Goal: Task Accomplishment & Management: Manage account settings

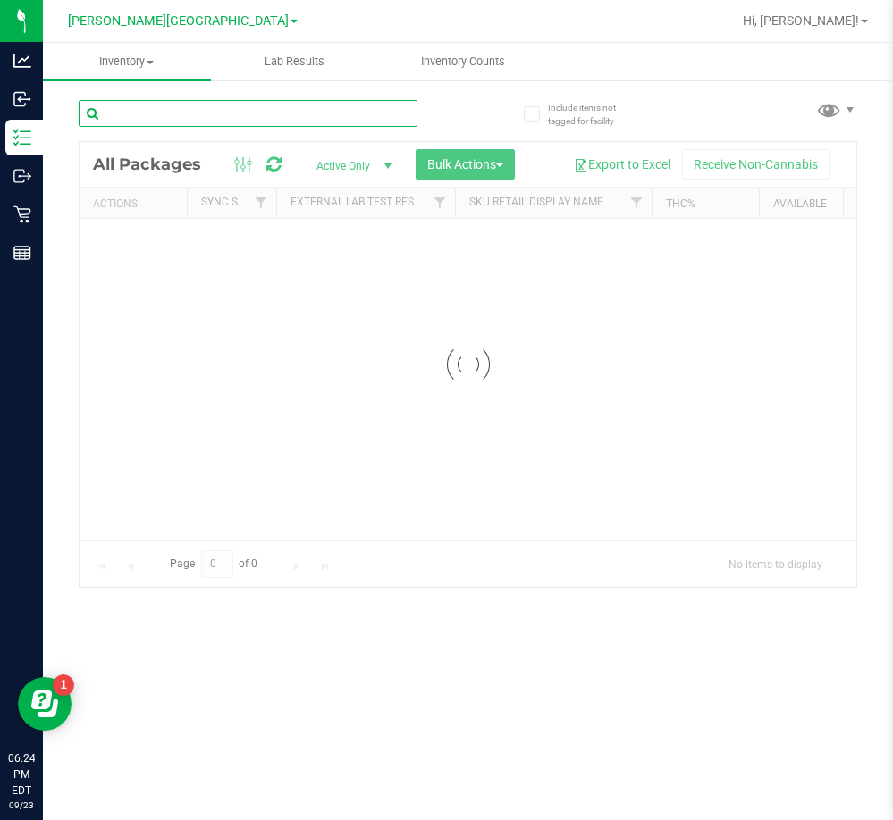
click at [204, 114] on input "text" at bounding box center [248, 113] width 339 height 27
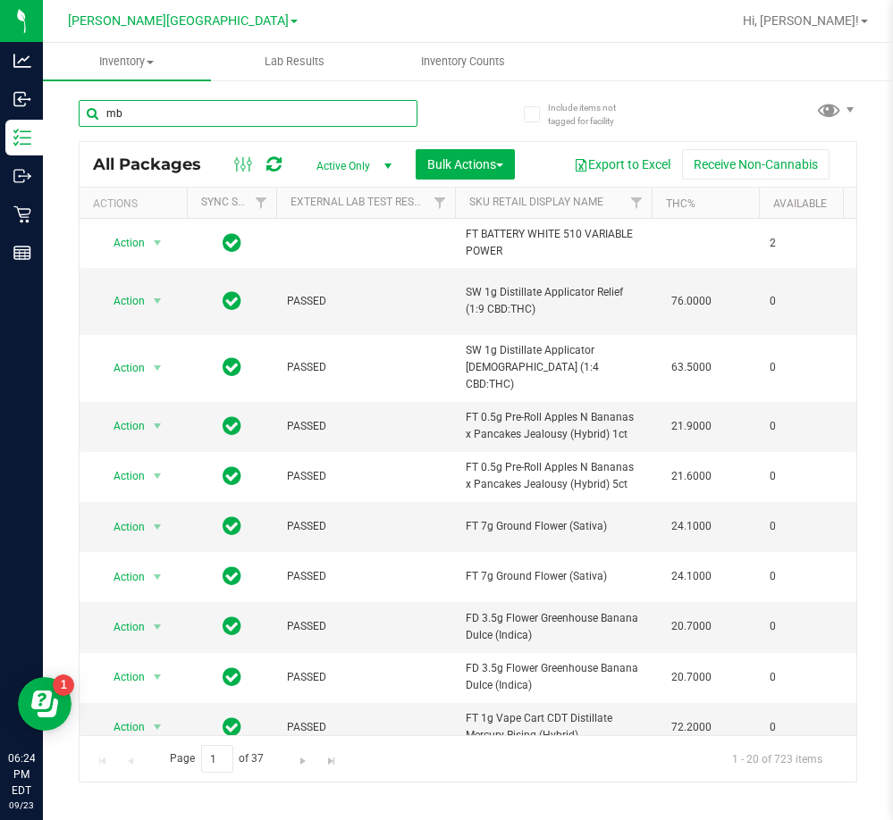
type input "mbl"
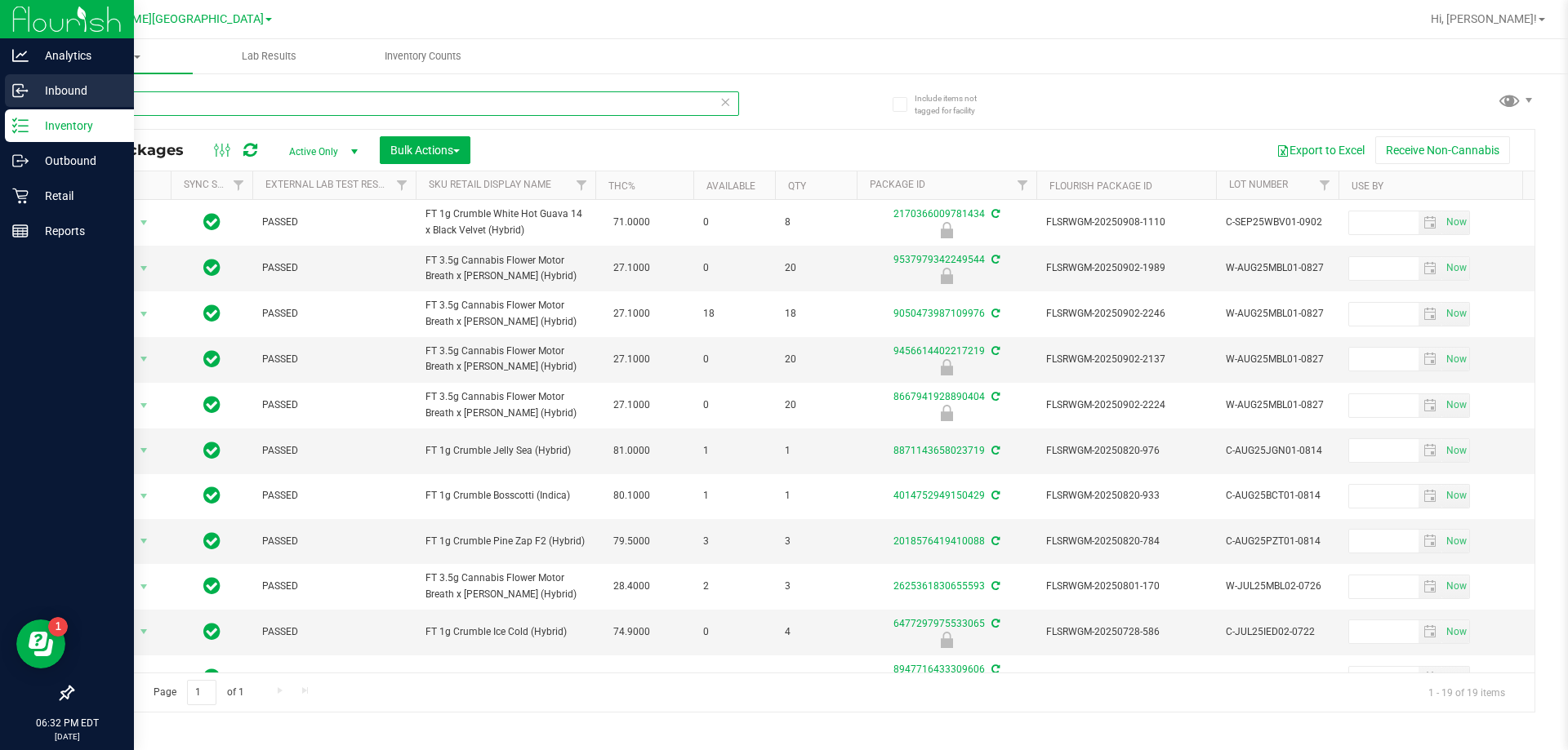
drag, startPoint x: 131, startPoint y: 103, endPoint x: 0, endPoint y: 108, distance: 131.1
click at [8, 108] on div "Analytics Inbound Inventory Outbound Retail Reports 06:32 PM EDT 09/23/2025 09/…" at bounding box center [784, 375] width 1568 height 750
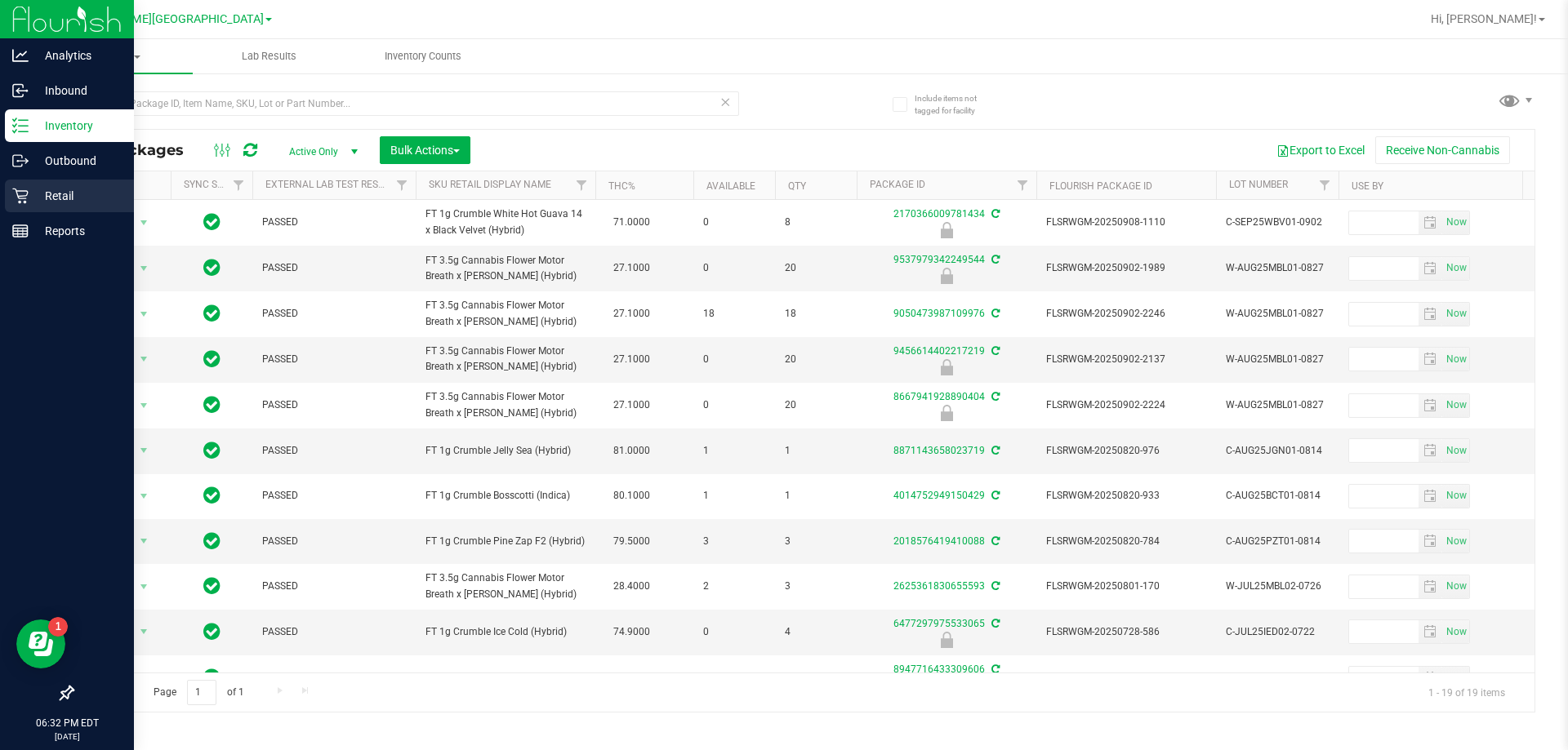
click at [69, 198] on p "Retail" at bounding box center [77, 195] width 98 height 19
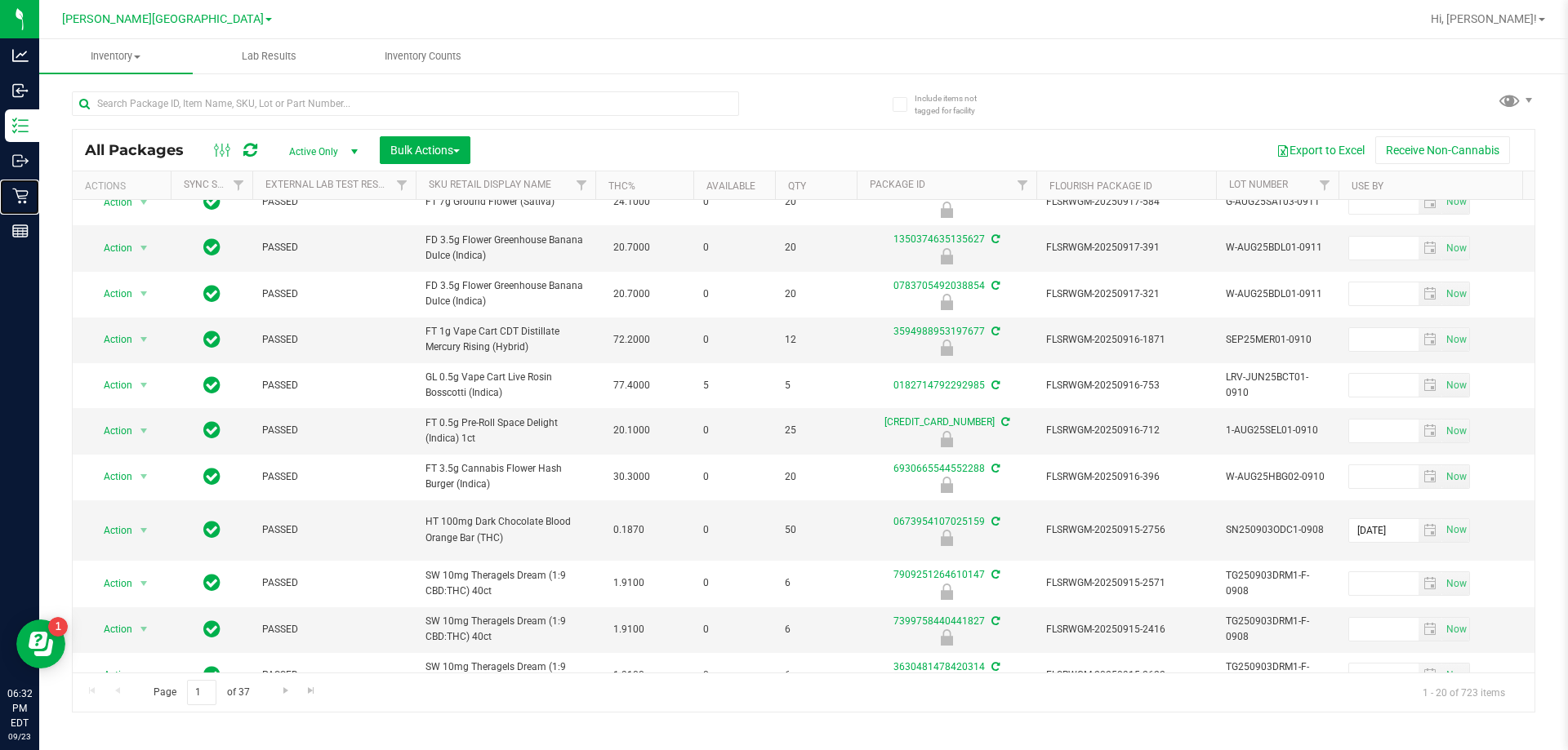
scroll to position [538, 0]
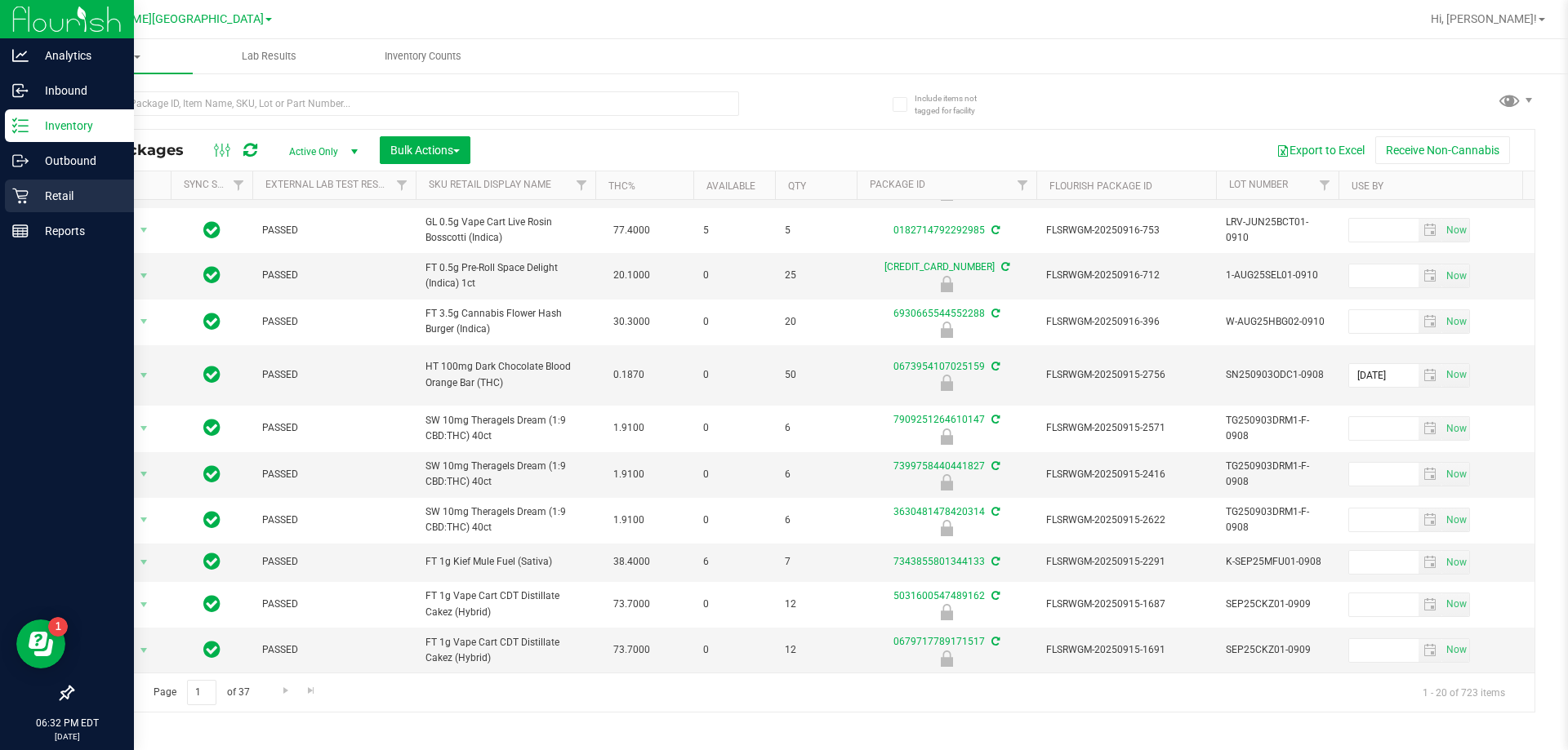
click at [19, 199] on icon at bounding box center [20, 196] width 16 height 16
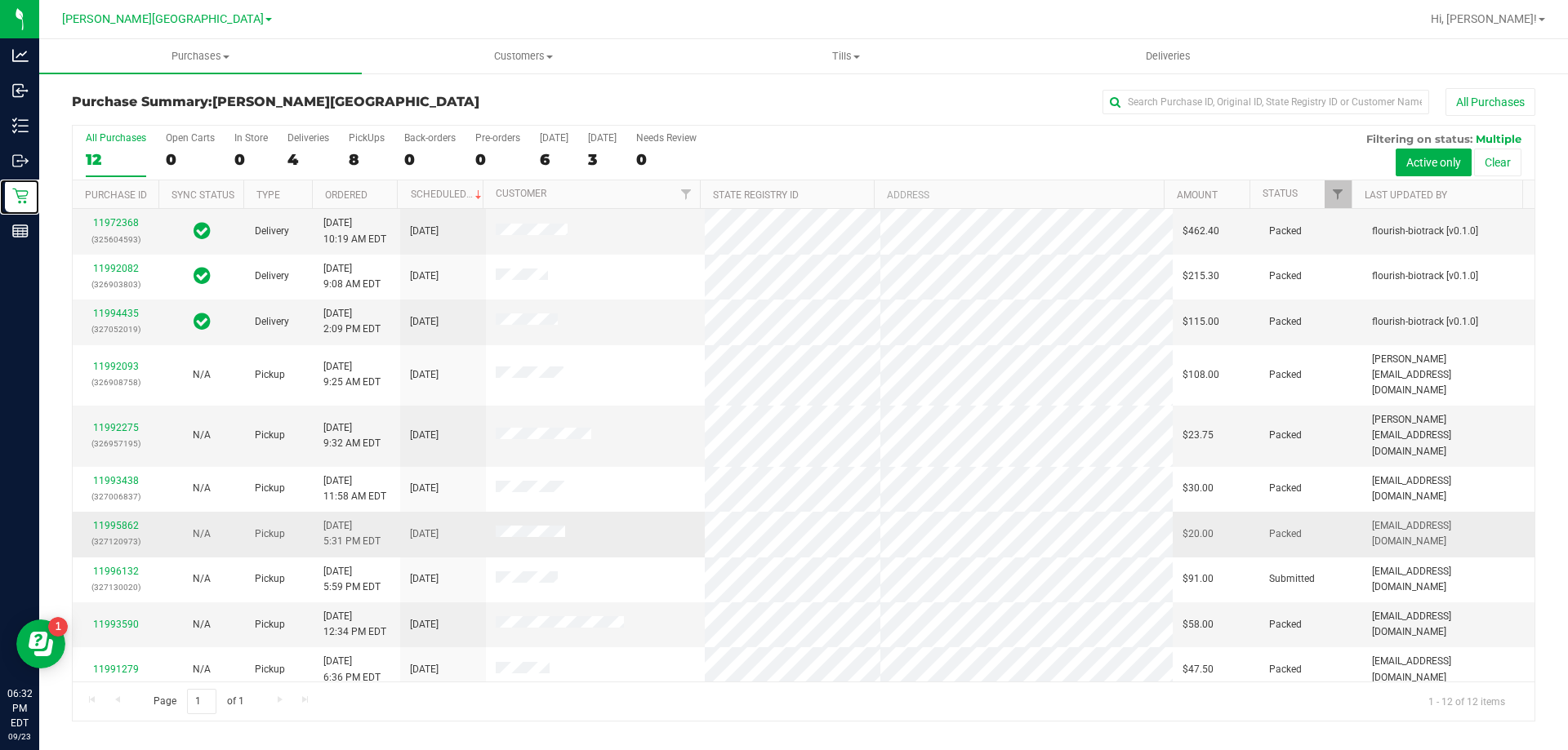
scroll to position [69, 0]
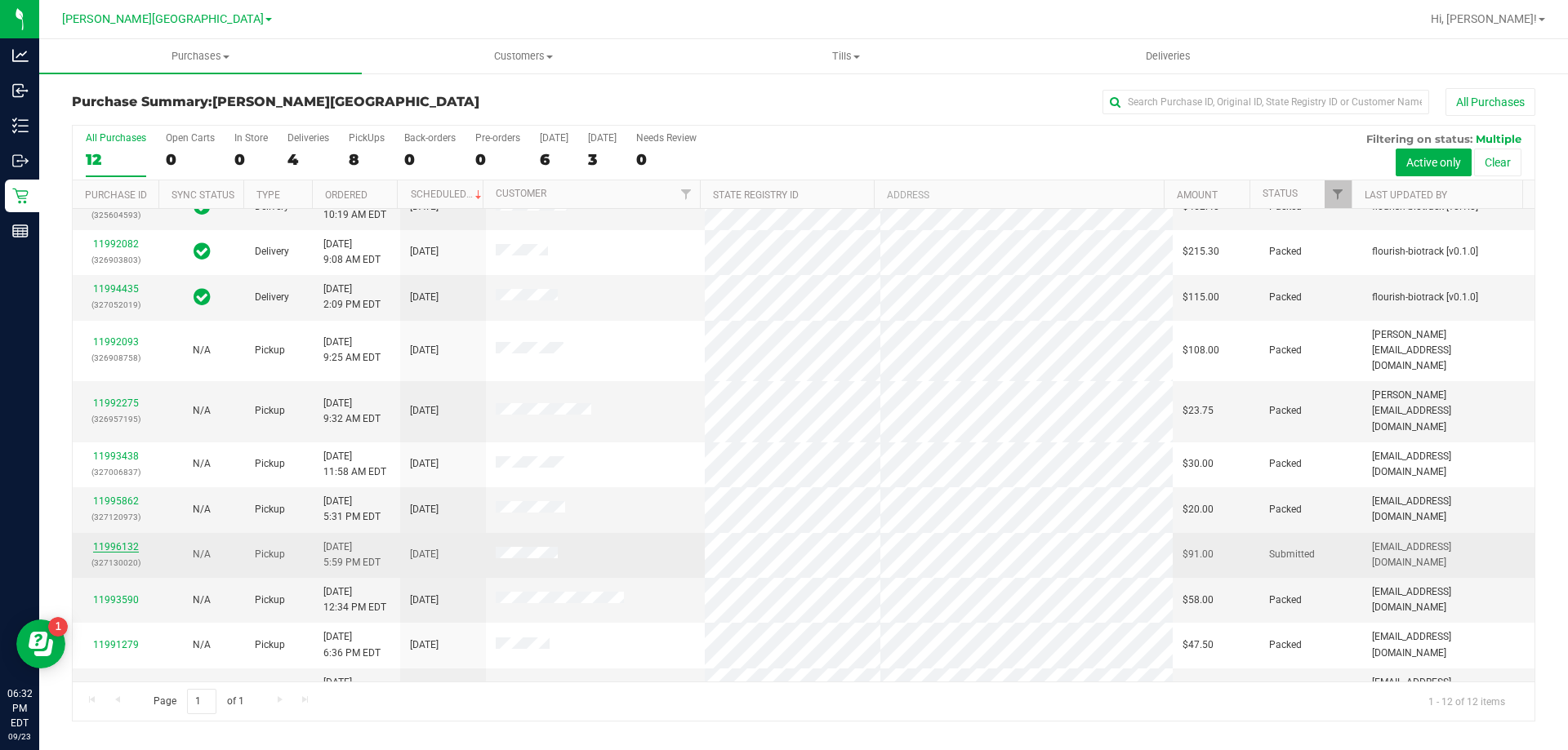
click at [118, 541] on link "11996132" at bounding box center [116, 546] width 46 height 12
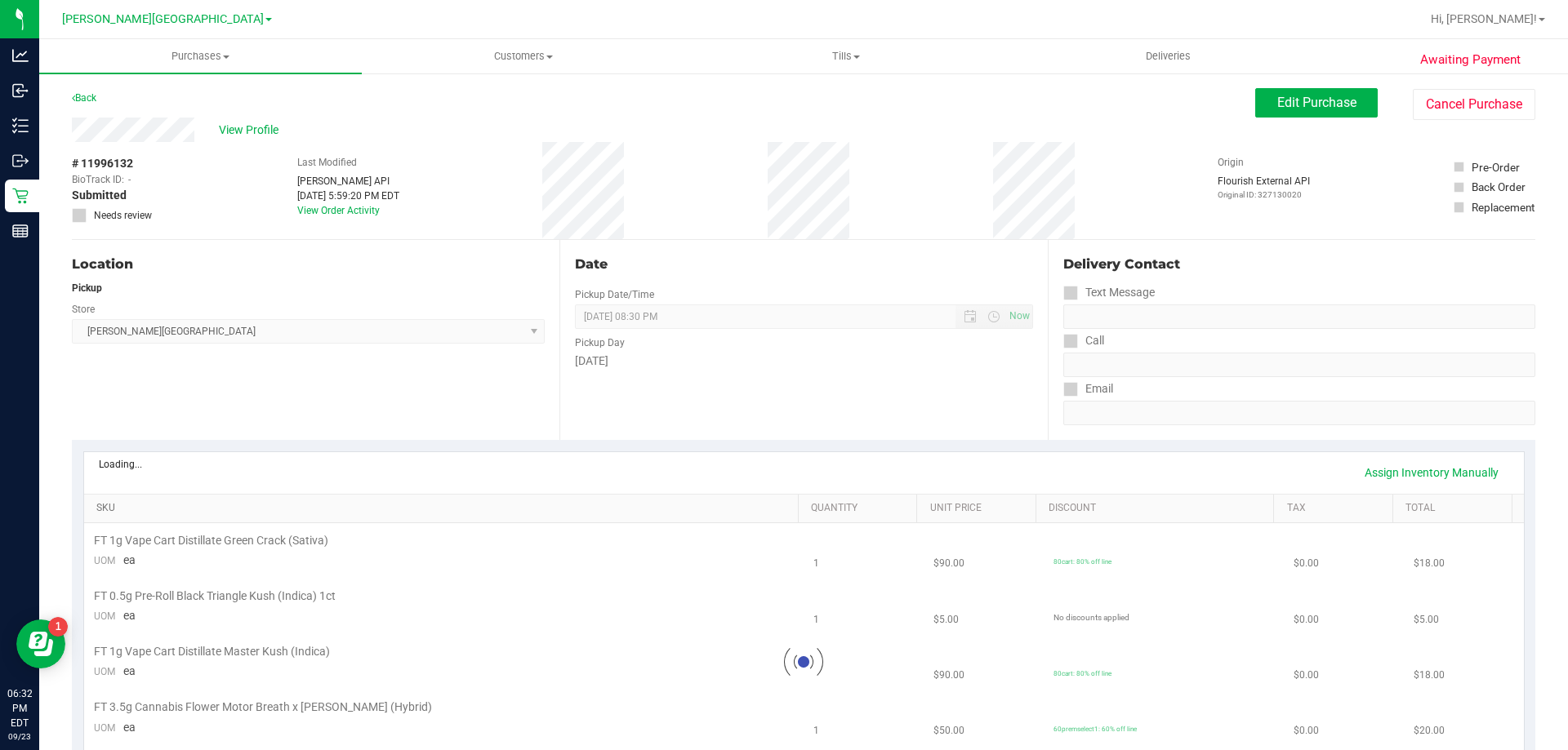
click at [118, 514] on link "SKU" at bounding box center [443, 509] width 694 height 13
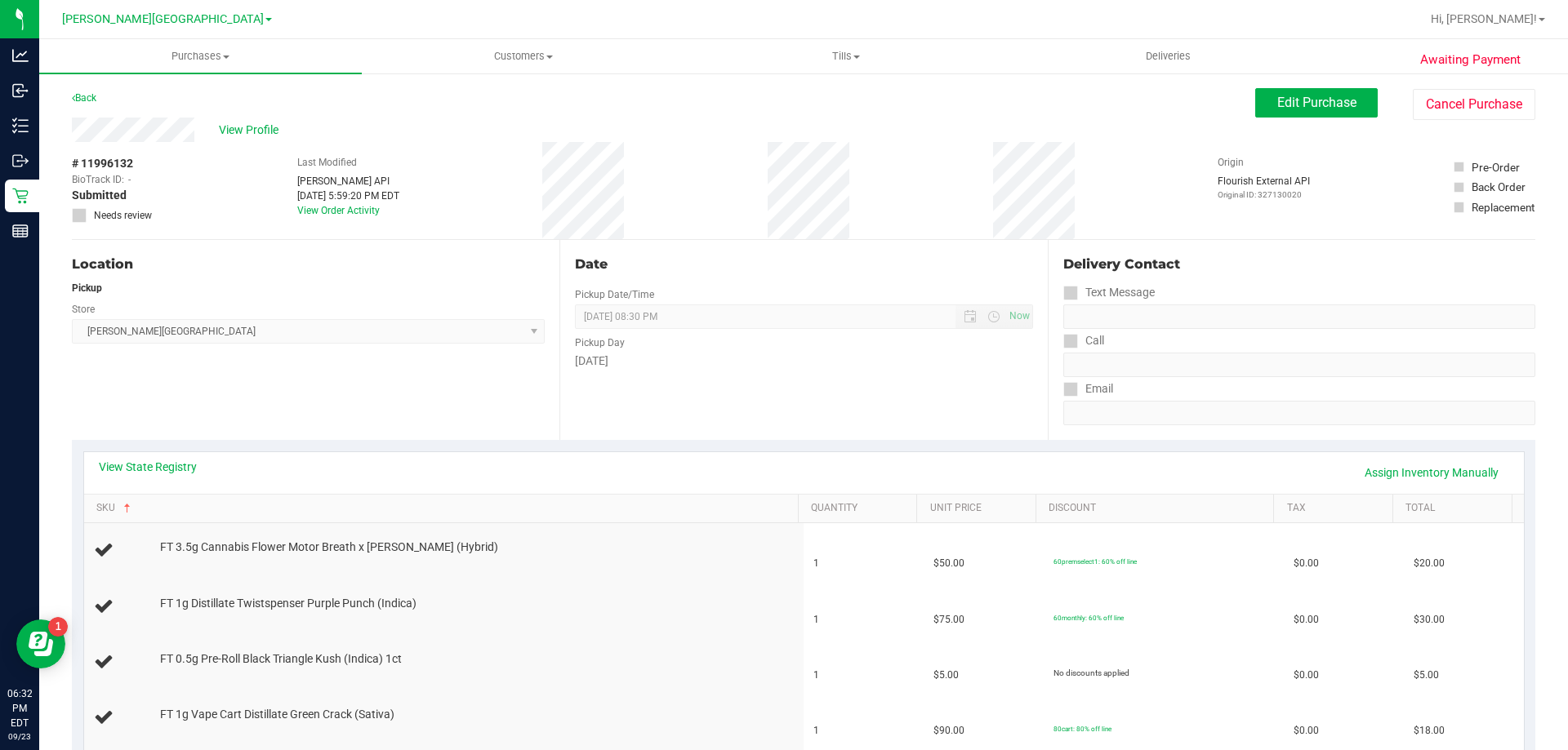
click at [313, 417] on div "Location Pickup Store Bonita Springs WC Select Store Bonita Springs WC Boynton …" at bounding box center [315, 340] width 487 height 200
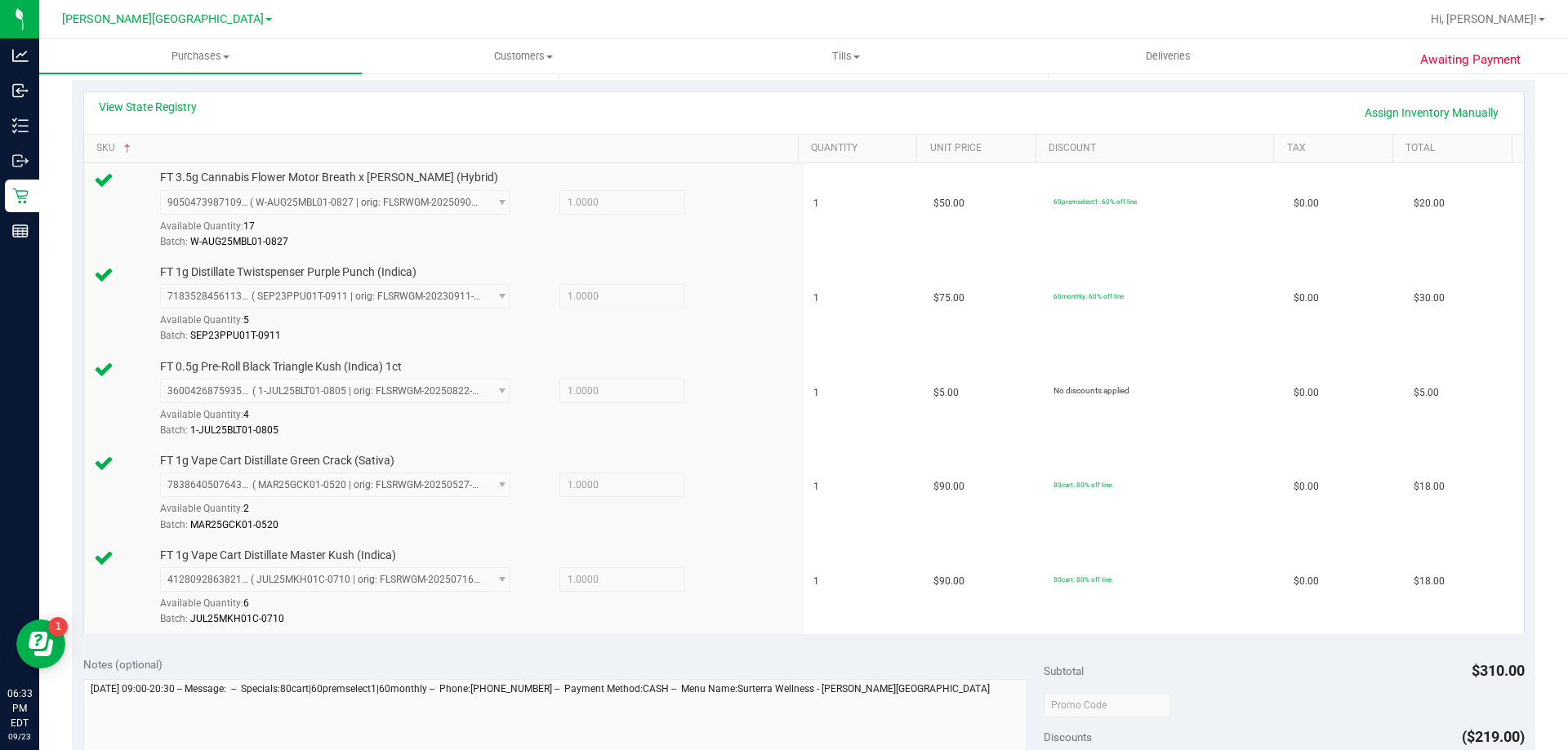
scroll to position [571, 0]
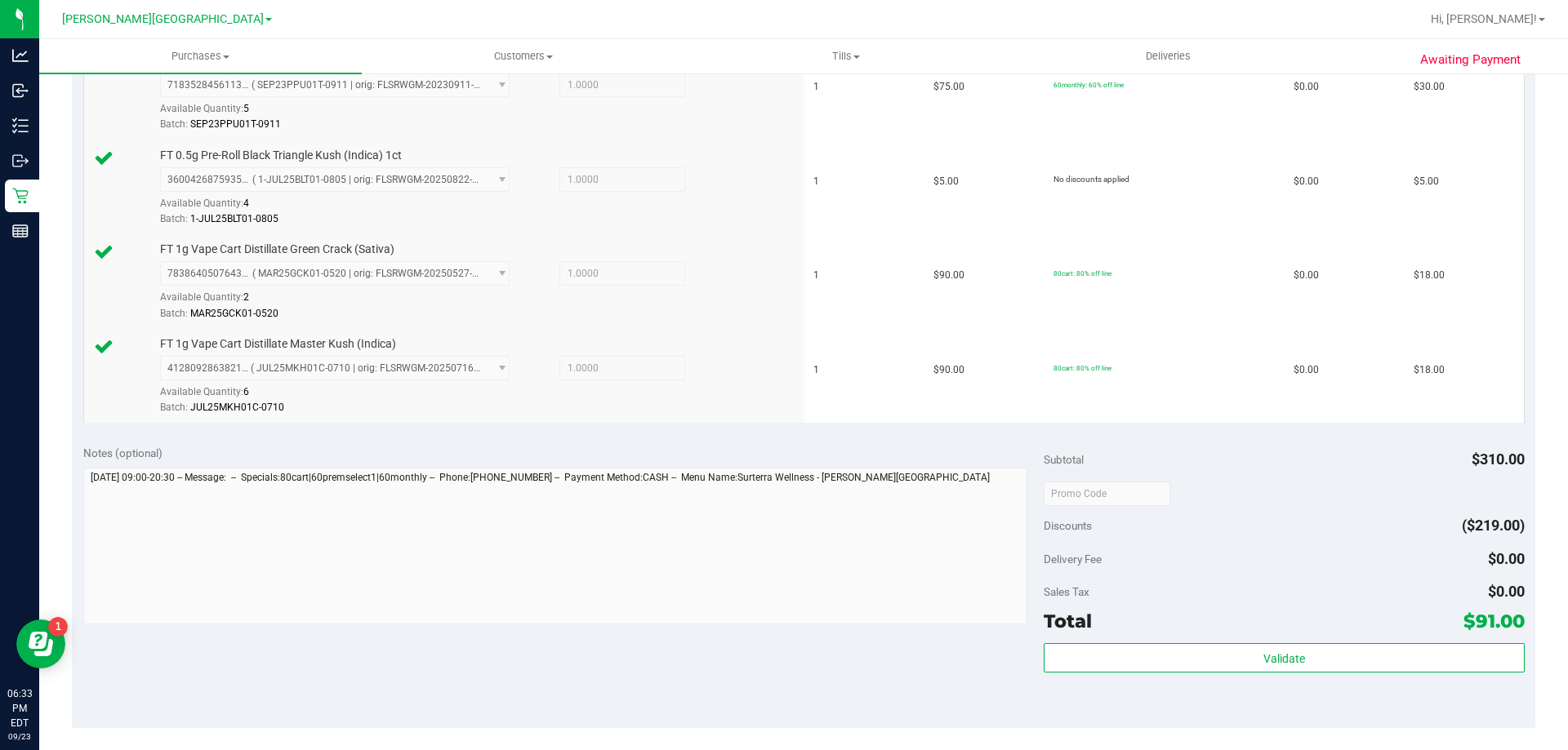
click at [815, 636] on div "Total $91.00" at bounding box center [1283, 621] width 480 height 29
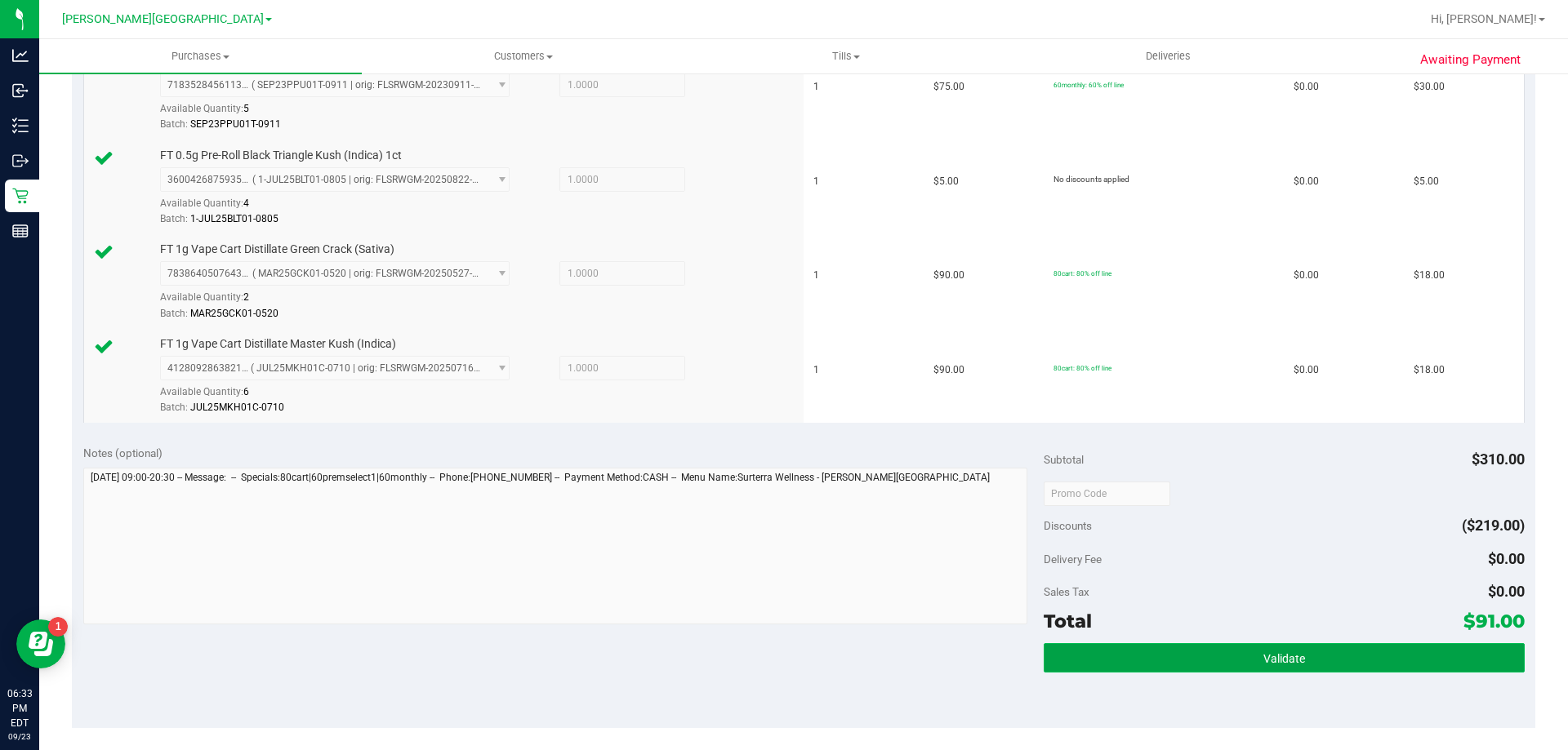
click at [815, 651] on button "Validate" at bounding box center [1283, 658] width 480 height 29
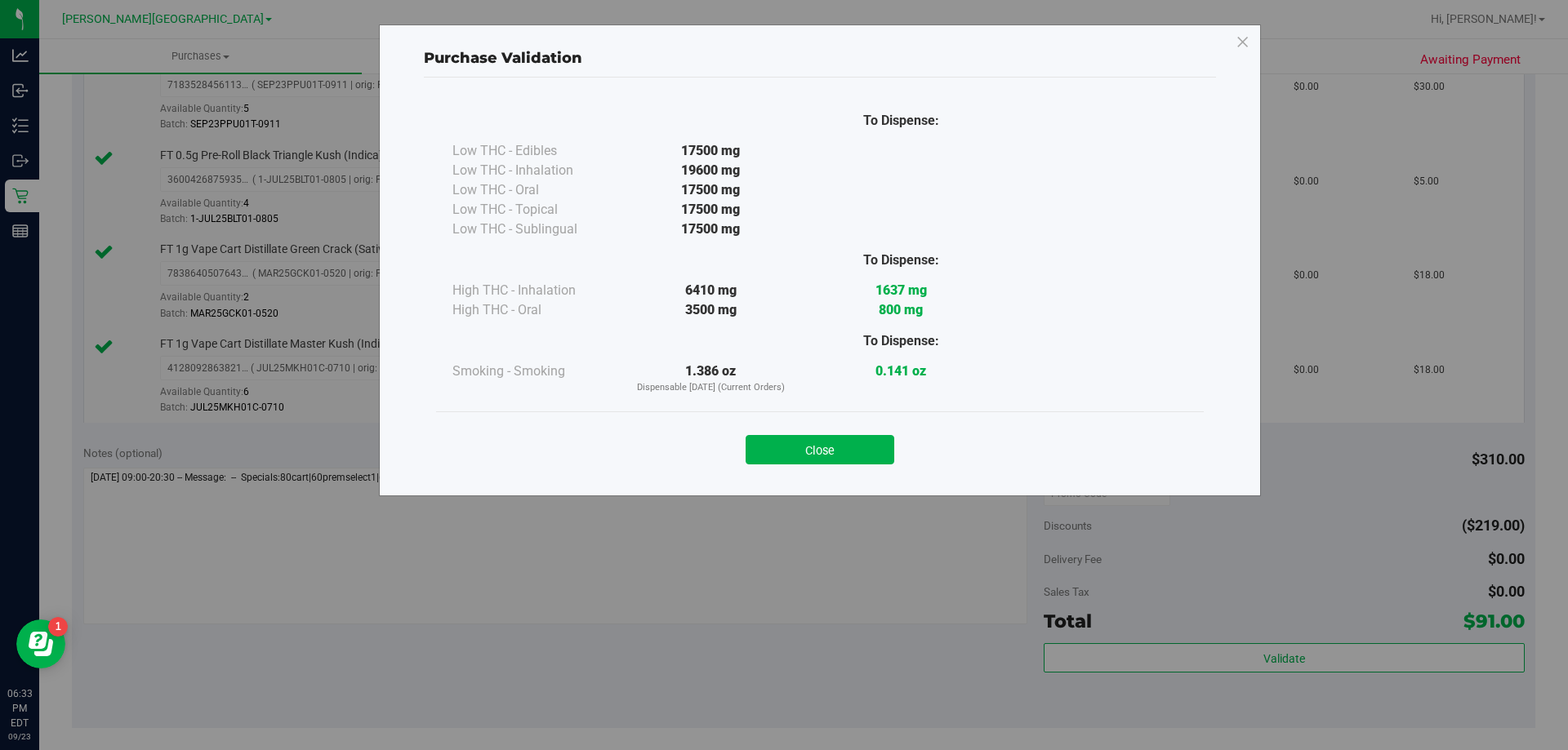
click at [815, 432] on div "Close" at bounding box center [820, 445] width 743 height 41
click at [815, 440] on button "Close" at bounding box center [820, 449] width 149 height 29
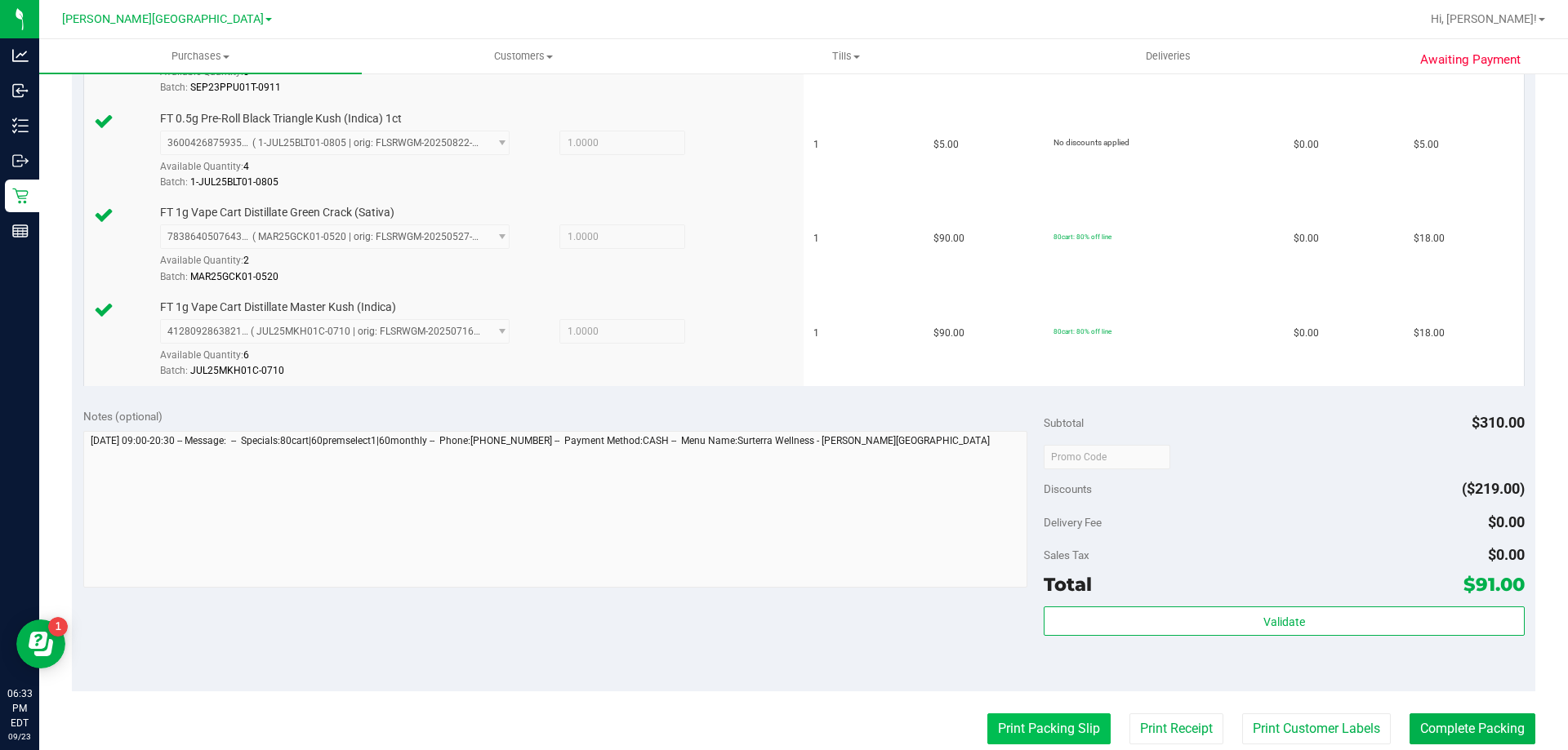
scroll to position [963, 0]
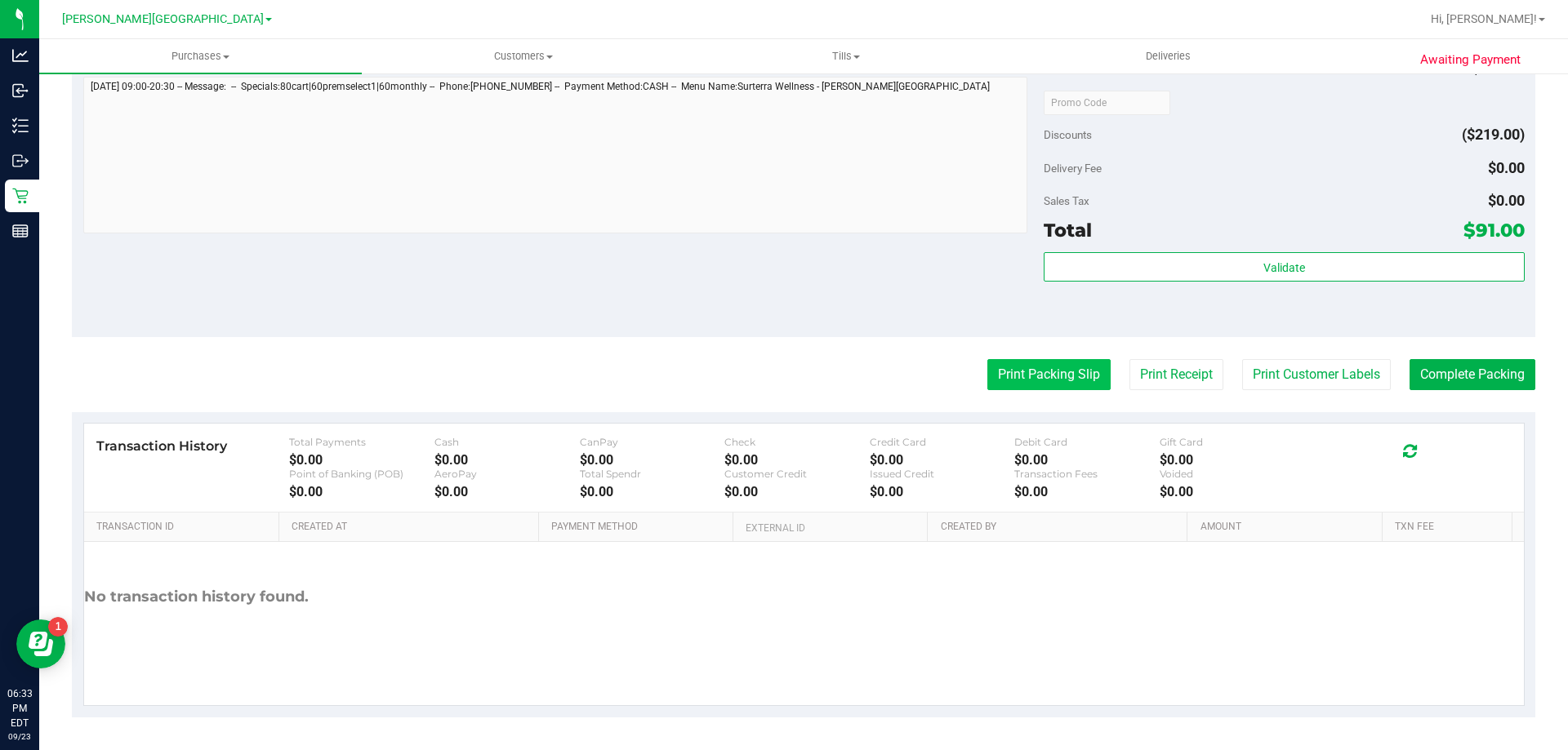
click at [815, 385] on button "Print Packing Slip" at bounding box center [1048, 375] width 123 height 31
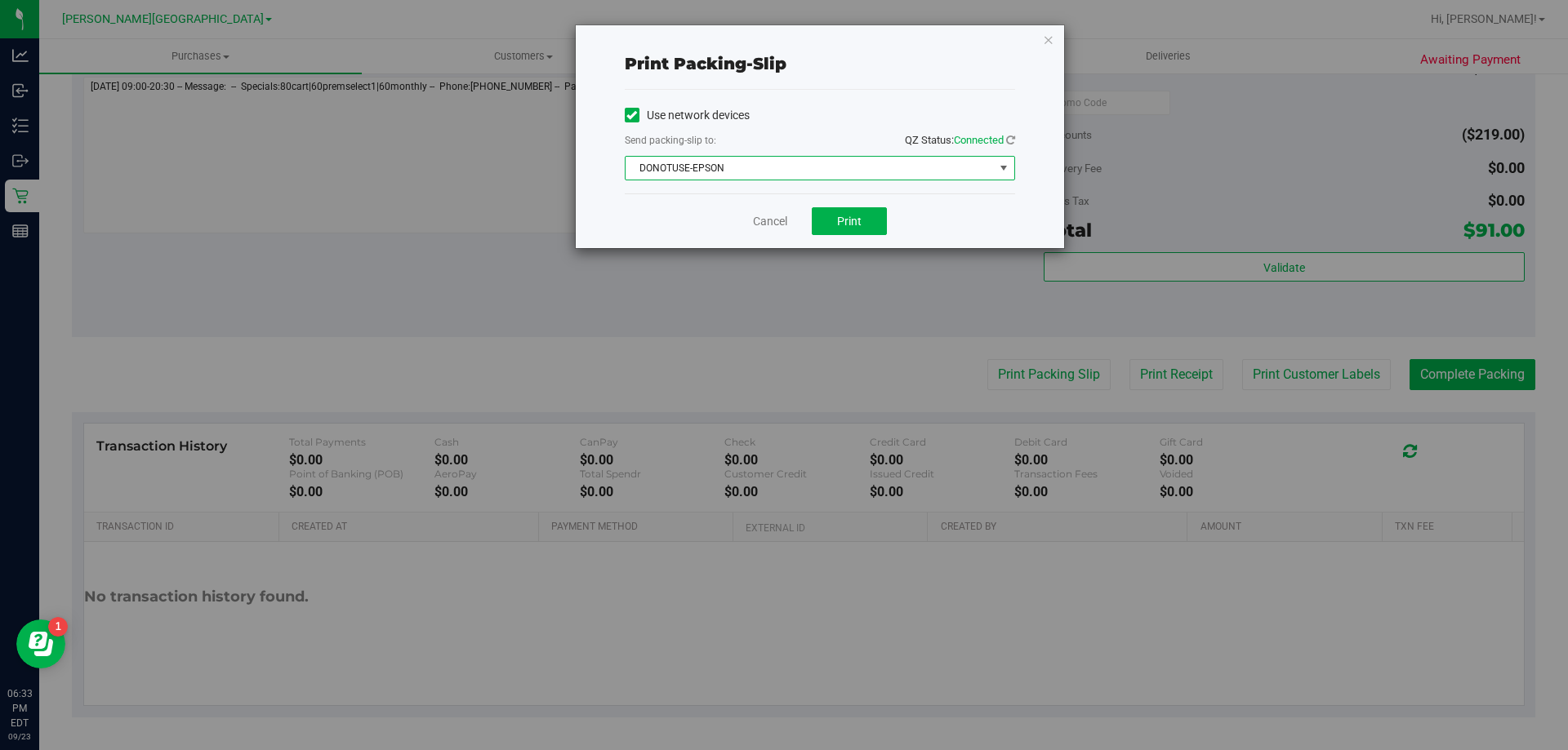
click at [815, 164] on span "DONOTUSE-EPSON" at bounding box center [809, 168] width 368 height 23
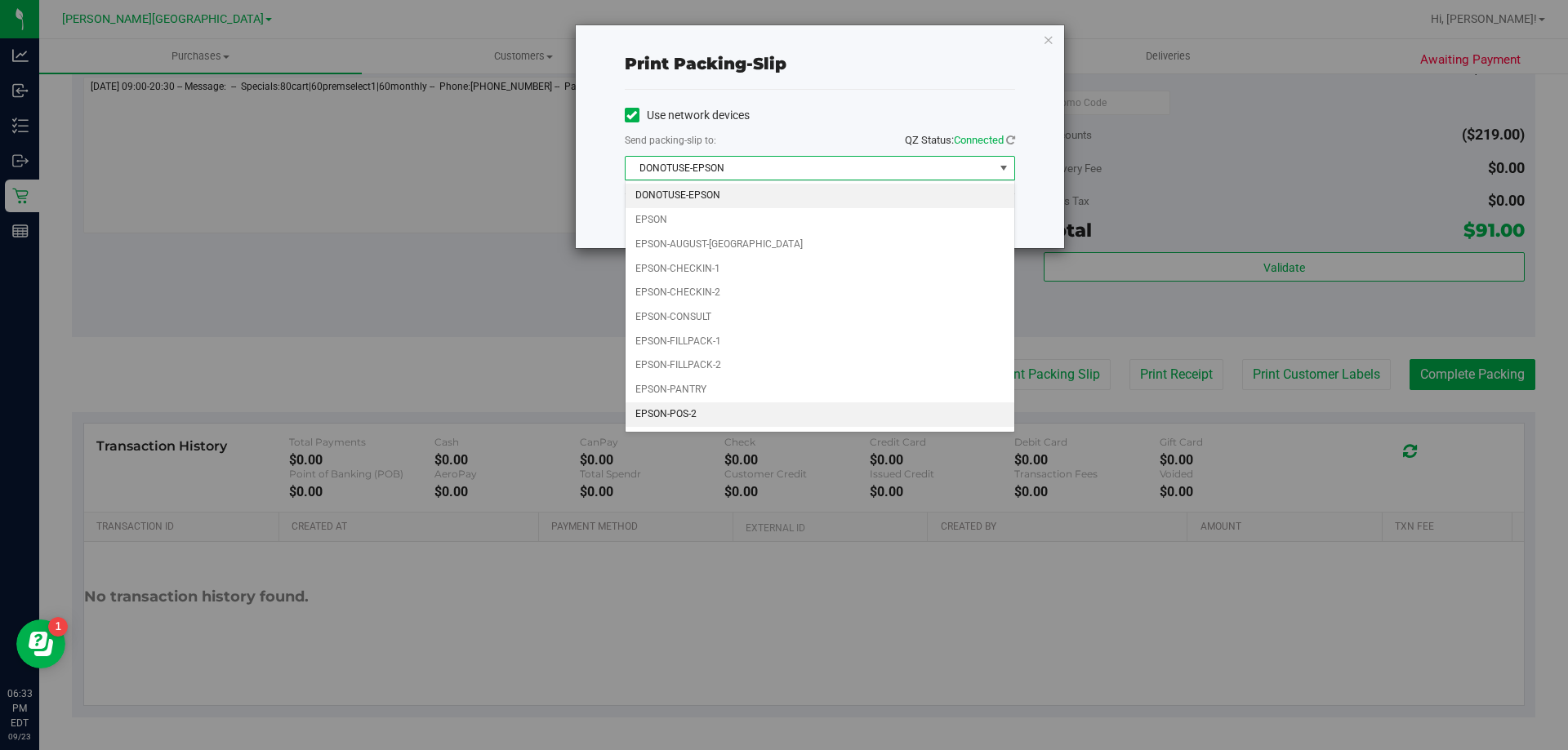
click at [711, 417] on li "EPSON-POS-2" at bounding box center [819, 415] width 388 height 25
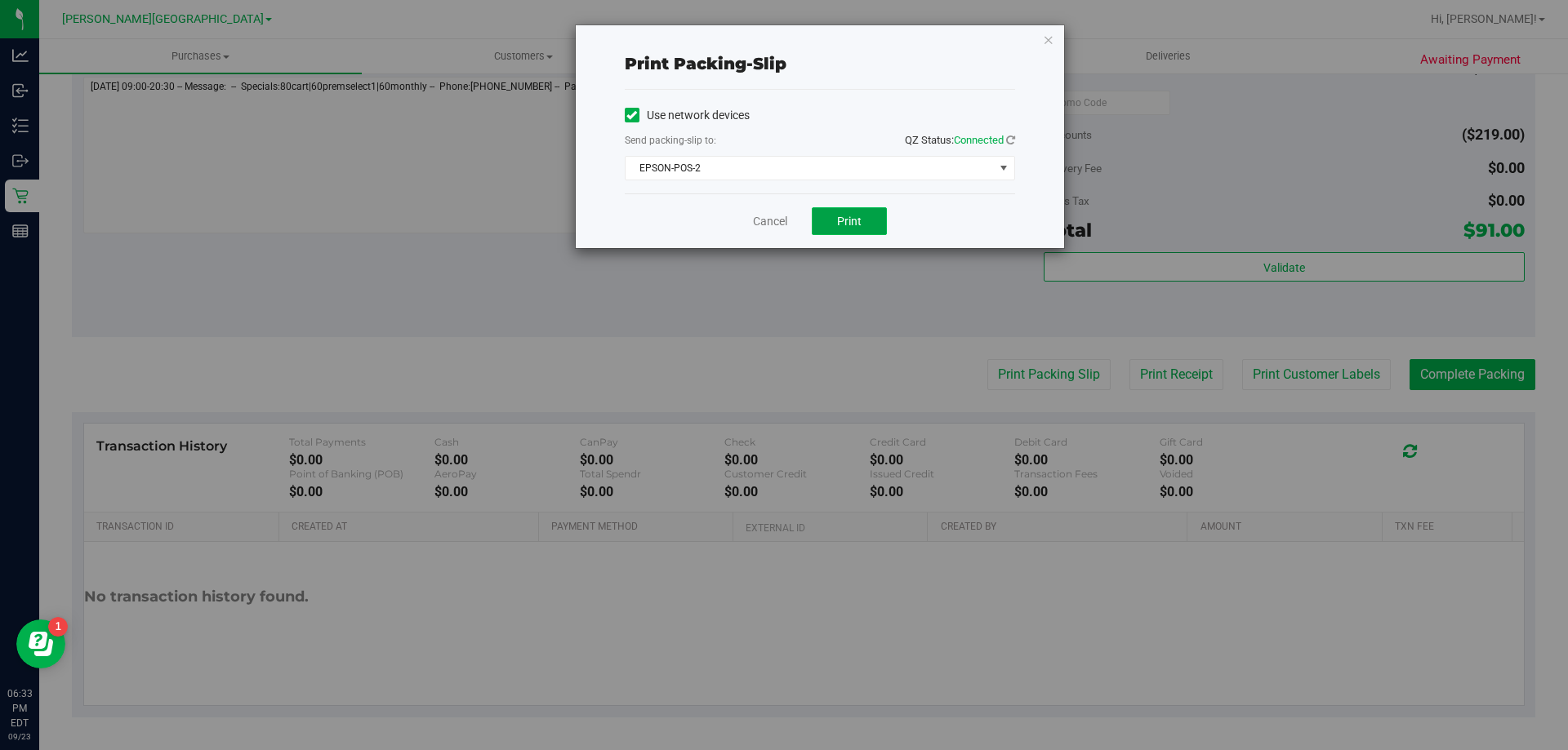
click at [815, 234] on button "Print" at bounding box center [849, 221] width 75 height 27
click at [815, 35] on icon "button" at bounding box center [1048, 38] width 12 height 19
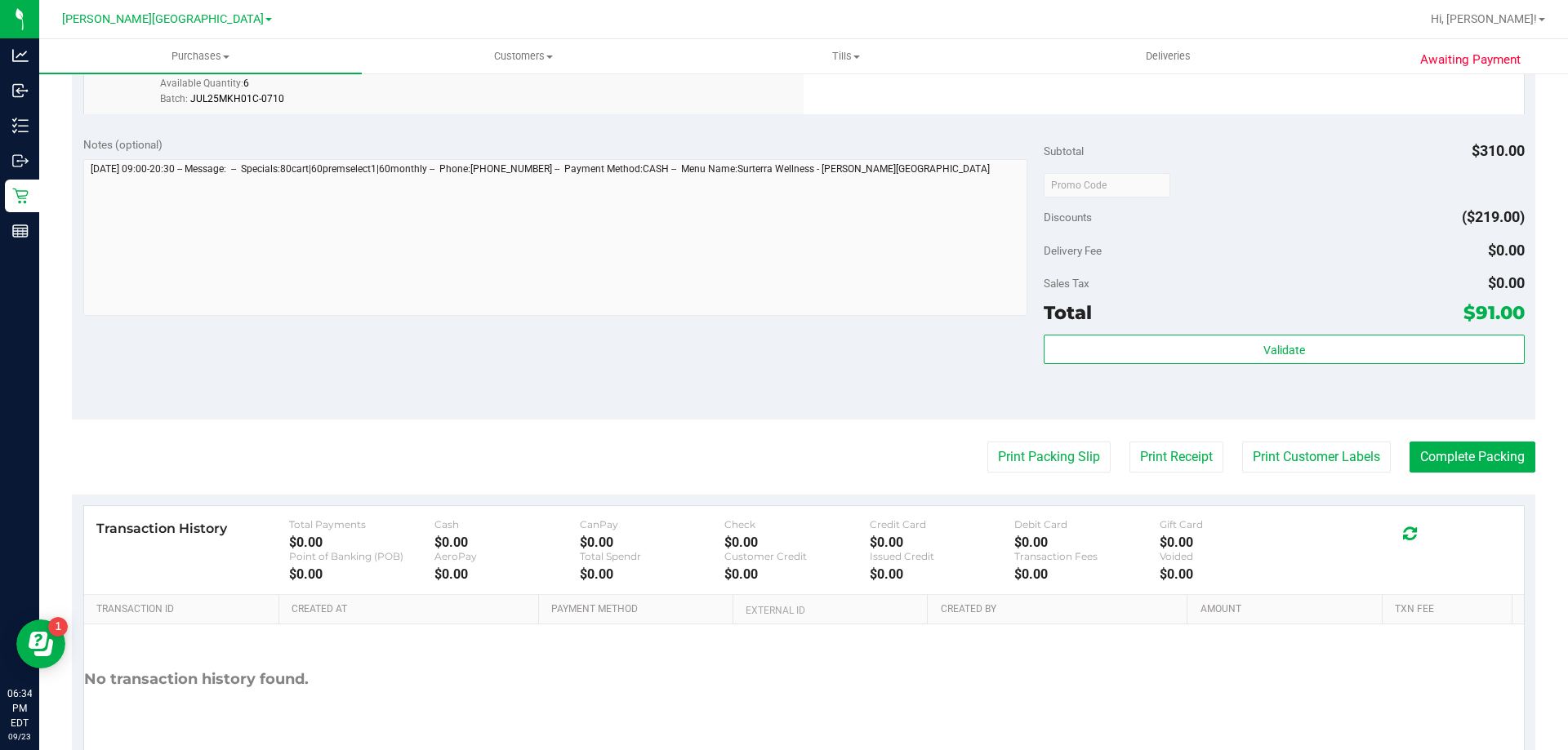
scroll to position [881, 0]
click at [815, 462] on button "Complete Packing" at bounding box center [1472, 457] width 126 height 31
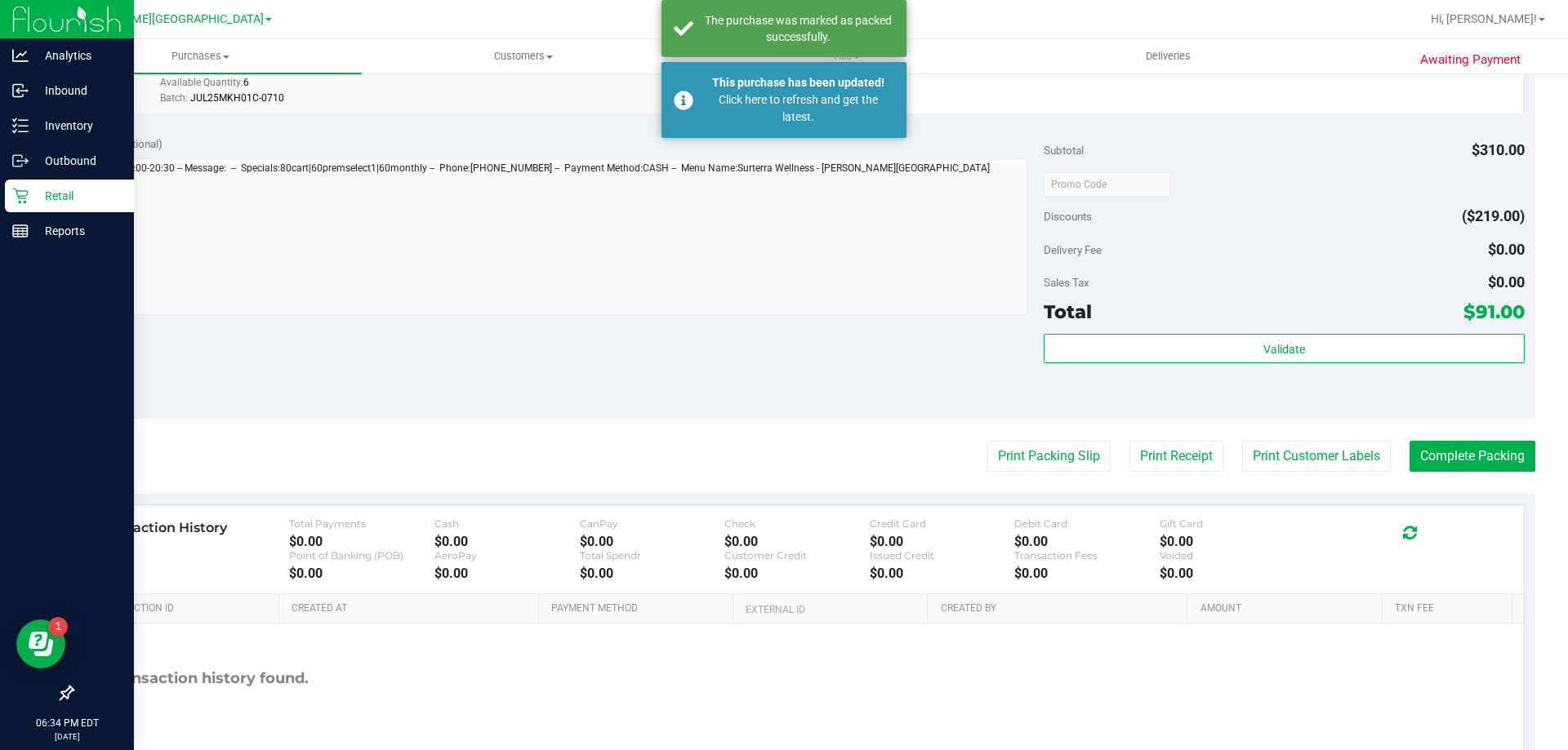
click at [58, 201] on p "Retail" at bounding box center [77, 195] width 98 height 19
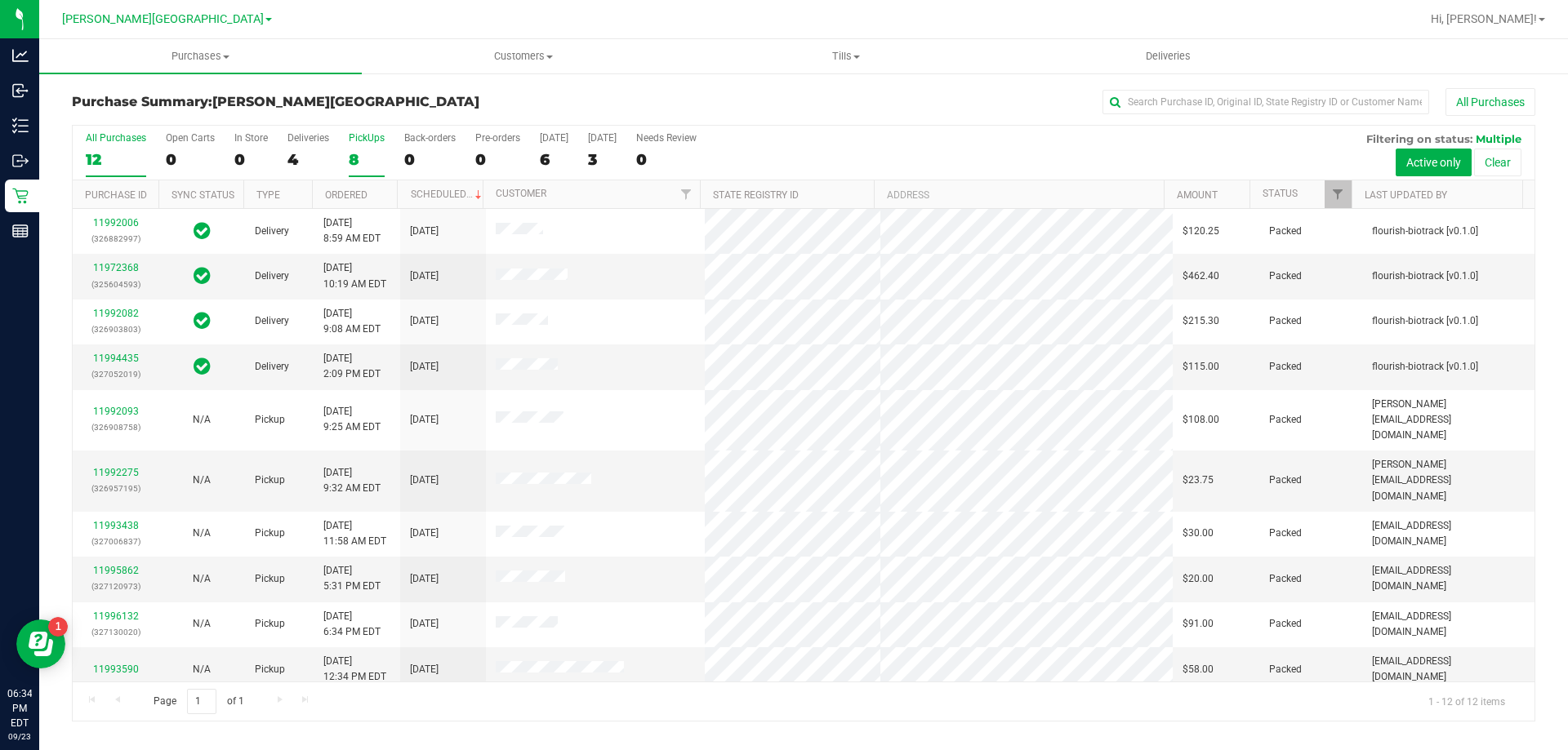
click at [355, 162] on div "8" at bounding box center [366, 159] width 36 height 19
click at [0, 0] on input "PickUps 8" at bounding box center [0, 0] width 0 height 0
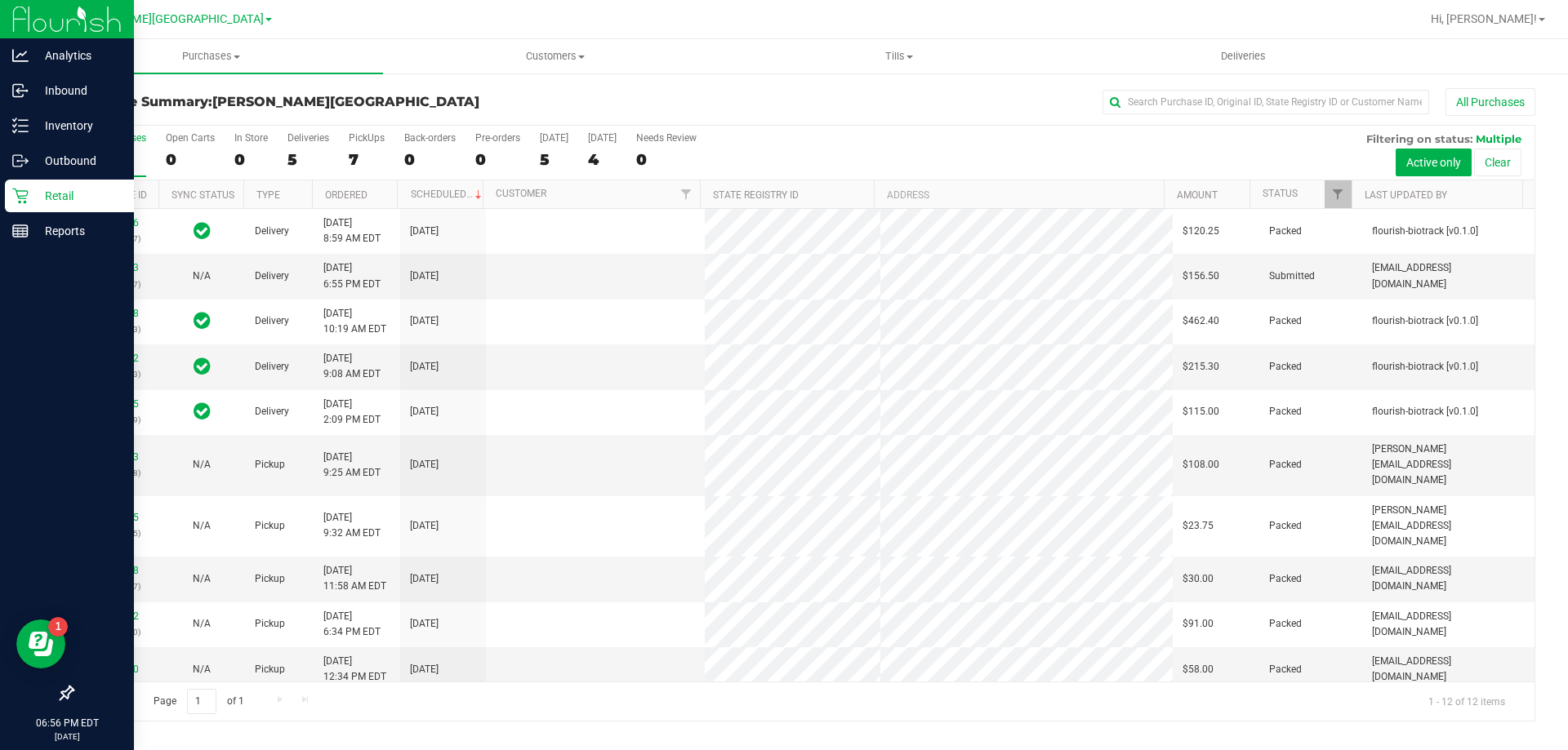
click at [50, 195] on p "Retail" at bounding box center [77, 195] width 98 height 19
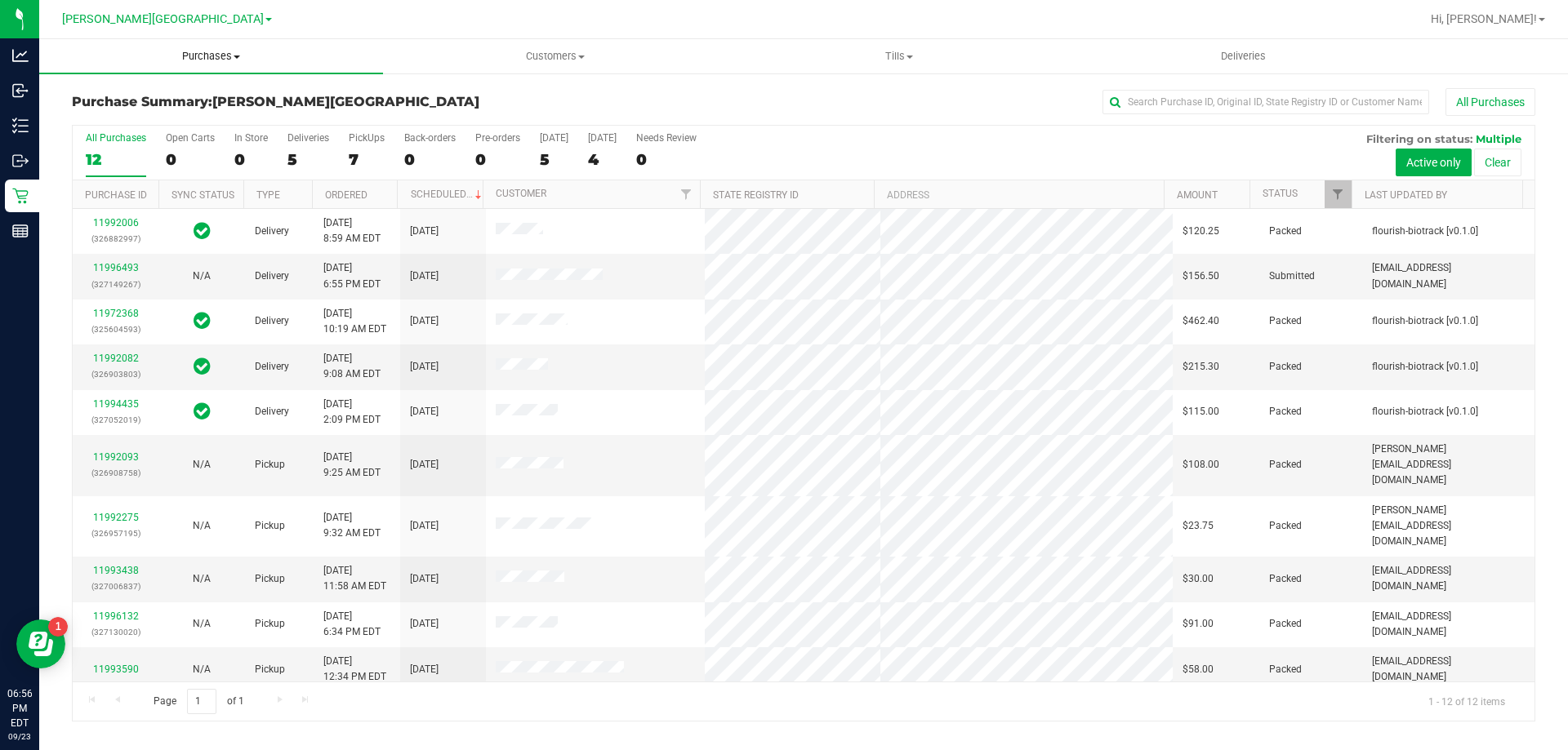
click at [234, 58] on span "Purchases" at bounding box center [211, 57] width 344 height 15
click at [154, 119] on li "Fulfillment" at bounding box center [211, 118] width 344 height 19
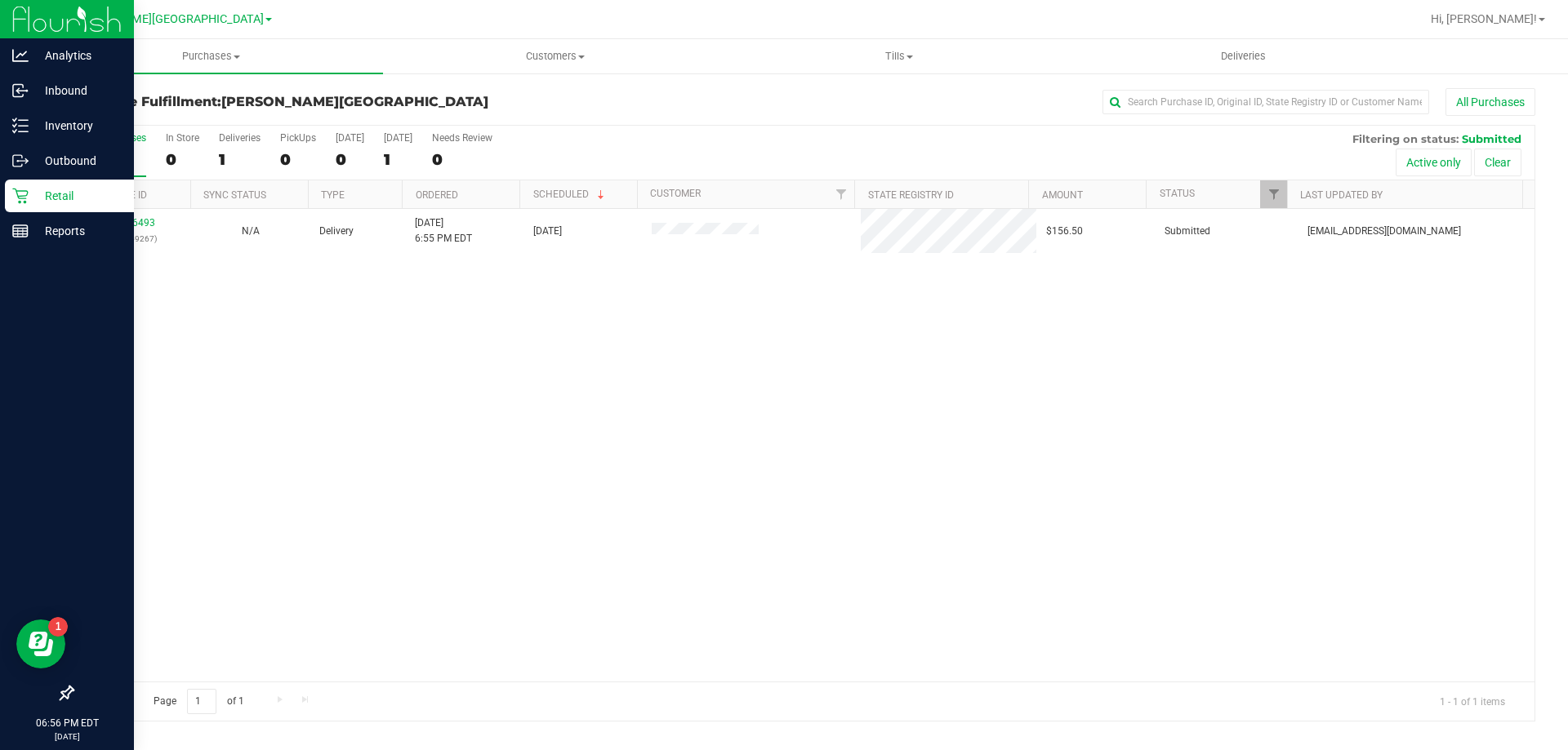
click at [23, 196] on icon at bounding box center [20, 196] width 16 height 16
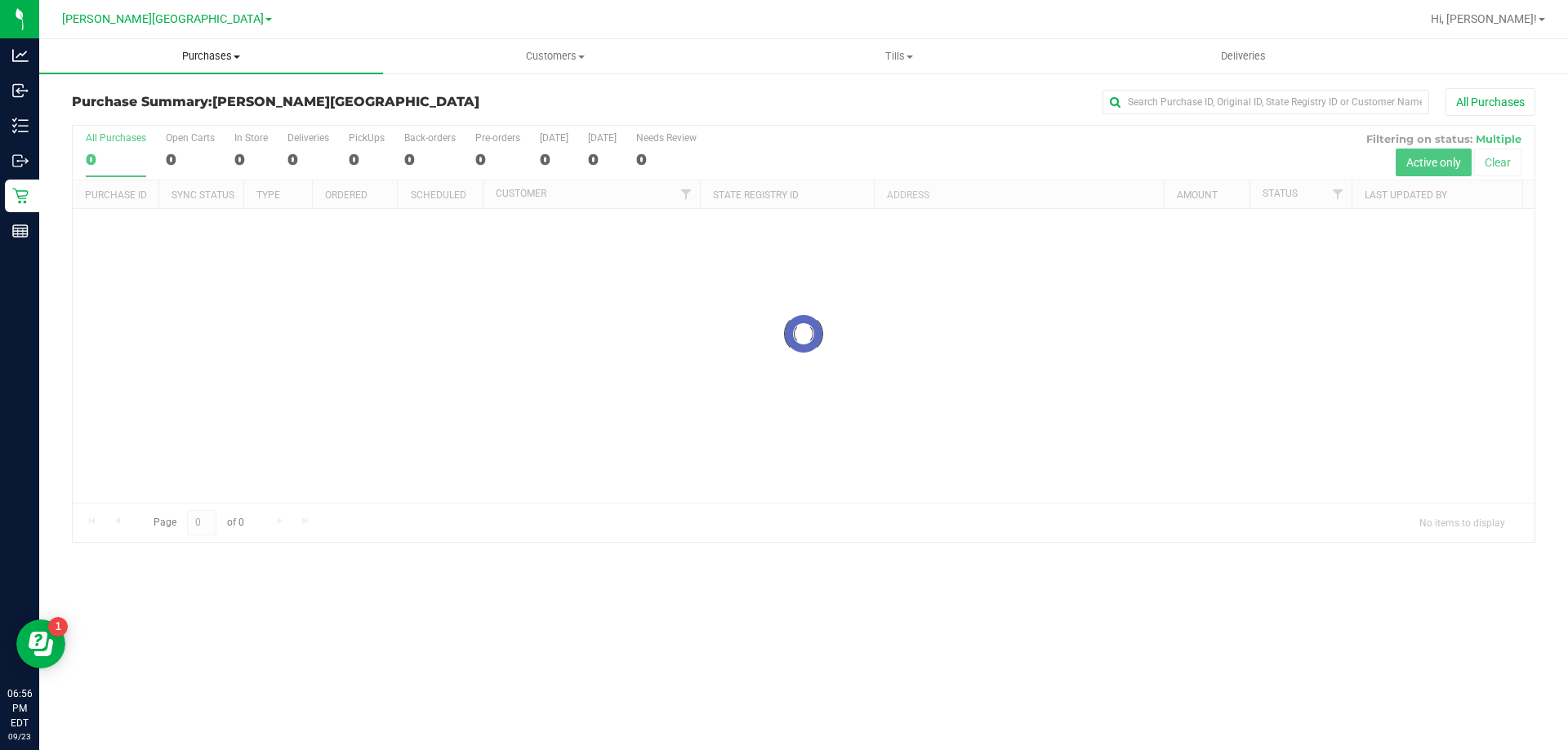
click at [217, 55] on span "Purchases" at bounding box center [211, 57] width 344 height 15
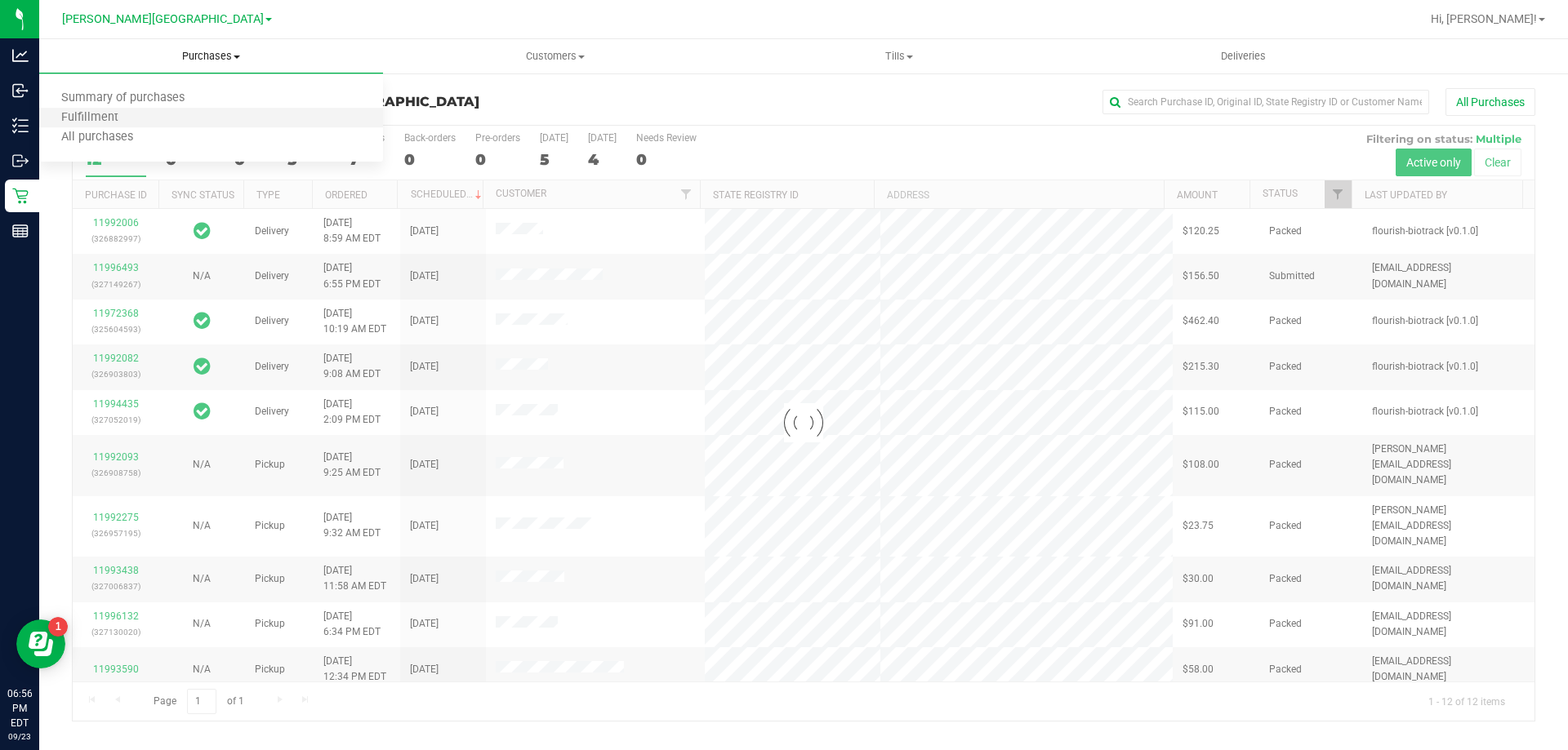
click at [171, 119] on li "Fulfillment" at bounding box center [211, 118] width 344 height 19
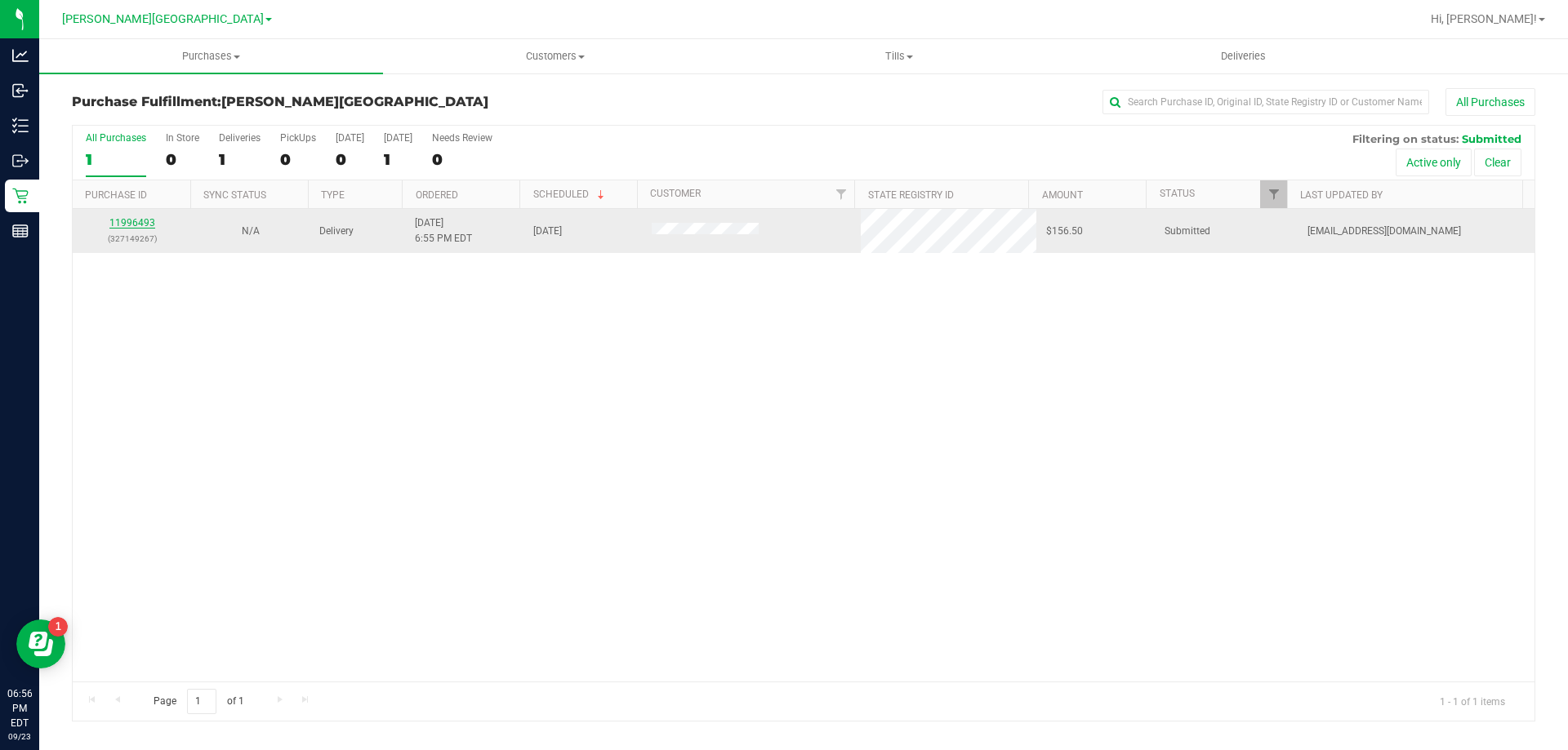
click at [134, 223] on link "11996493" at bounding box center [132, 223] width 46 height 12
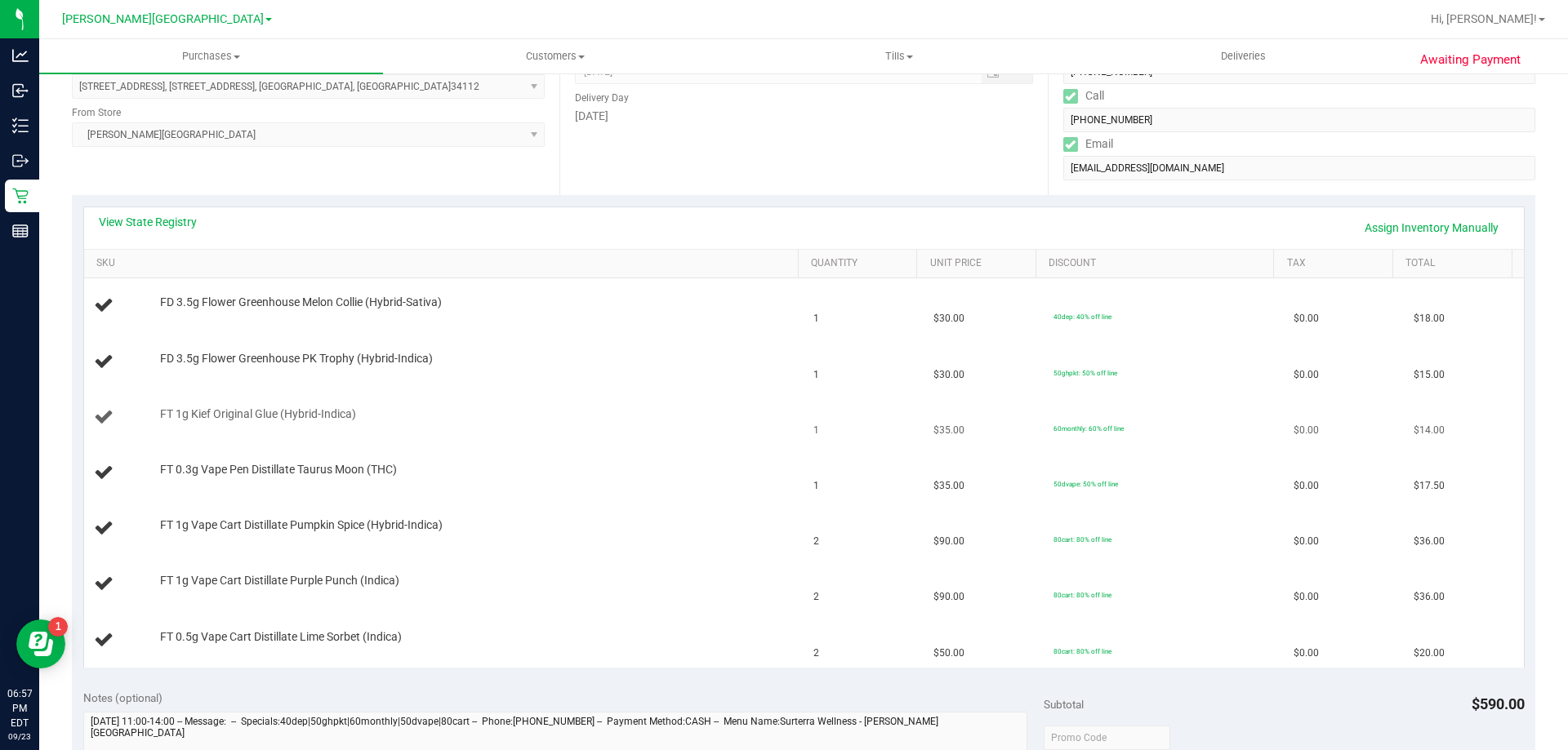
scroll to position [326, 0]
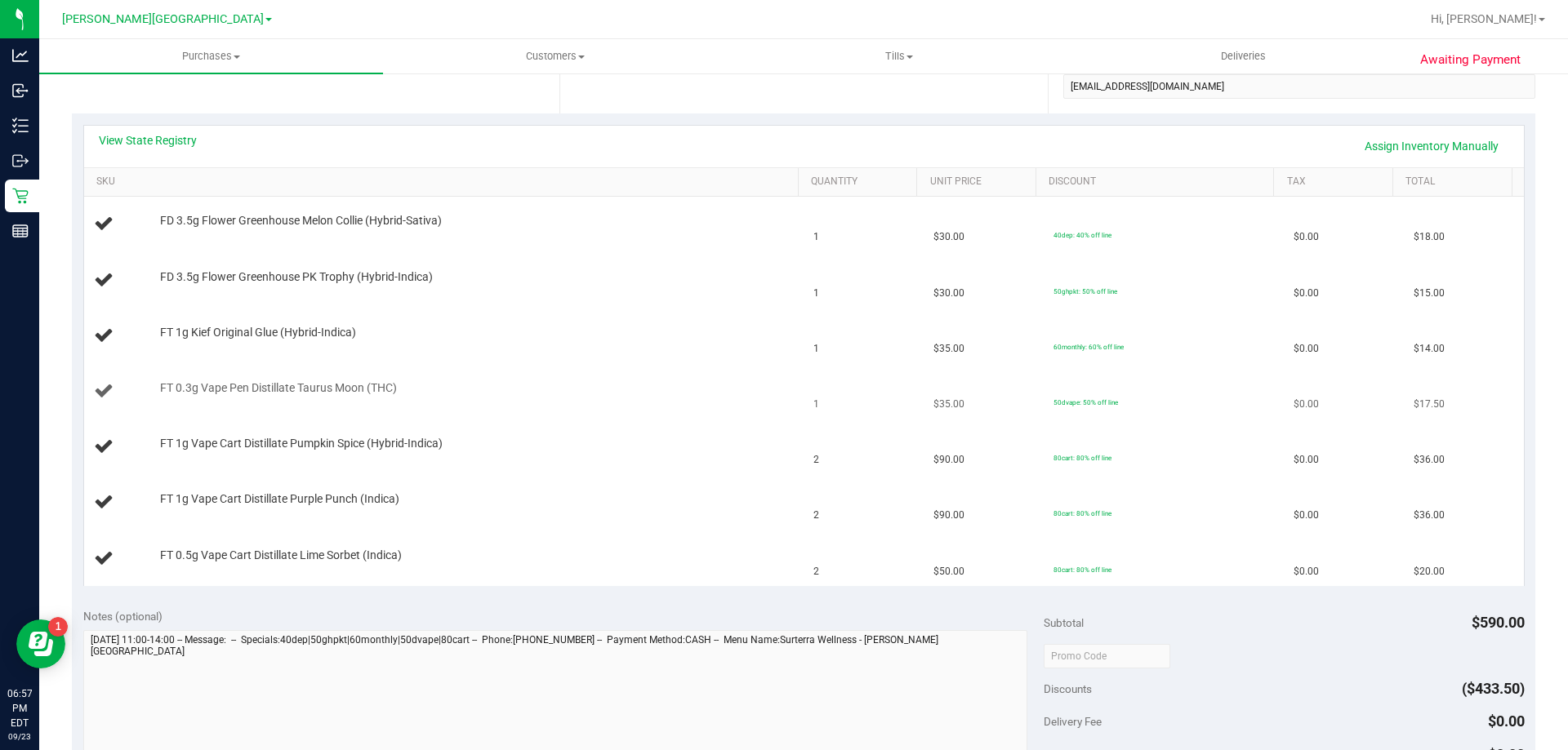
click at [565, 376] on td "FT 0.3g Vape Pen Distillate Taurus Moon (THC)" at bounding box center [444, 392] width 720 height 56
click at [658, 384] on div "FT 0.3g Vape Pen Distillate Taurus Moon (THC)" at bounding box center [471, 388] width 639 height 16
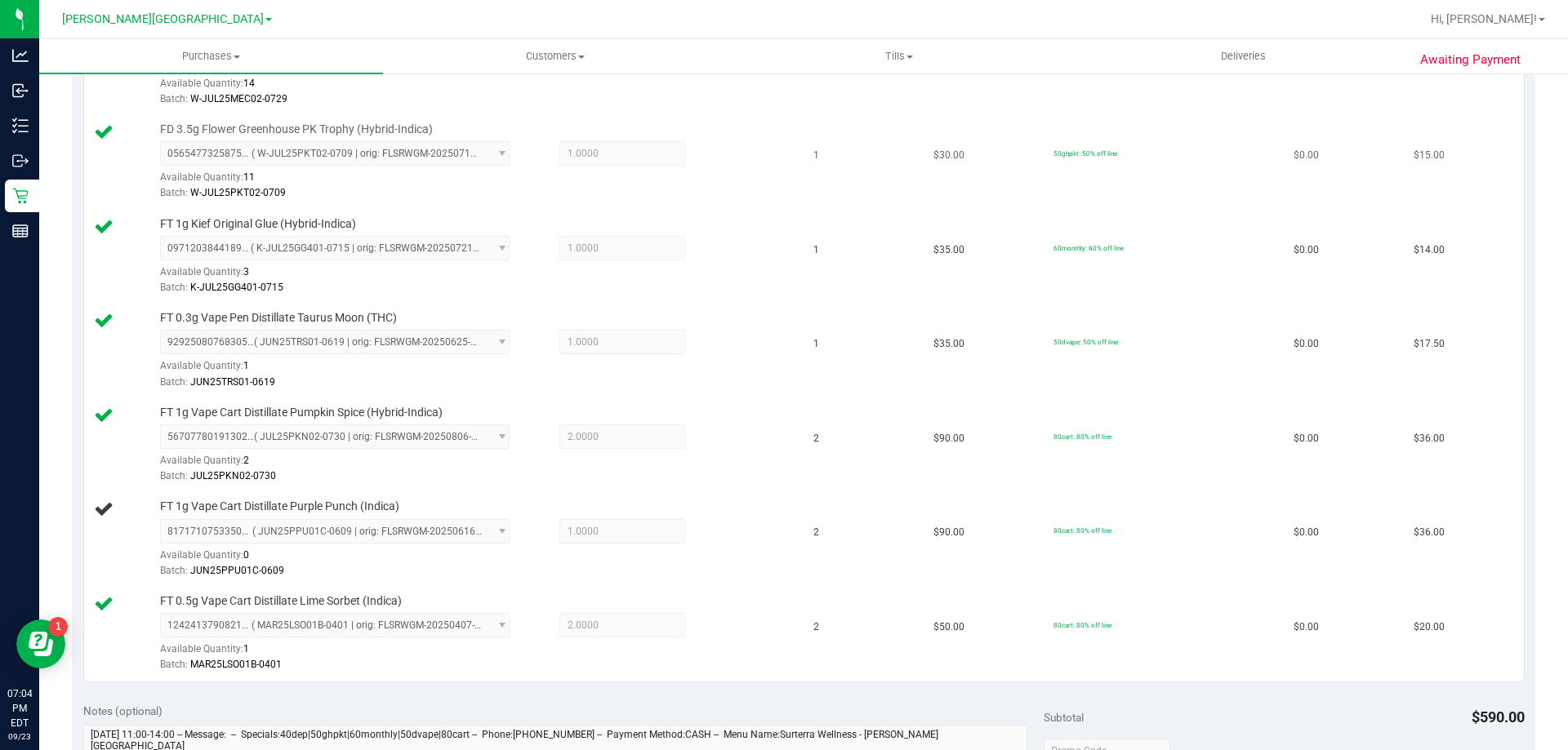
scroll to position [503, 0]
click at [745, 484] on div at bounding box center [475, 483] width 630 height 1
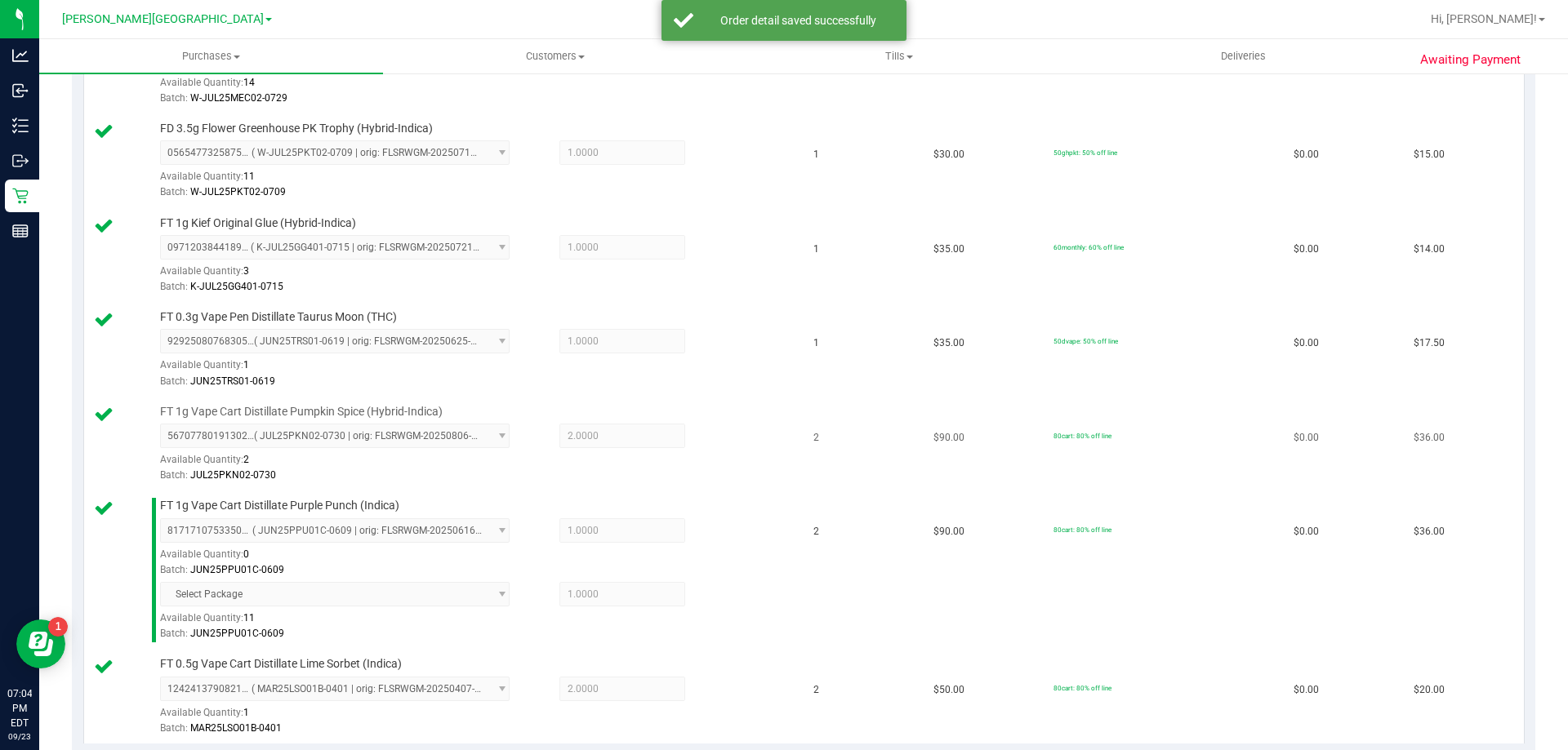
click at [790, 461] on td "FT 1g Vape Cart Distillate Pumpkin Spice (Hybrid-Indica) 5670778019130279 ( JUL…" at bounding box center [444, 445] width 720 height 95
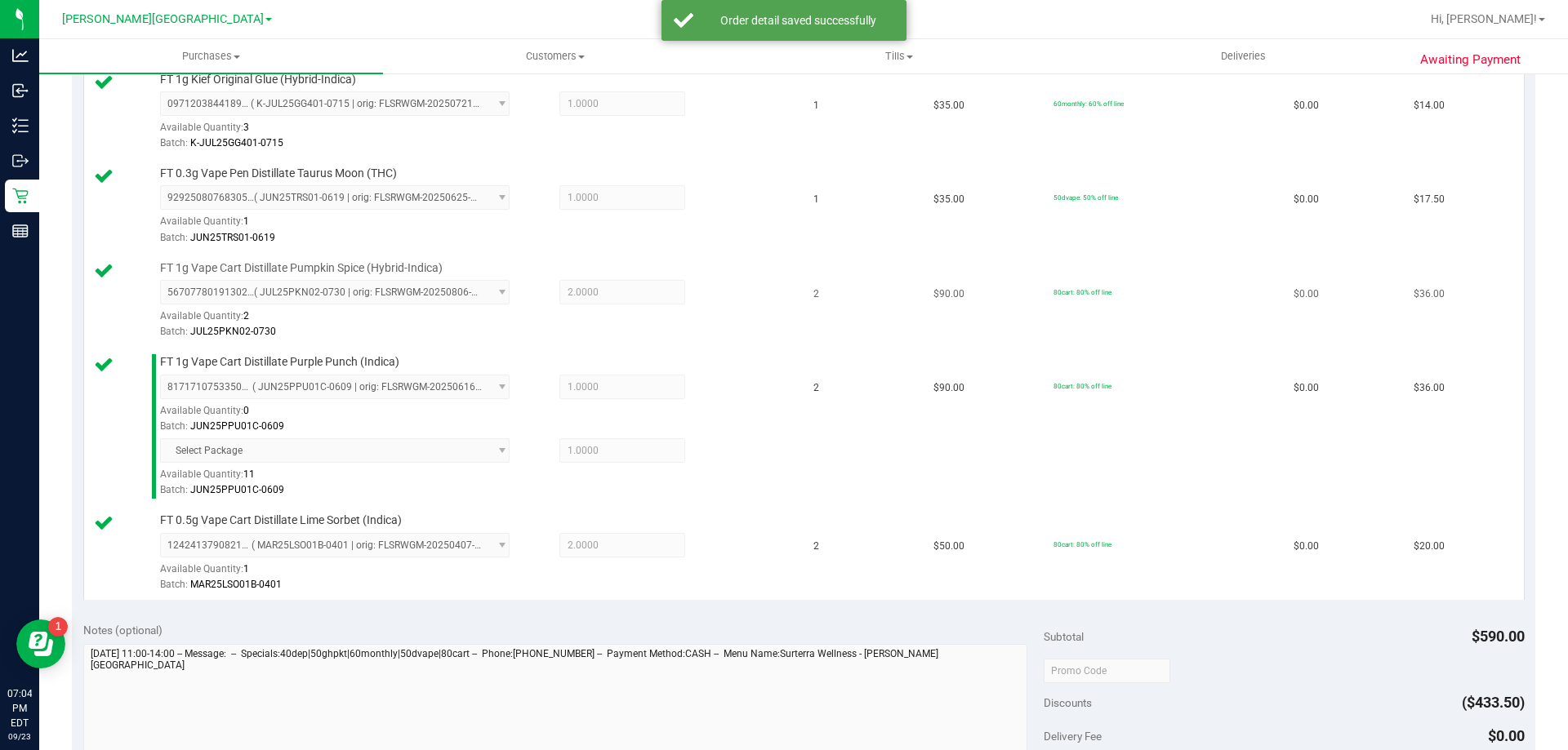
scroll to position [1075, 0]
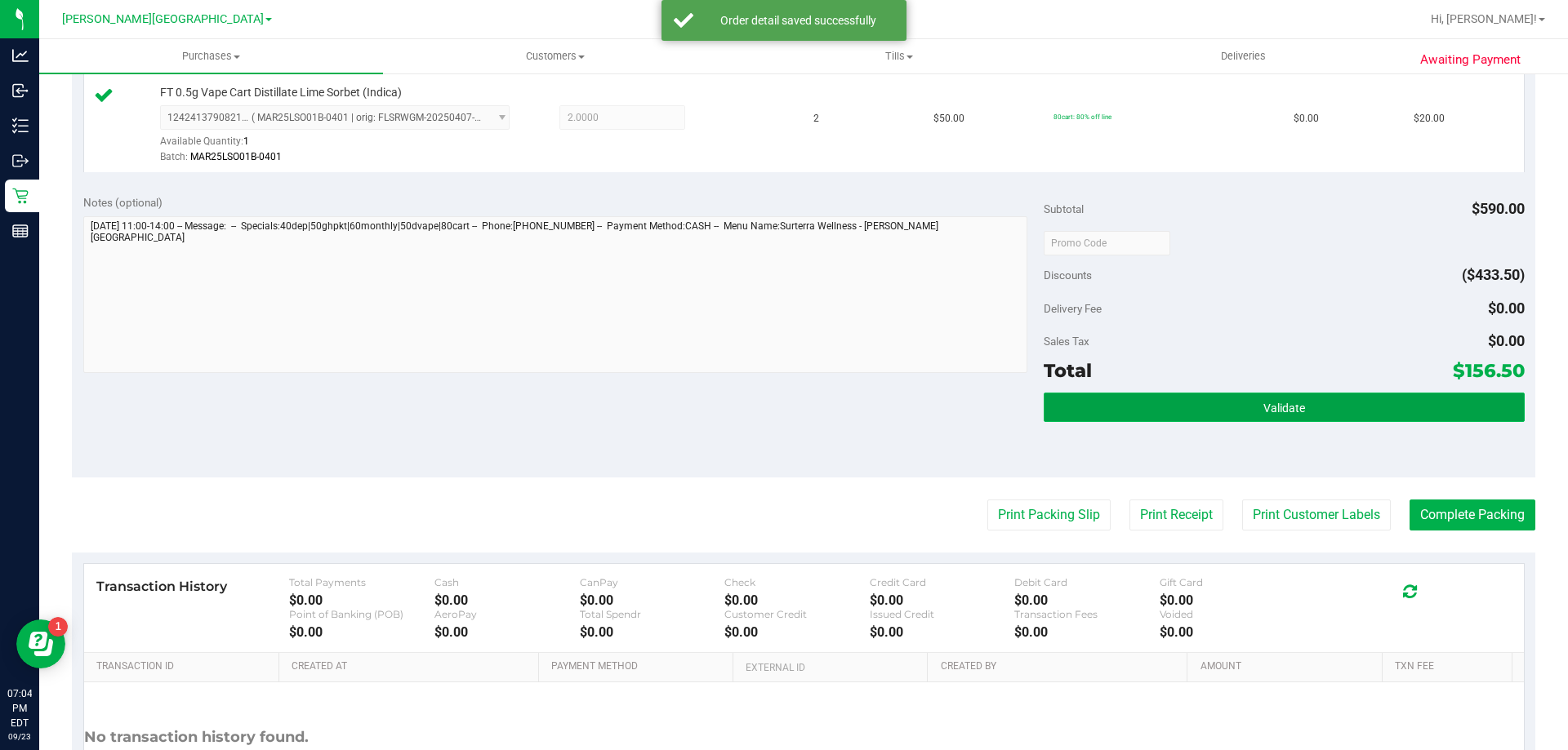
click at [1093, 407] on button "Validate" at bounding box center [1283, 407] width 480 height 29
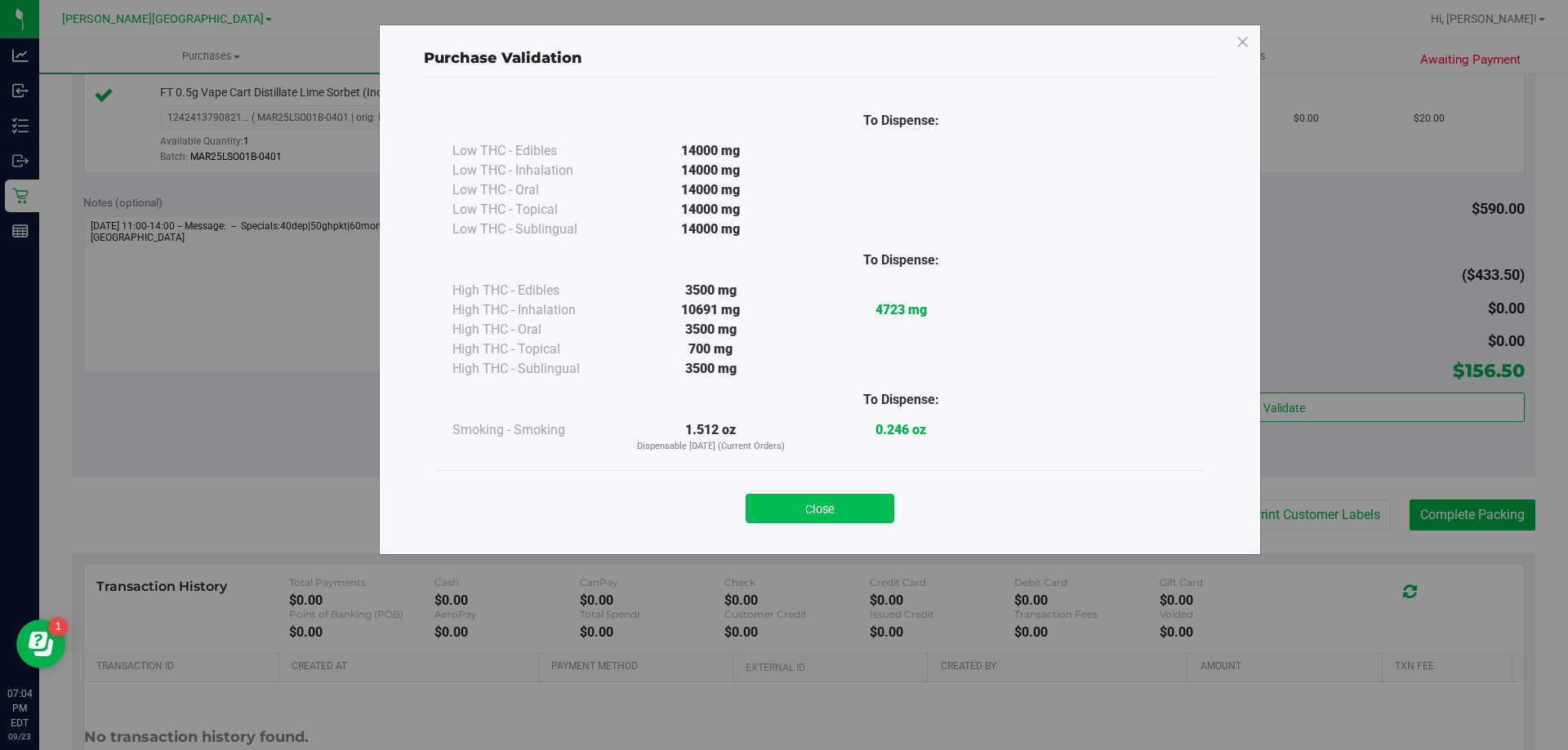
click at [817, 502] on button "Close" at bounding box center [820, 509] width 149 height 29
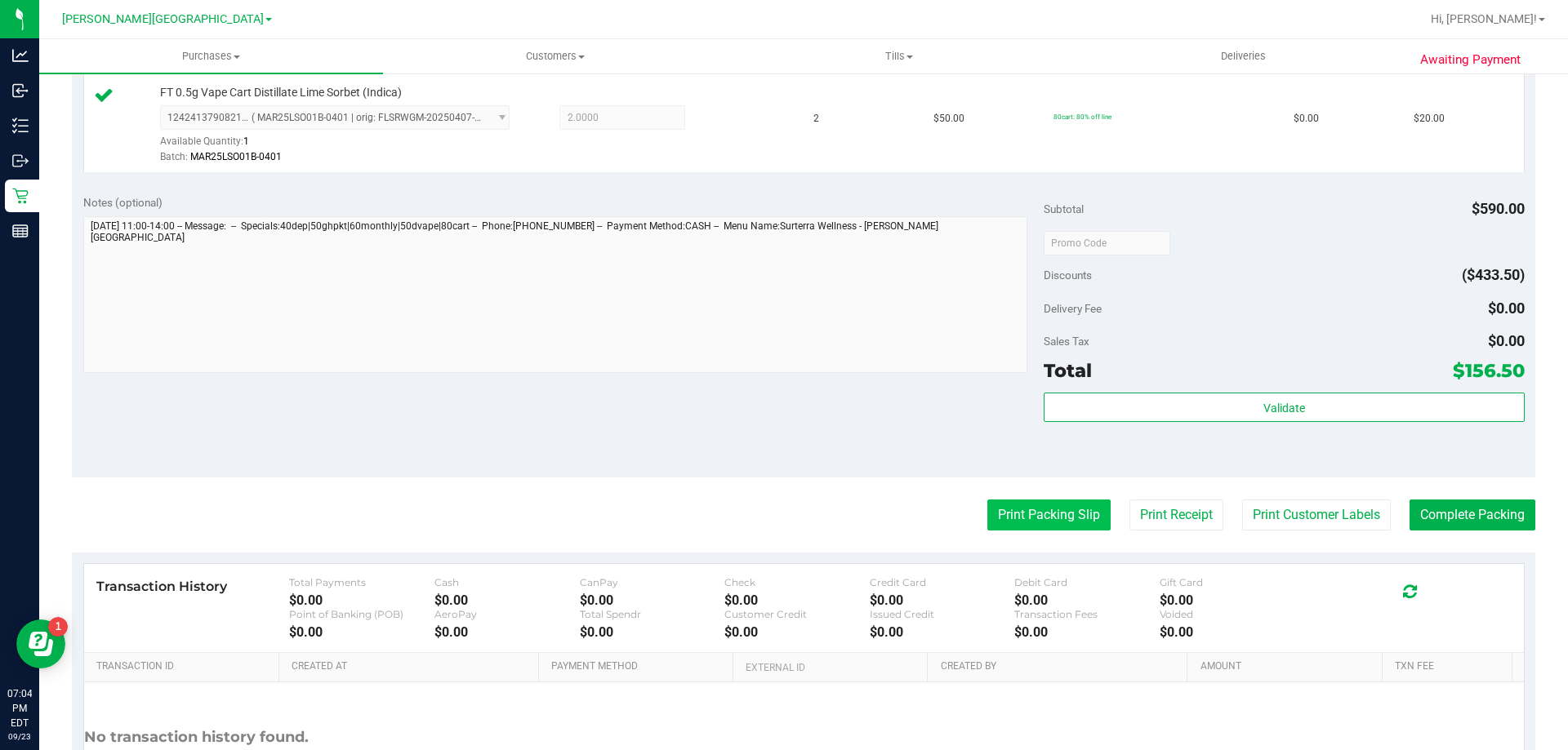
click at [1052, 518] on button "Print Packing Slip" at bounding box center [1048, 515] width 123 height 31
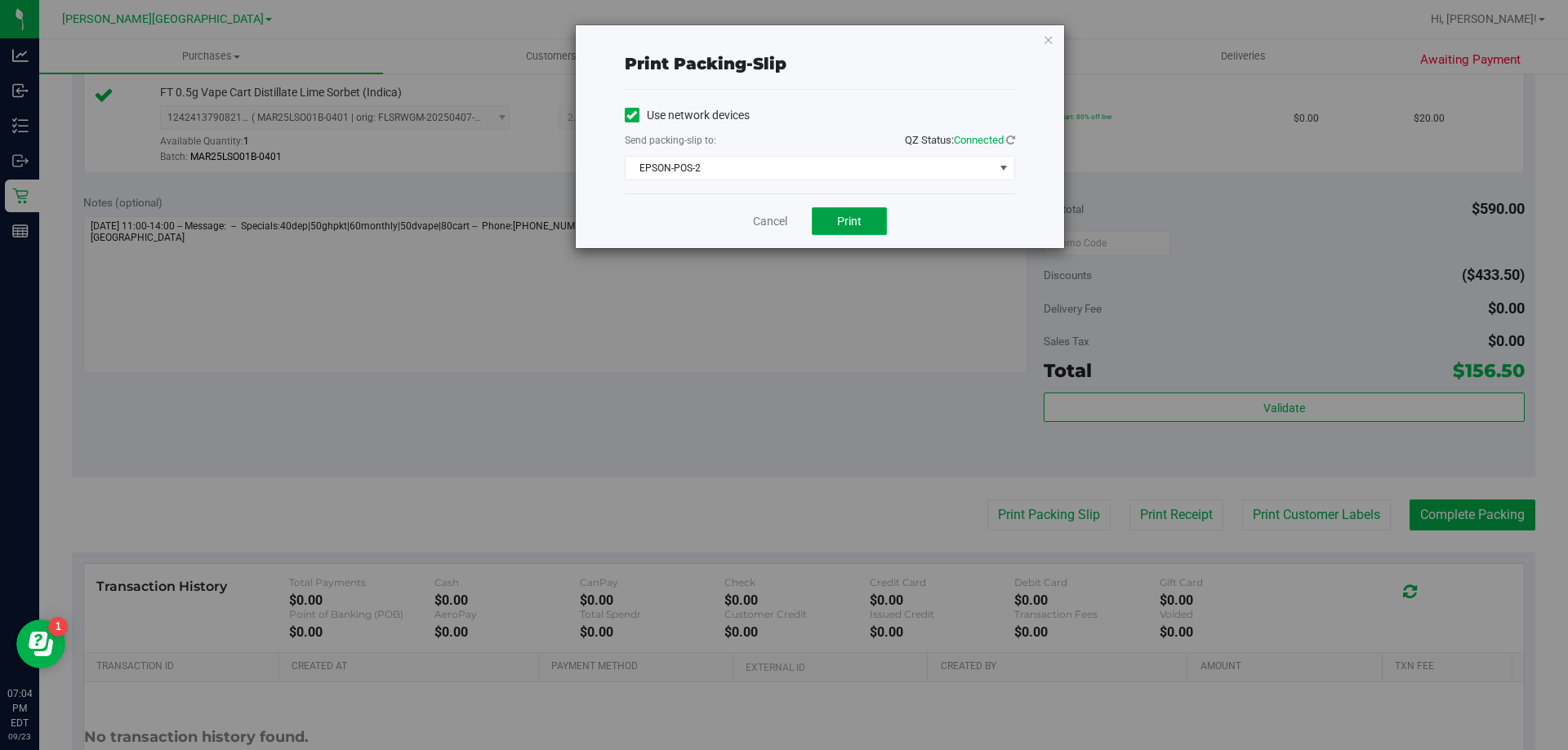
click at [849, 213] on button "Print" at bounding box center [849, 221] width 75 height 27
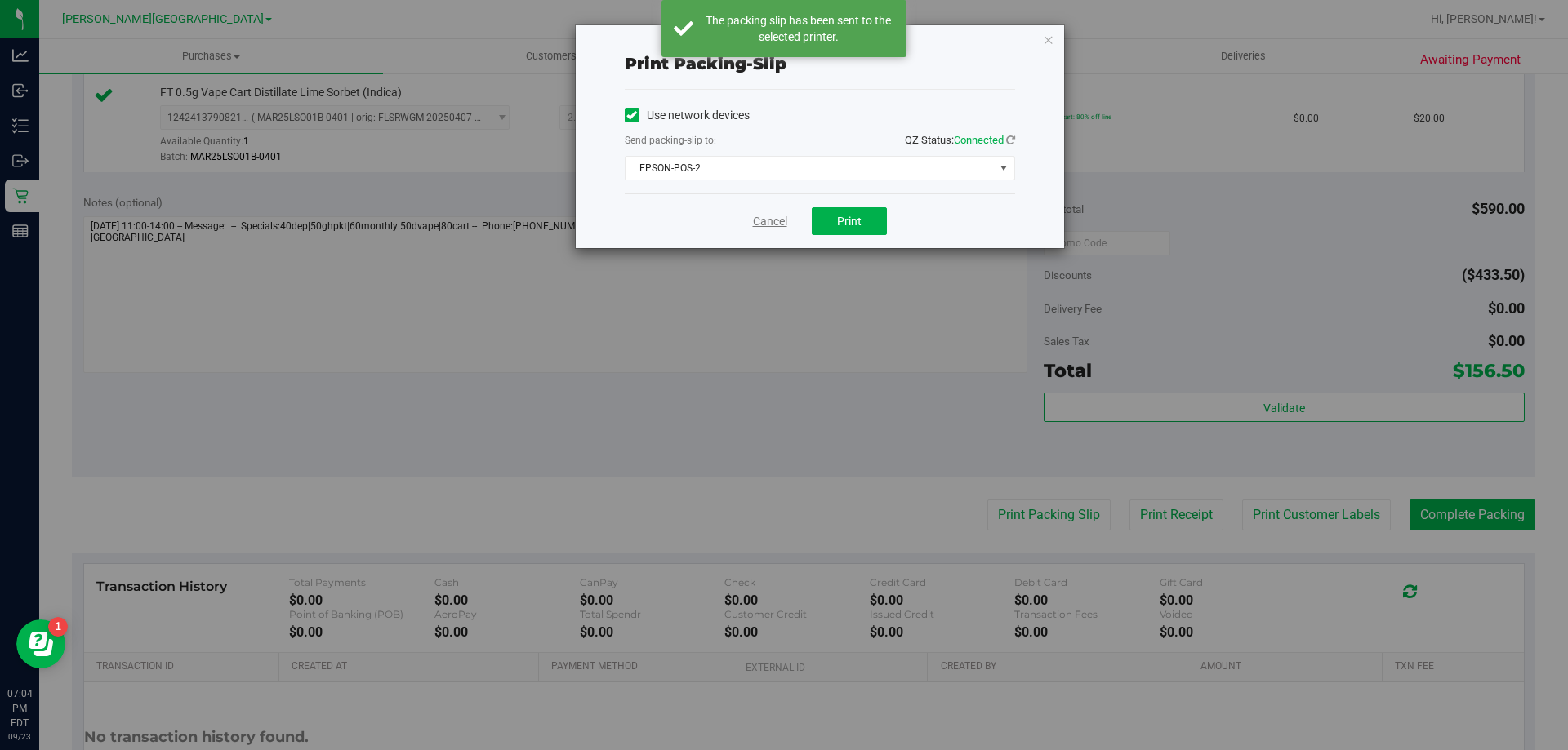
click at [765, 222] on link "Cancel" at bounding box center [770, 221] width 35 height 17
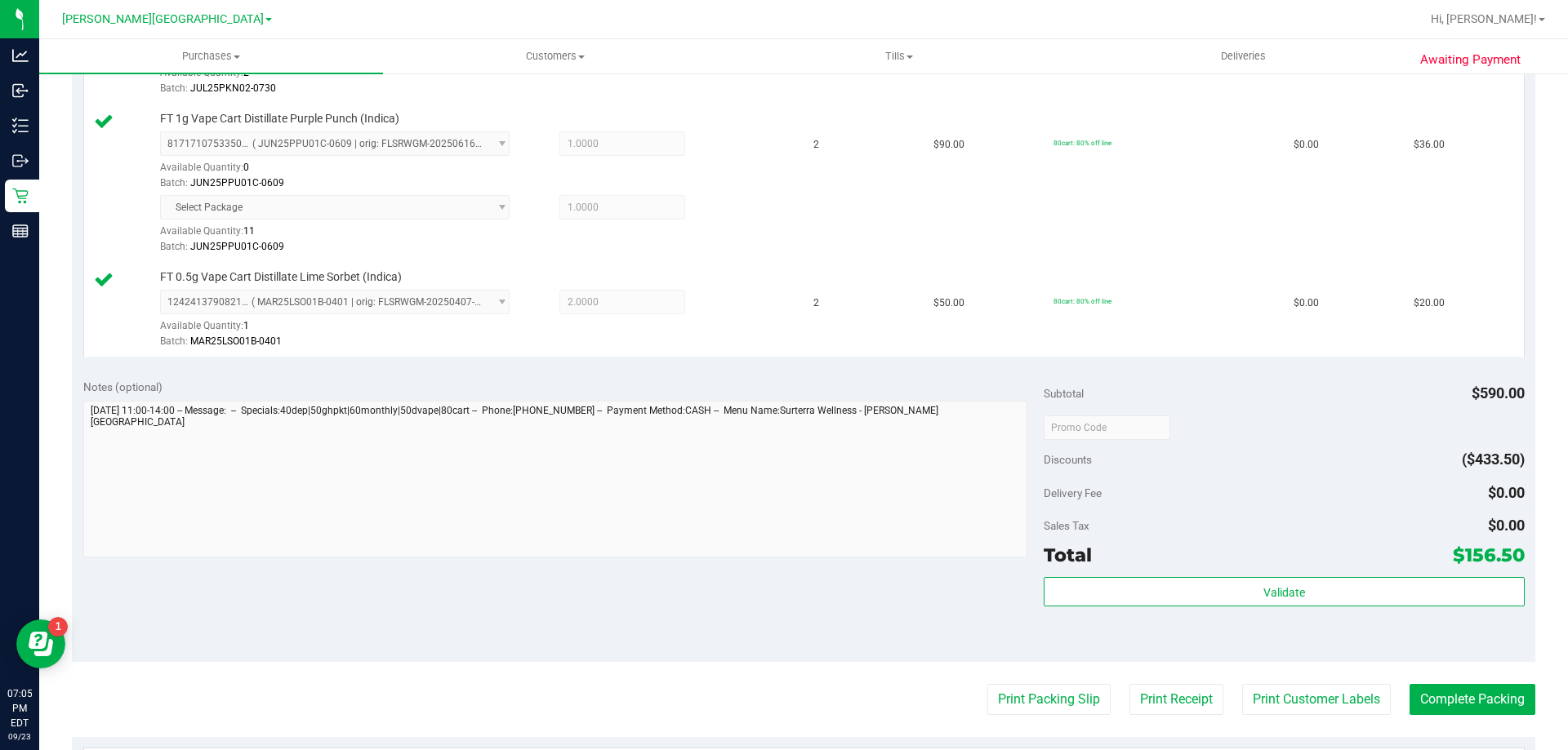
scroll to position [890, 0]
click at [774, 284] on div "FT 0.5g Vape Cart Distillate Lime Sorbet (Indica) 1242413790821595 ( MAR25LSO01…" at bounding box center [471, 311] width 639 height 80
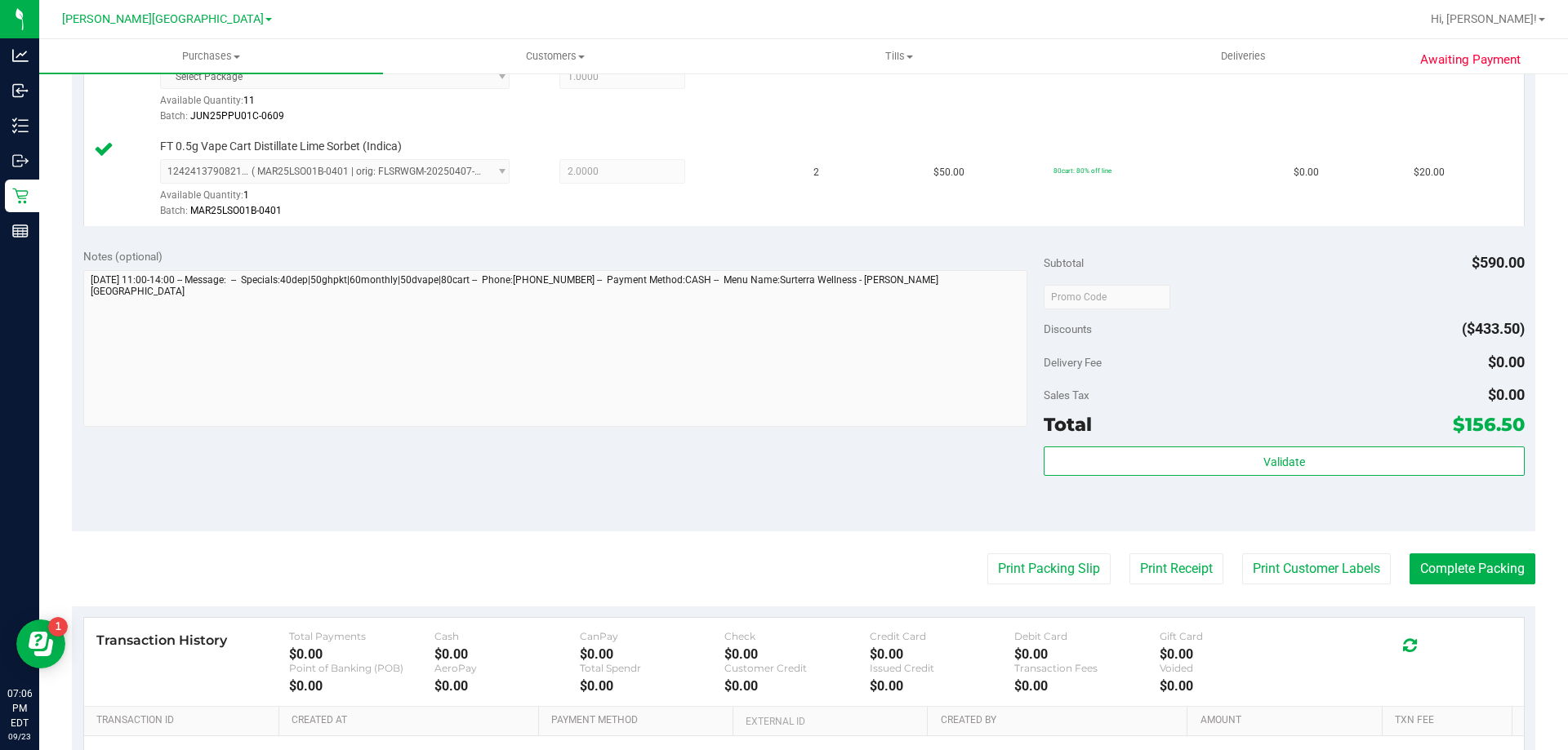
scroll to position [1215, 0]
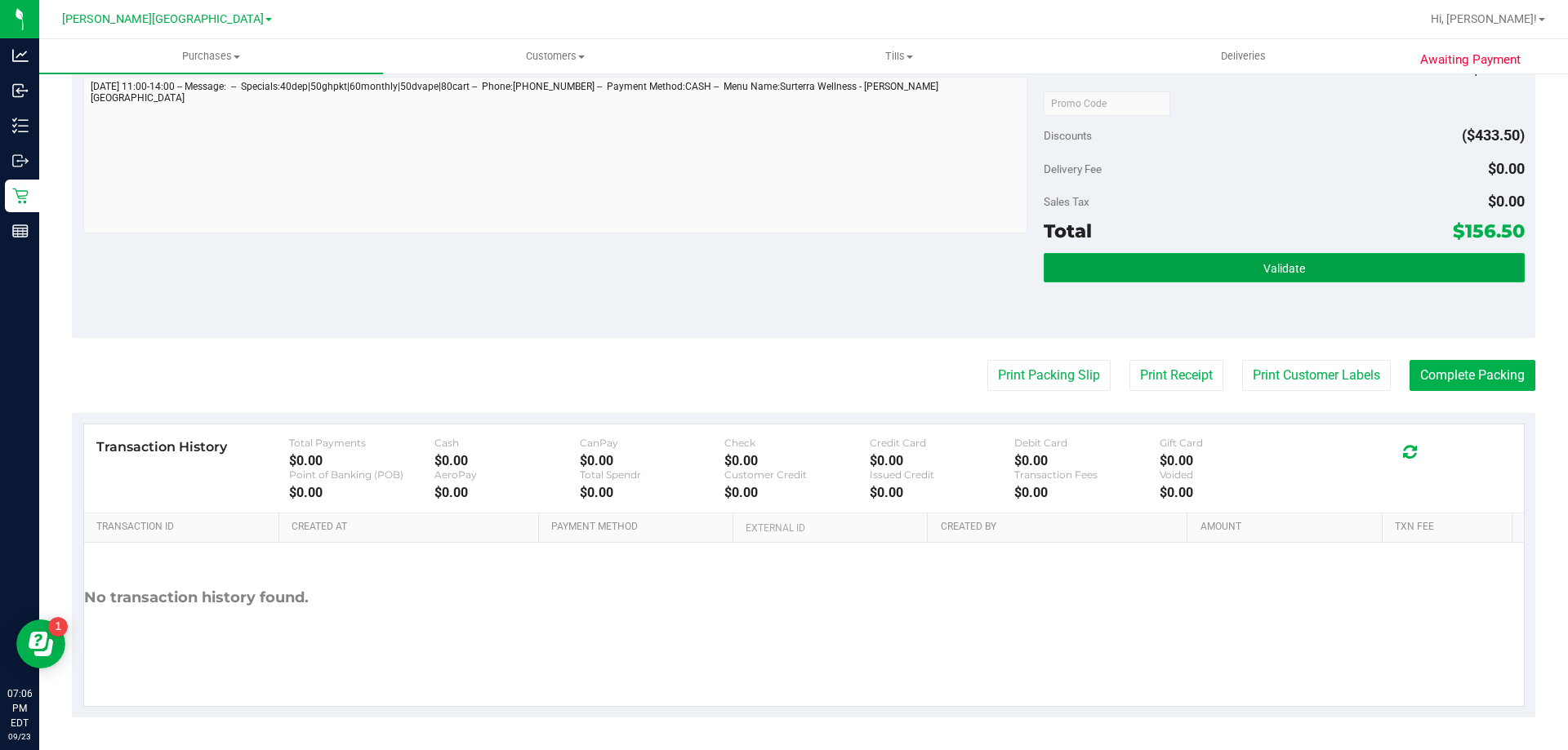
click at [1264, 275] on span "Validate" at bounding box center [1284, 269] width 42 height 13
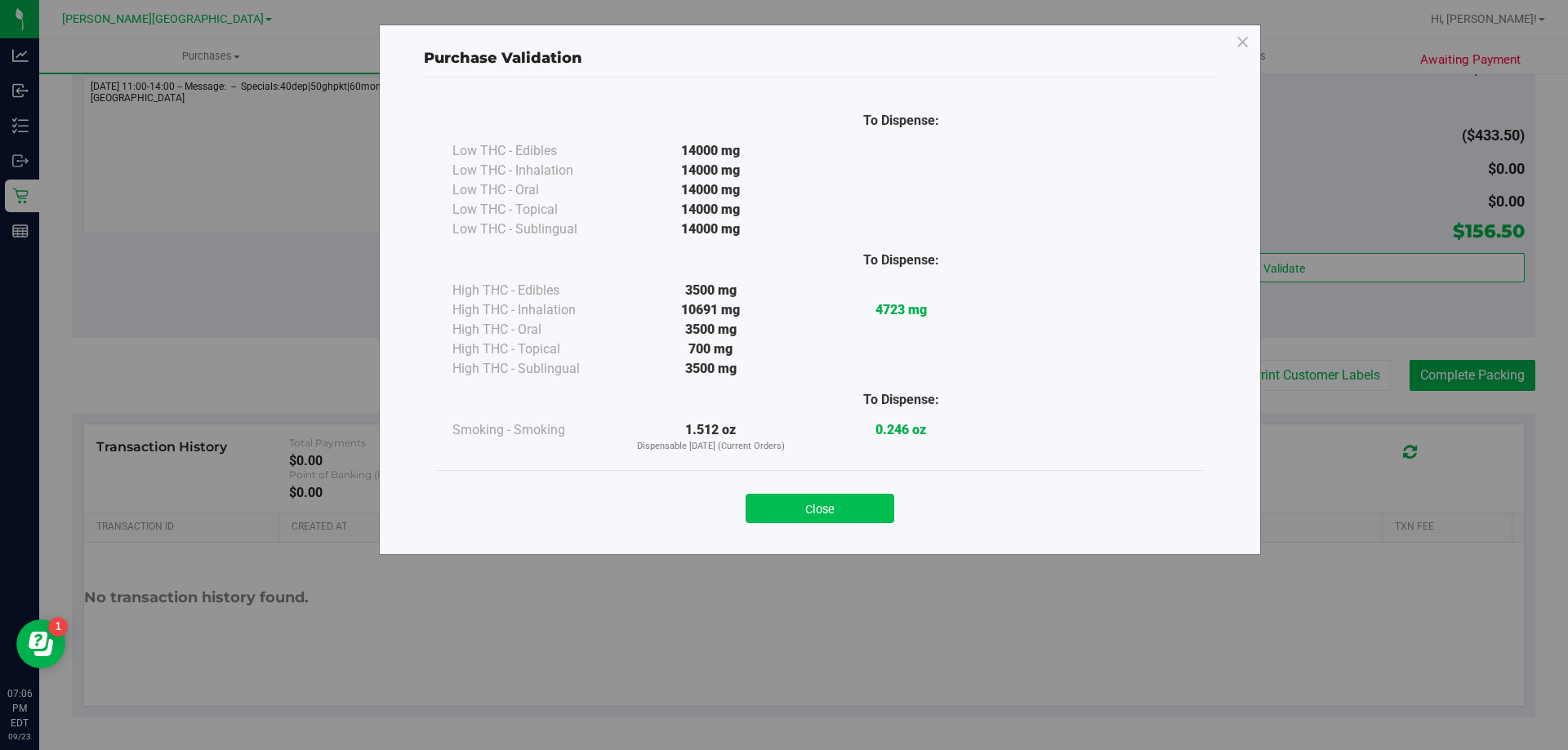
click at [825, 498] on button "Close" at bounding box center [820, 509] width 149 height 29
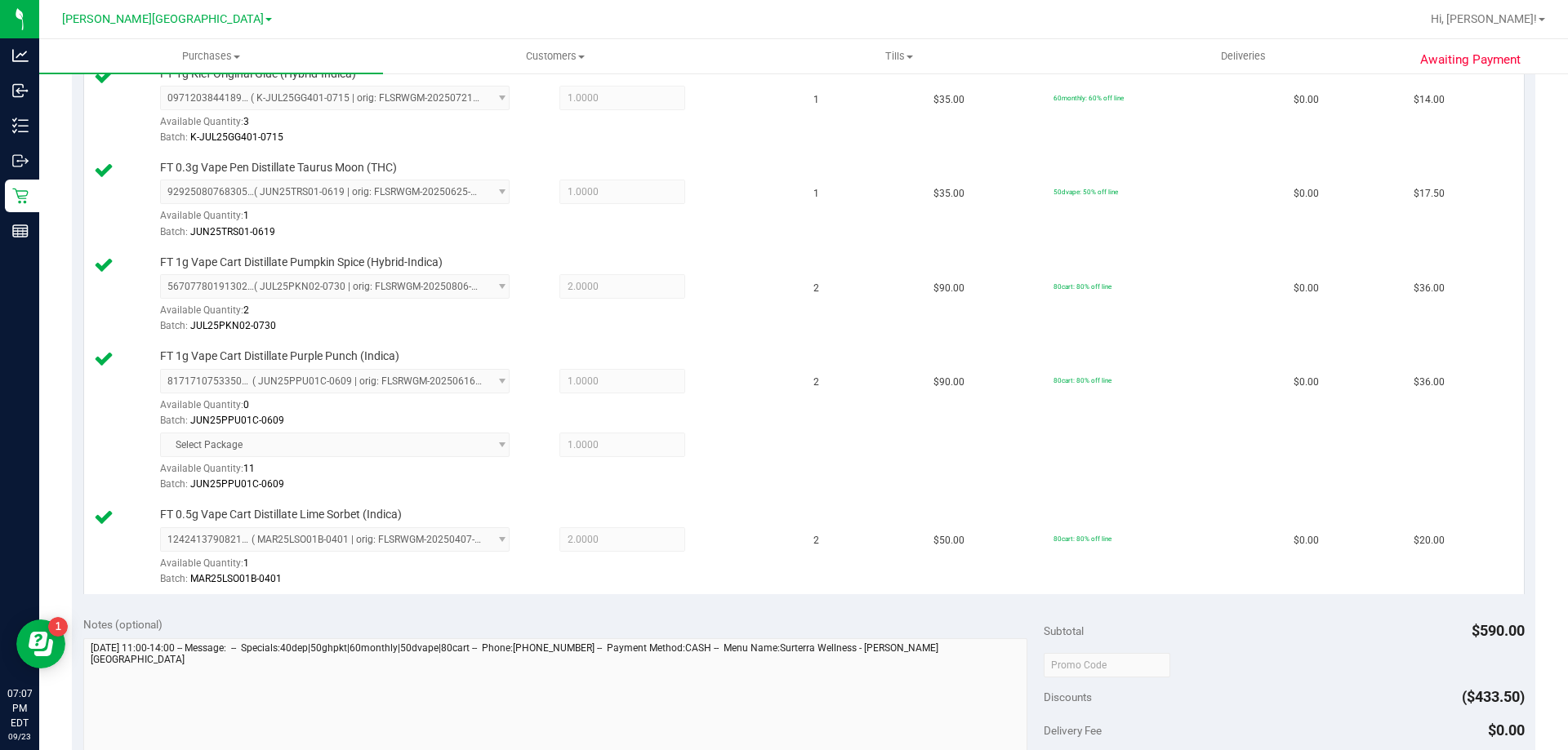
scroll to position [979, 0]
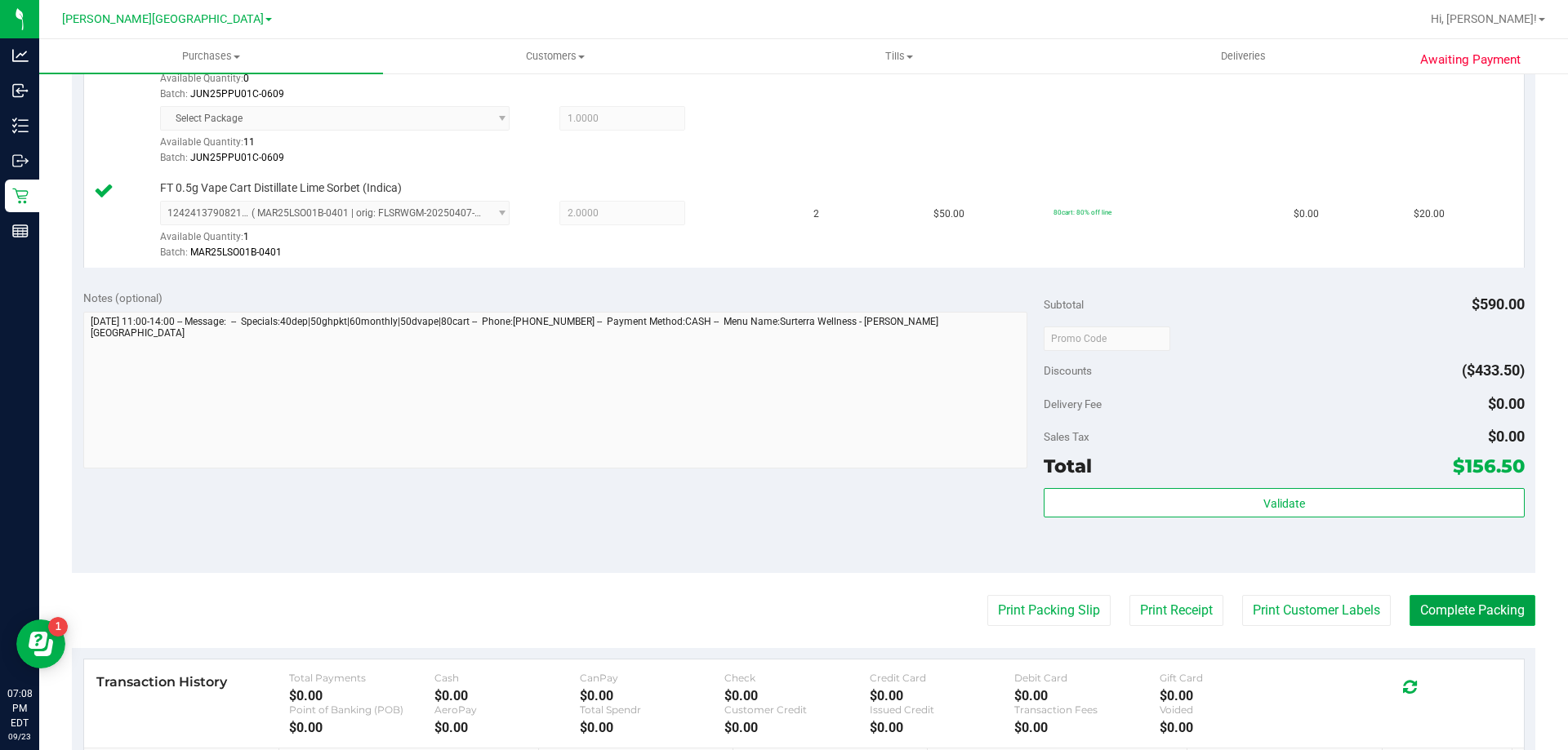
click at [1439, 613] on button "Complete Packing" at bounding box center [1472, 610] width 126 height 31
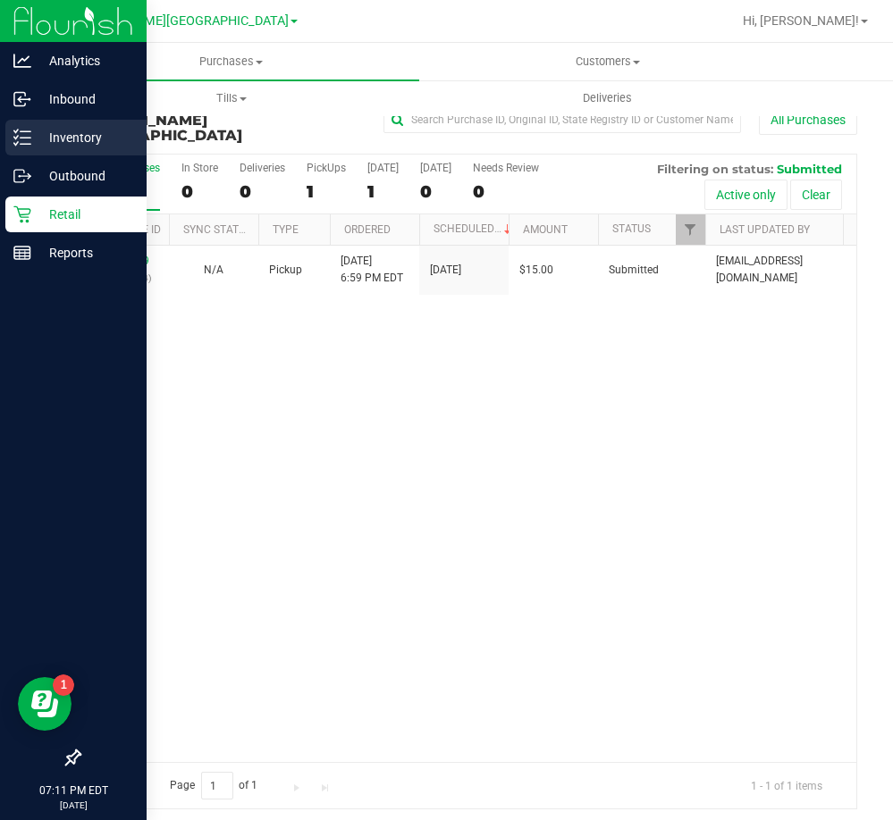
click at [80, 140] on p "Inventory" at bounding box center [84, 137] width 107 height 21
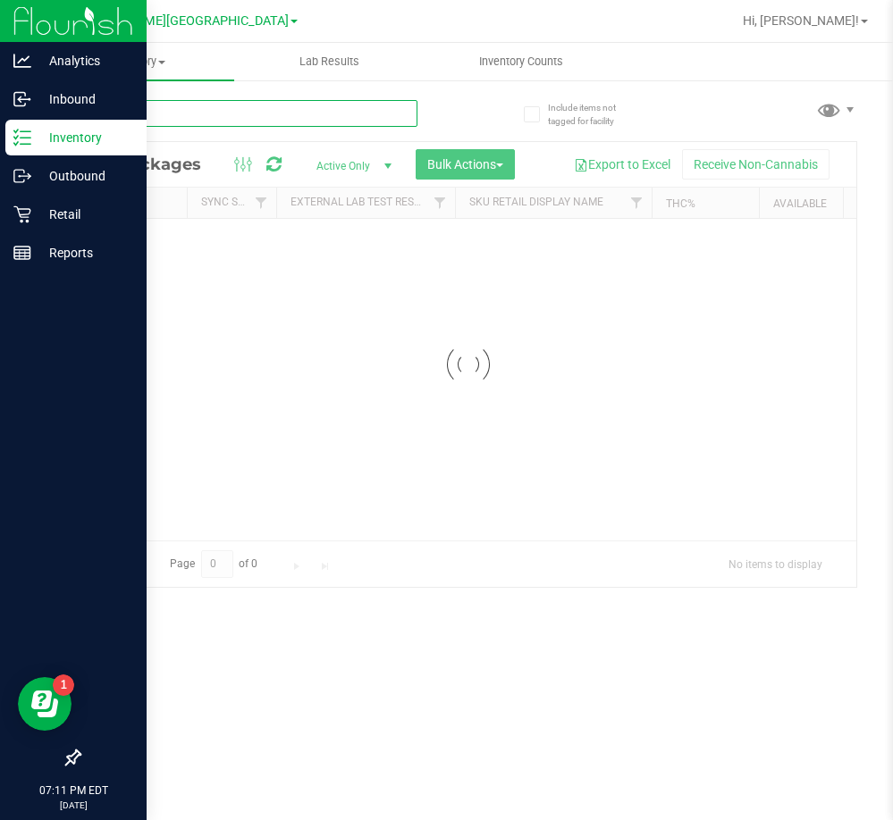
click at [238, 112] on input "text" at bounding box center [248, 113] width 339 height 27
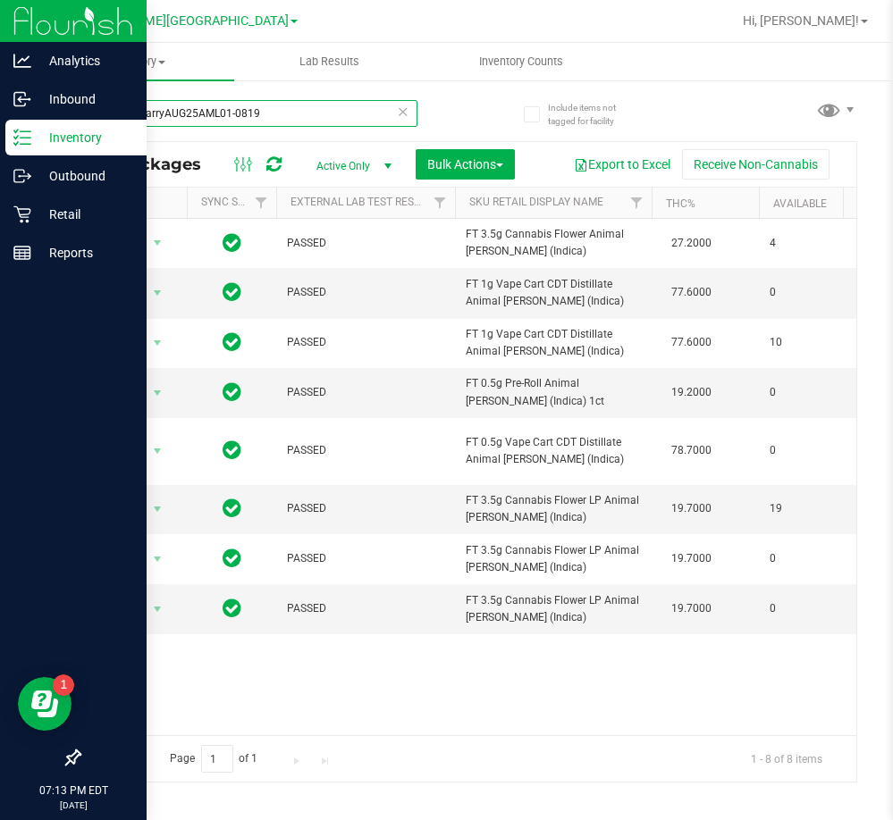
type input "animal larryAUG25AML01-0819"
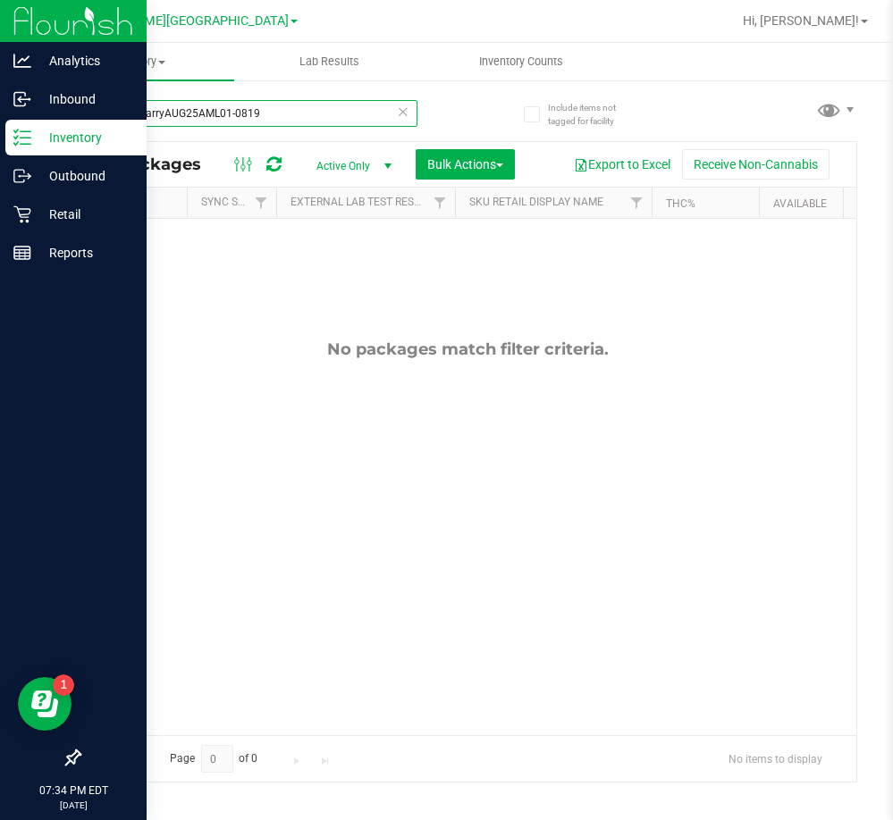
drag, startPoint x: 269, startPoint y: 119, endPoint x: -4, endPoint y: 115, distance: 273.5
click at [0, 115] on html "Analytics Inbound Inventory Outbound Retail Reports 07:34 PM EDT [DATE] 09/23 […" at bounding box center [446, 410] width 893 height 820
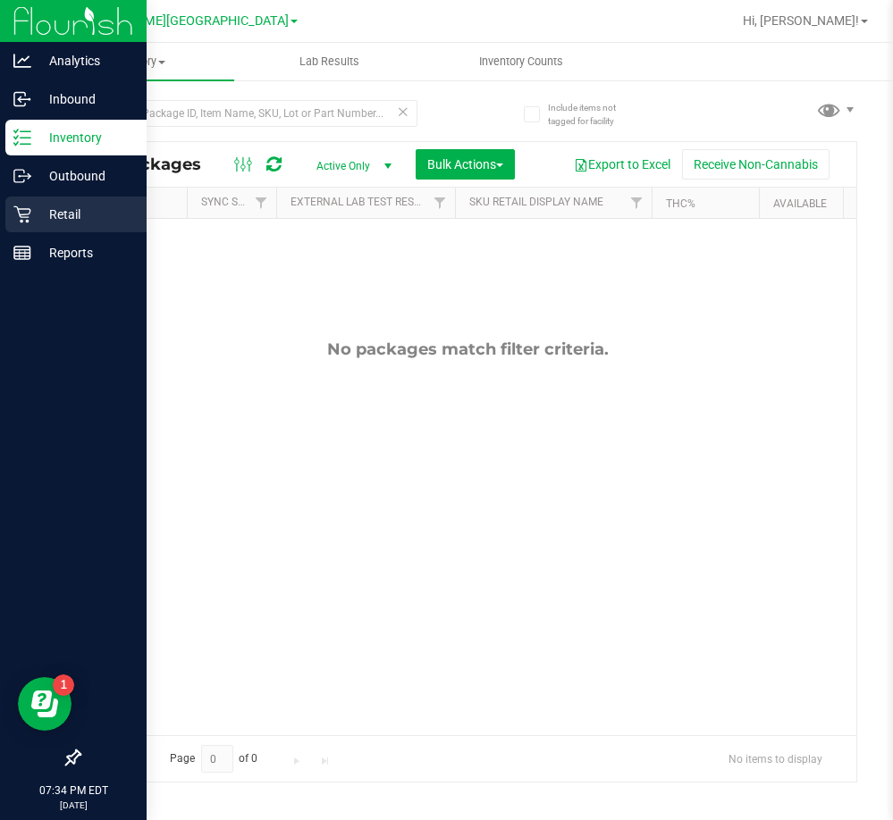
click at [21, 209] on icon at bounding box center [22, 215] width 18 height 18
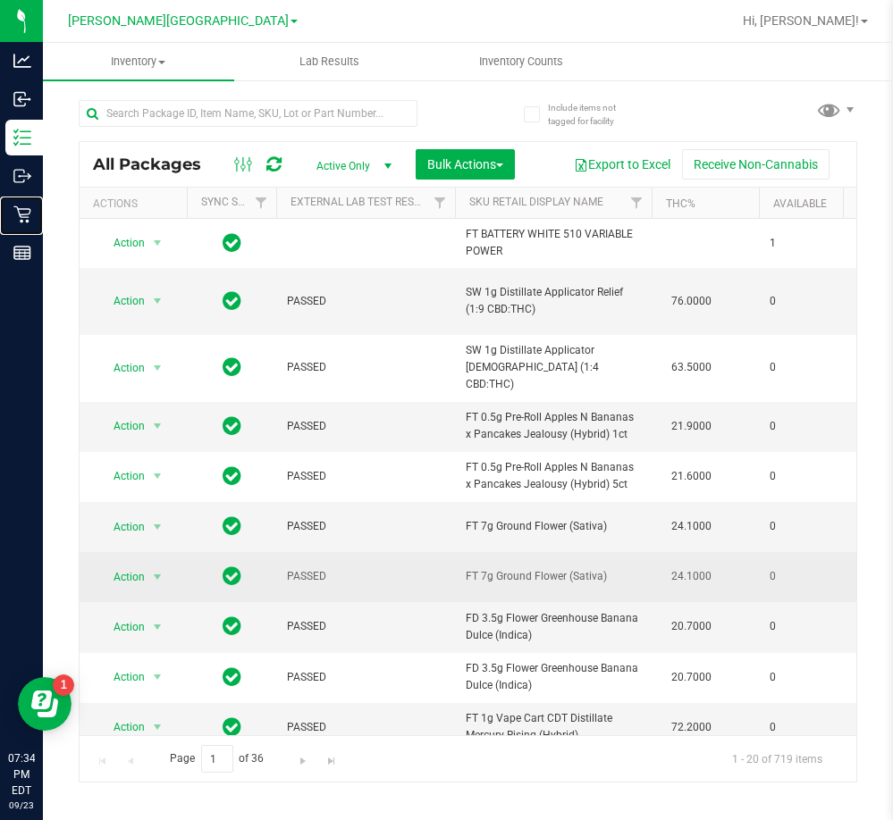
scroll to position [89, 0]
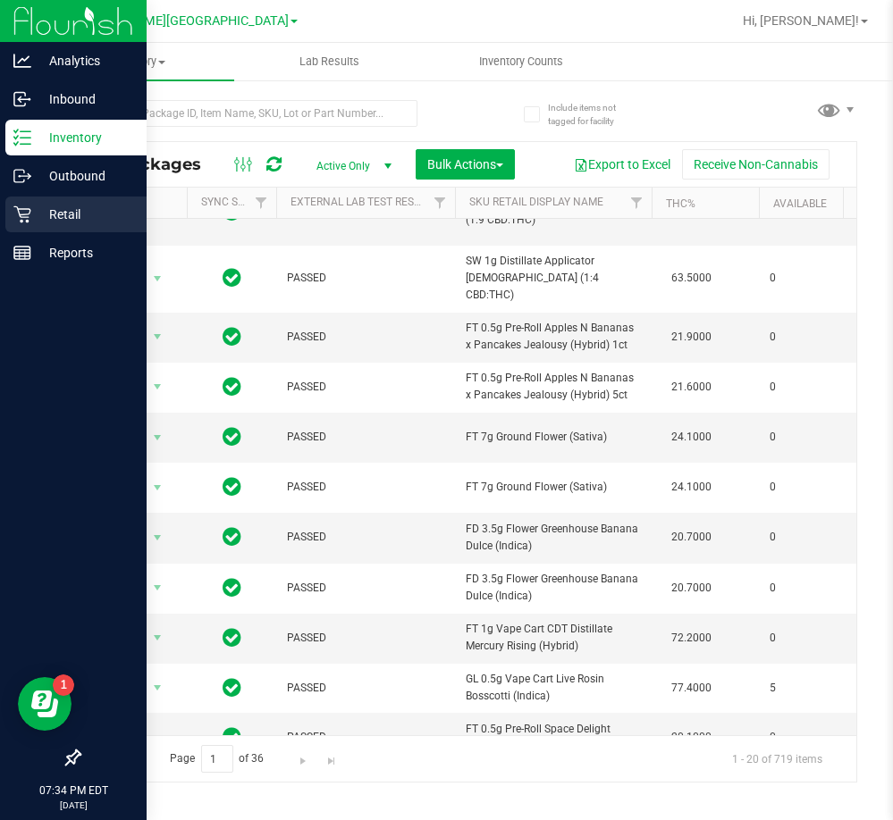
click at [16, 215] on icon at bounding box center [22, 215] width 18 height 18
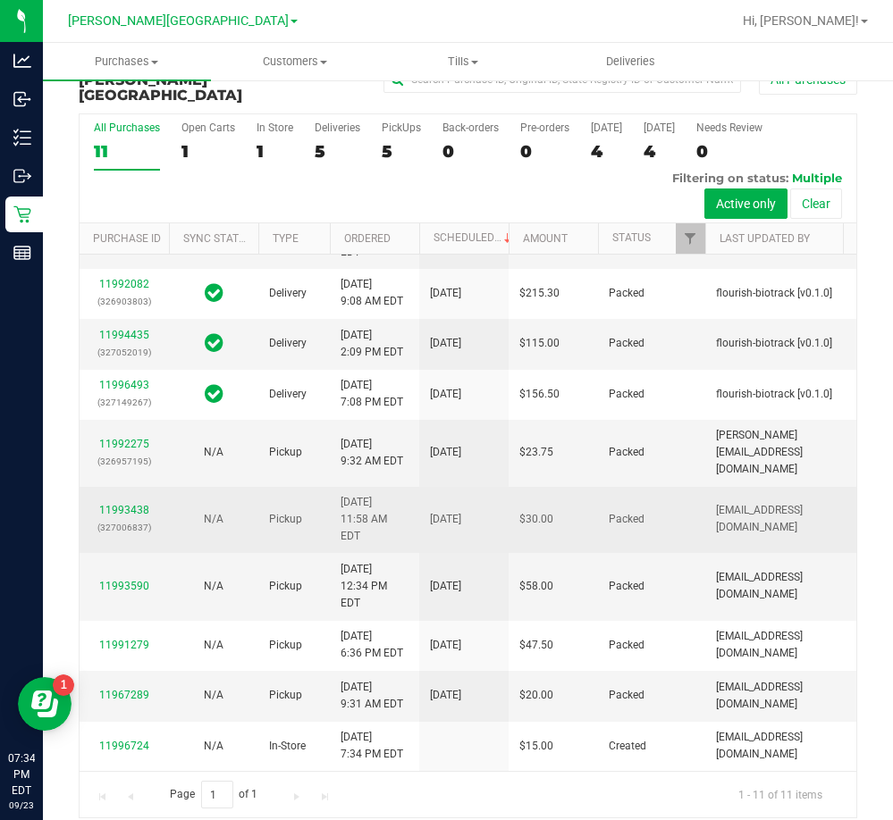
scroll to position [452, 0]
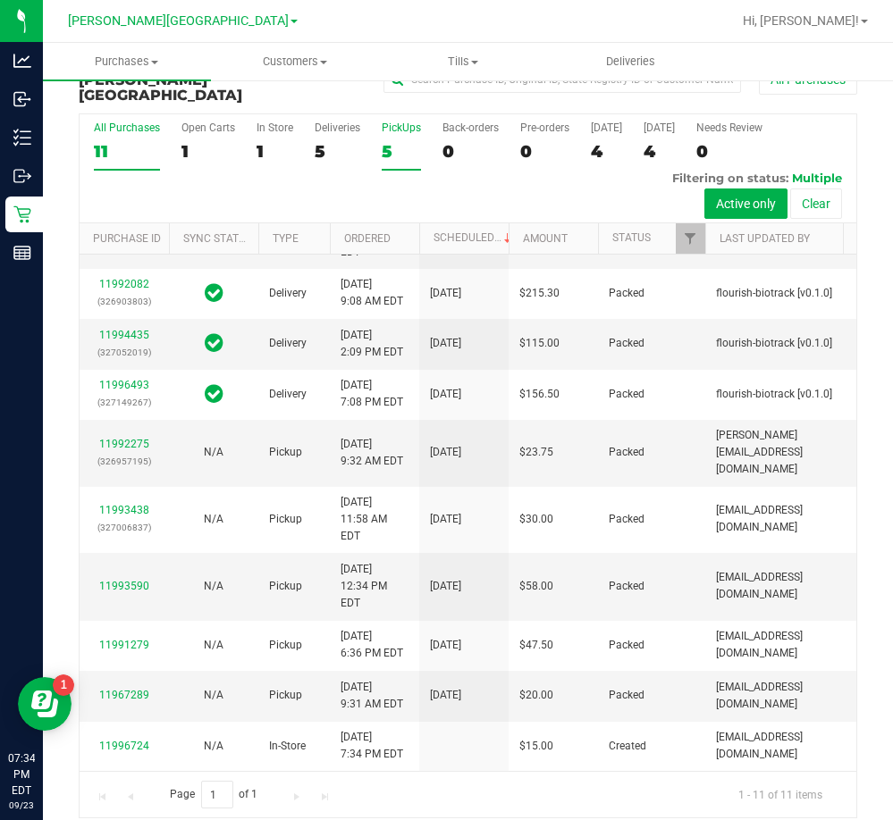
click at [384, 141] on div "5" at bounding box center [401, 151] width 39 height 21
click at [0, 0] on input "PickUps 5" at bounding box center [0, 0] width 0 height 0
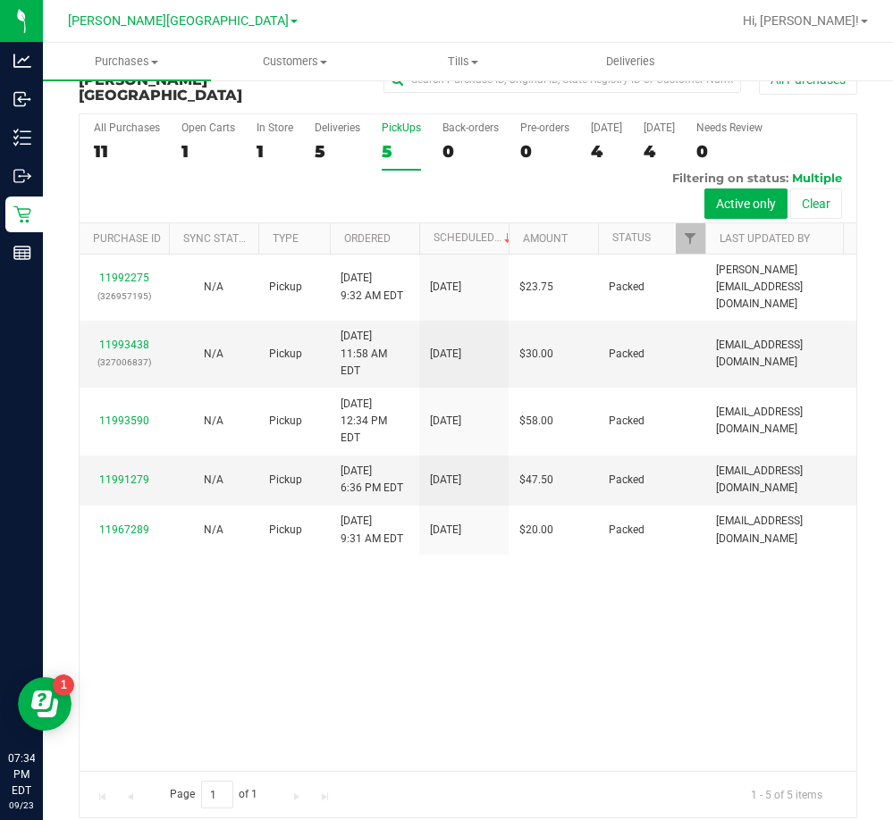
scroll to position [0, 0]
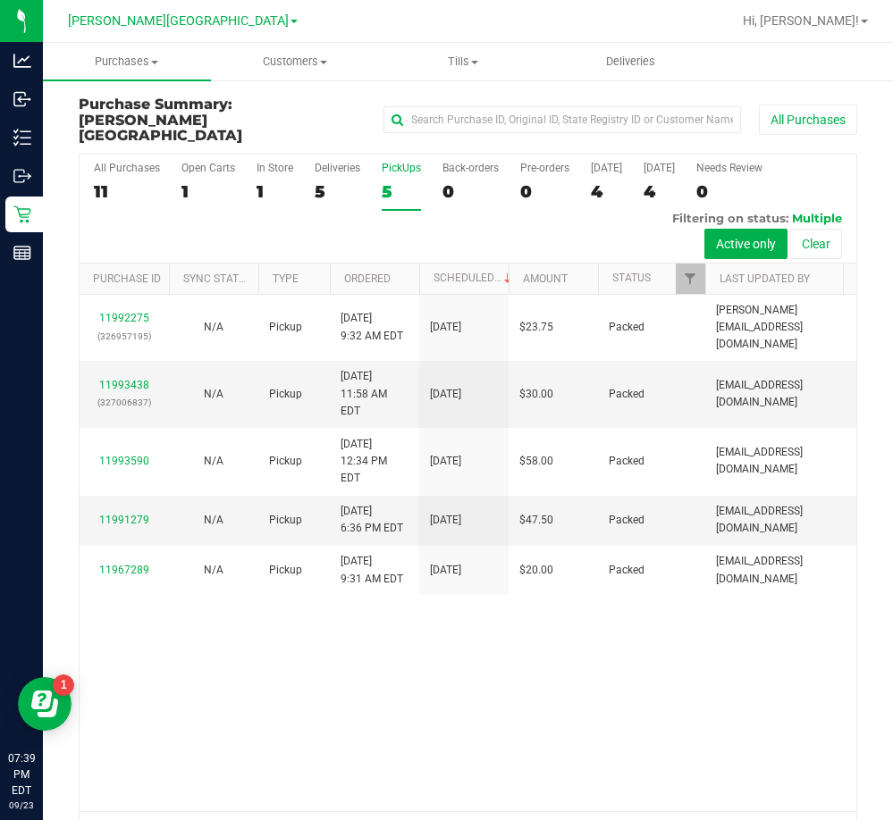
click at [399, 181] on div "5" at bounding box center [401, 191] width 39 height 21
click at [0, 0] on input "PickUps 5" at bounding box center [0, 0] width 0 height 0
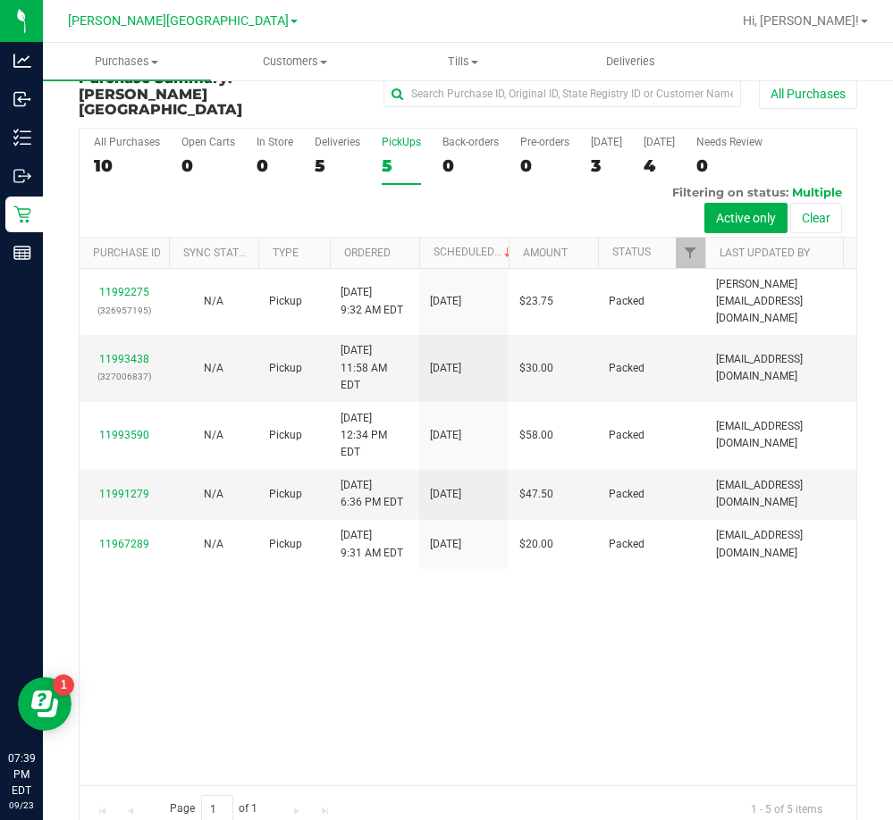
scroll to position [40, 0]
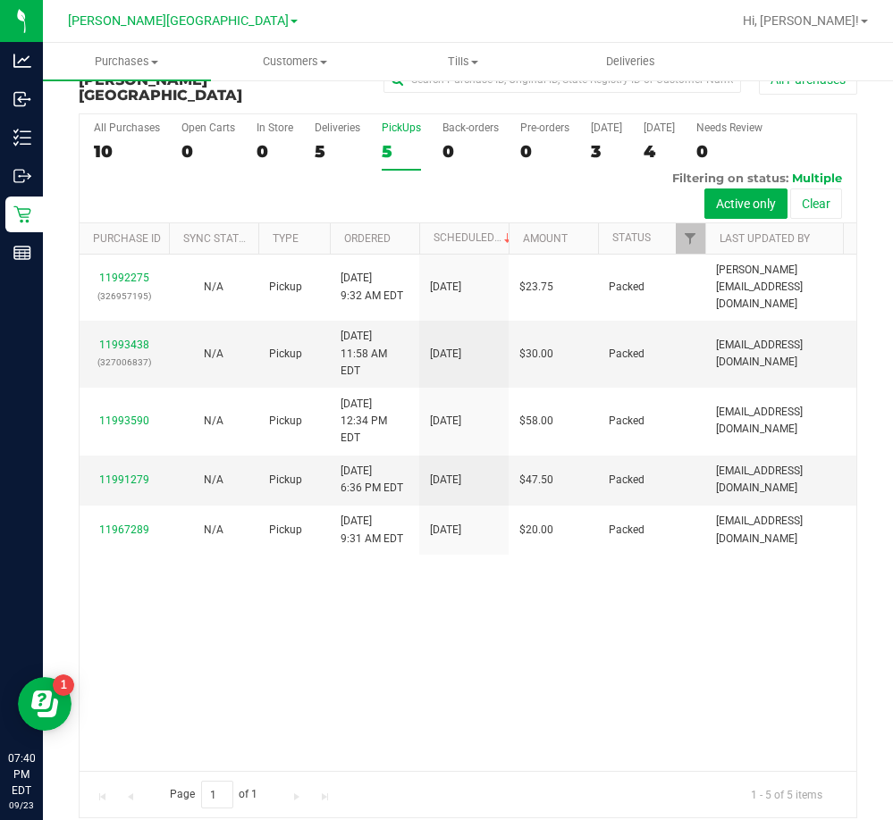
click at [390, 141] on div "5" at bounding box center [401, 151] width 39 height 21
click at [0, 0] on input "PickUps 5" at bounding box center [0, 0] width 0 height 0
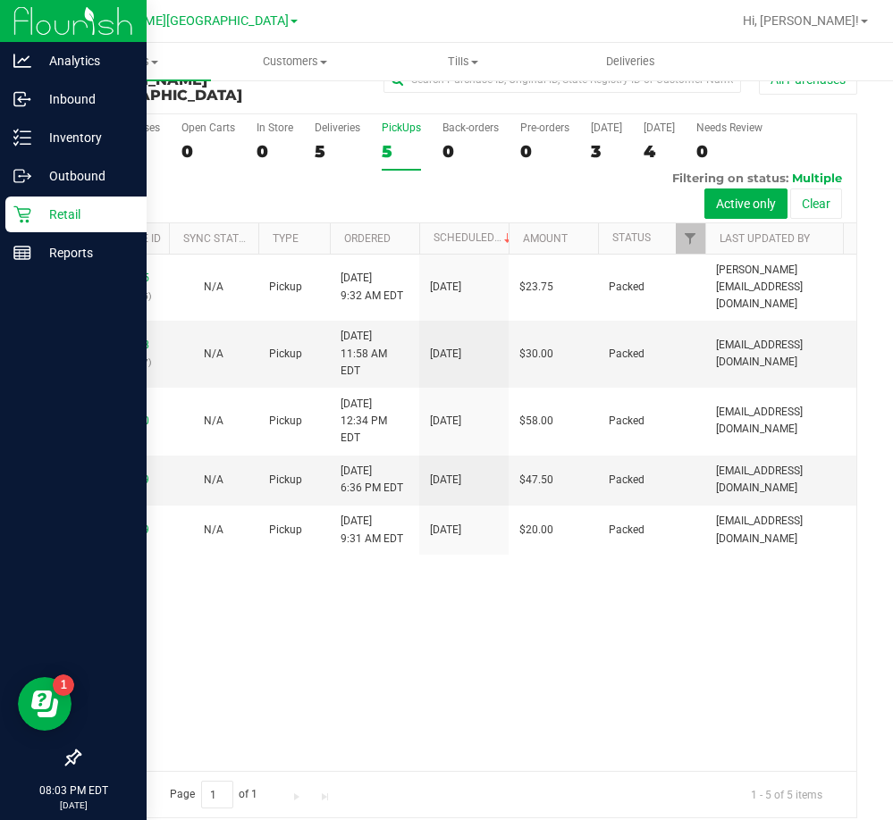
click at [34, 216] on p "Retail" at bounding box center [84, 214] width 107 height 21
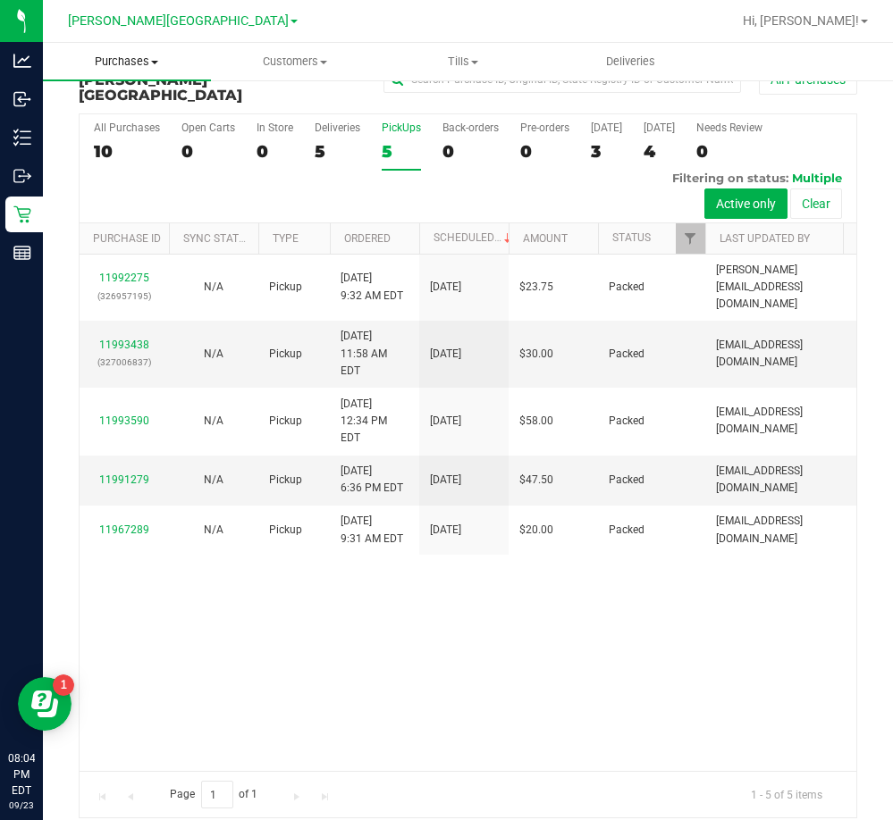
click at [144, 66] on span "Purchases" at bounding box center [127, 62] width 168 height 16
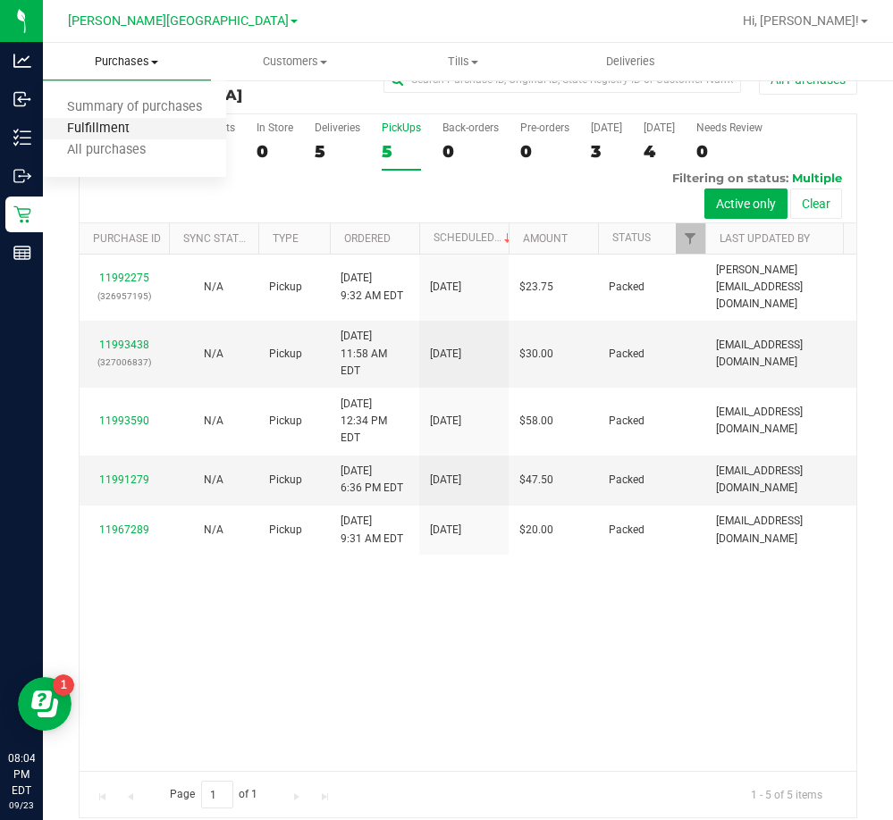
click at [109, 124] on span "Fulfillment" at bounding box center [98, 129] width 111 height 15
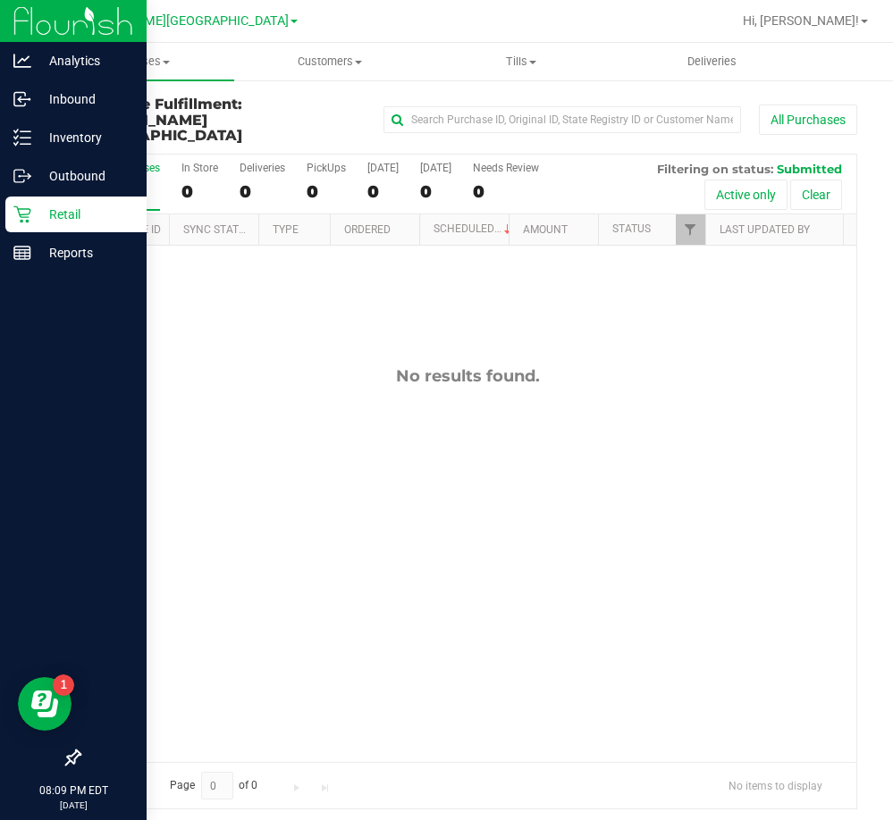
click at [33, 212] on p "Retail" at bounding box center [84, 214] width 107 height 21
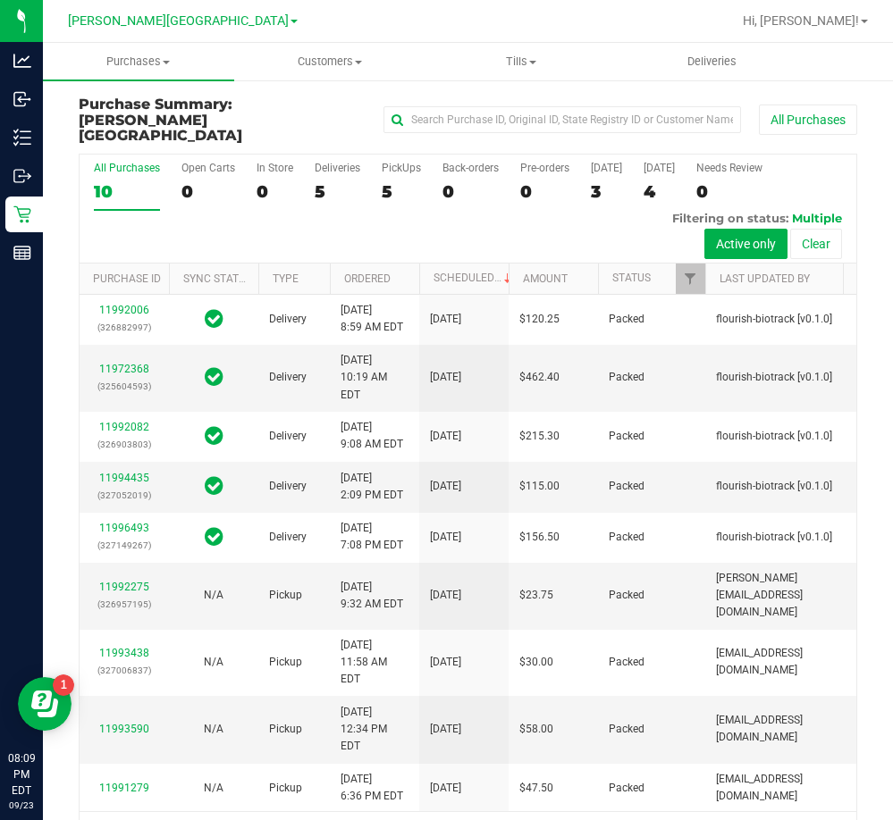
click at [386, 181] on div "5" at bounding box center [401, 191] width 39 height 21
click at [0, 0] on input "PickUps 5" at bounding box center [0, 0] width 0 height 0
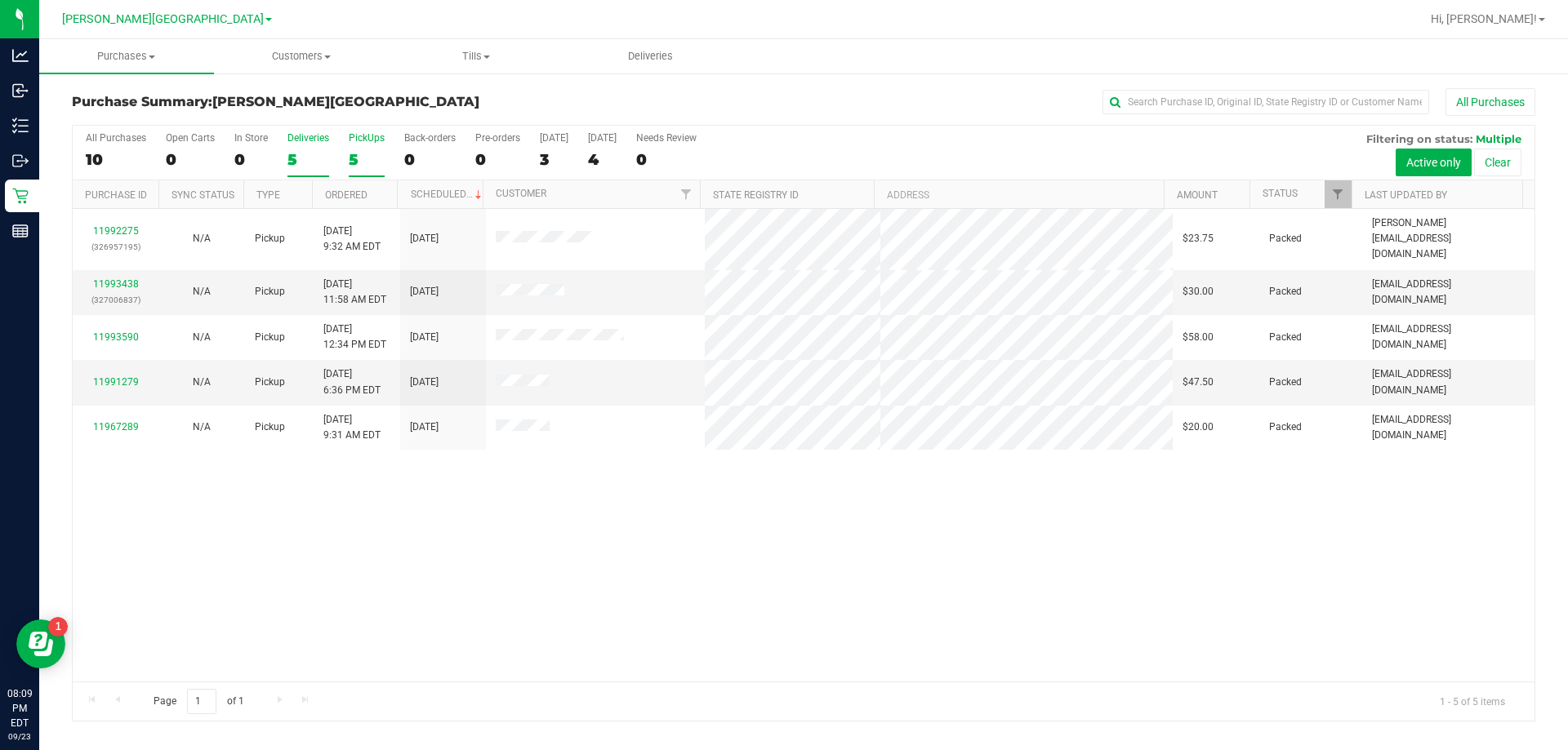
click at [294, 158] on div "5" at bounding box center [309, 159] width 42 height 19
click at [0, 0] on input "Deliveries 5" at bounding box center [0, 0] width 0 height 0
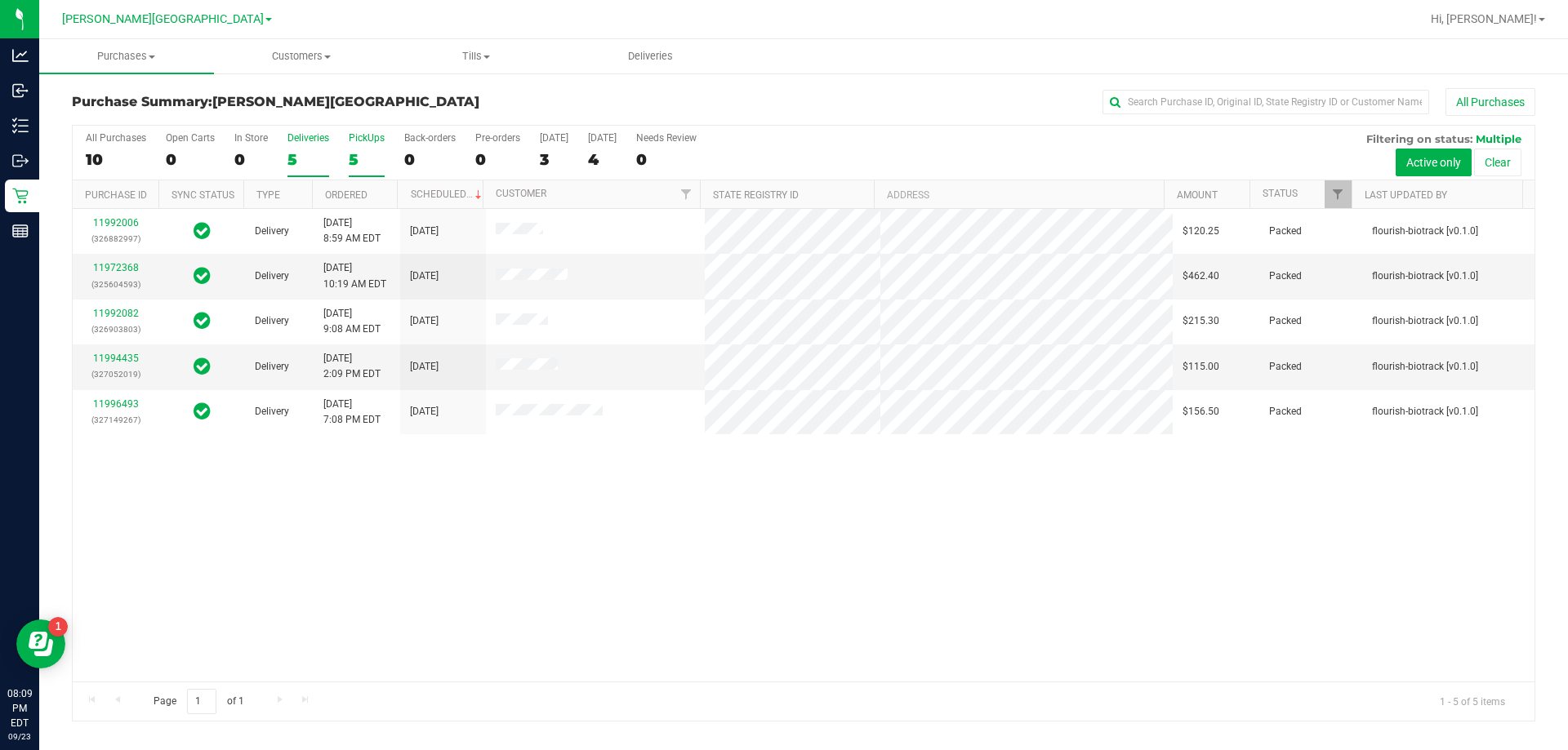
click at [354, 163] on div "5" at bounding box center [366, 159] width 36 height 19
click at [0, 0] on input "PickUps 5" at bounding box center [0, 0] width 0 height 0
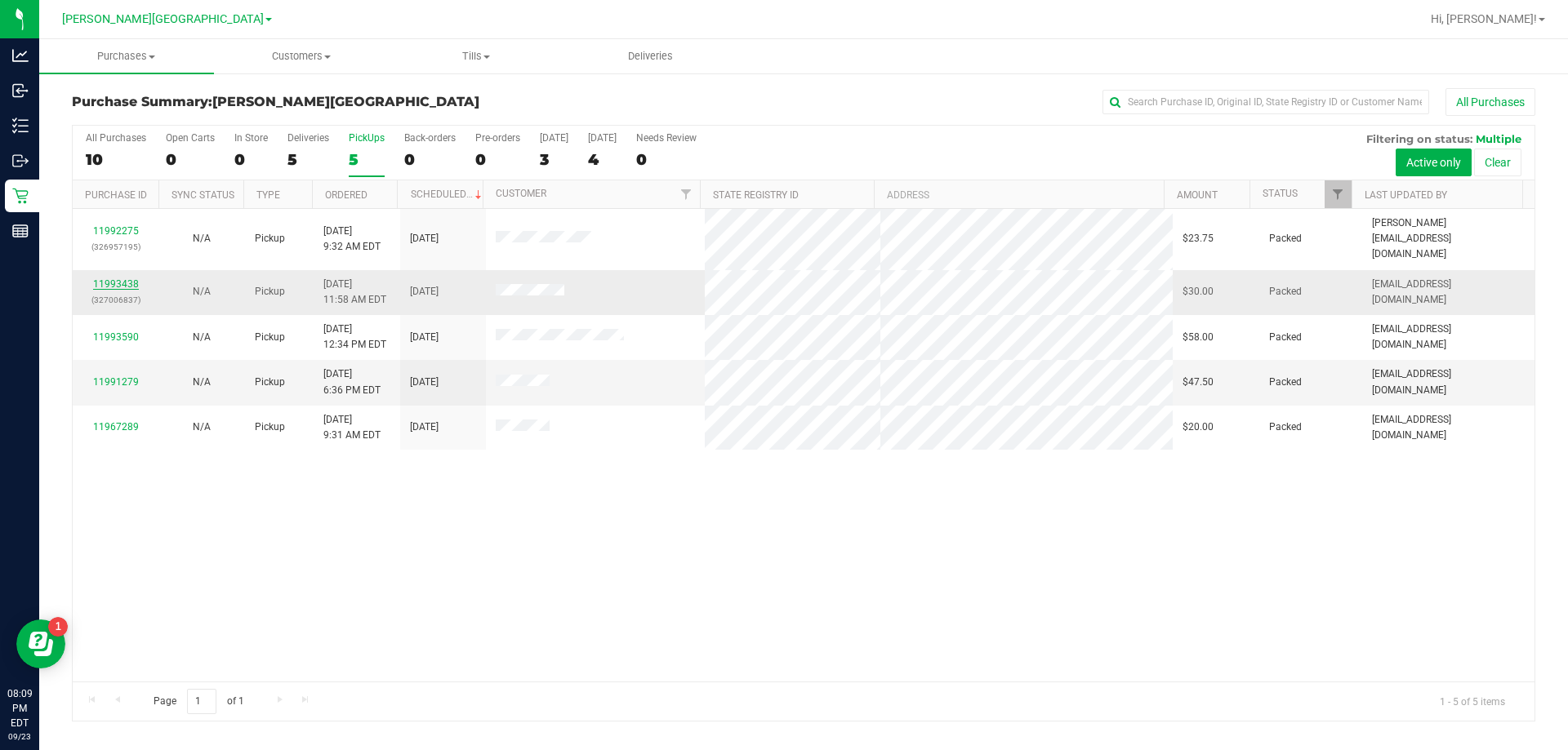
click at [111, 279] on link "11993438" at bounding box center [116, 284] width 46 height 12
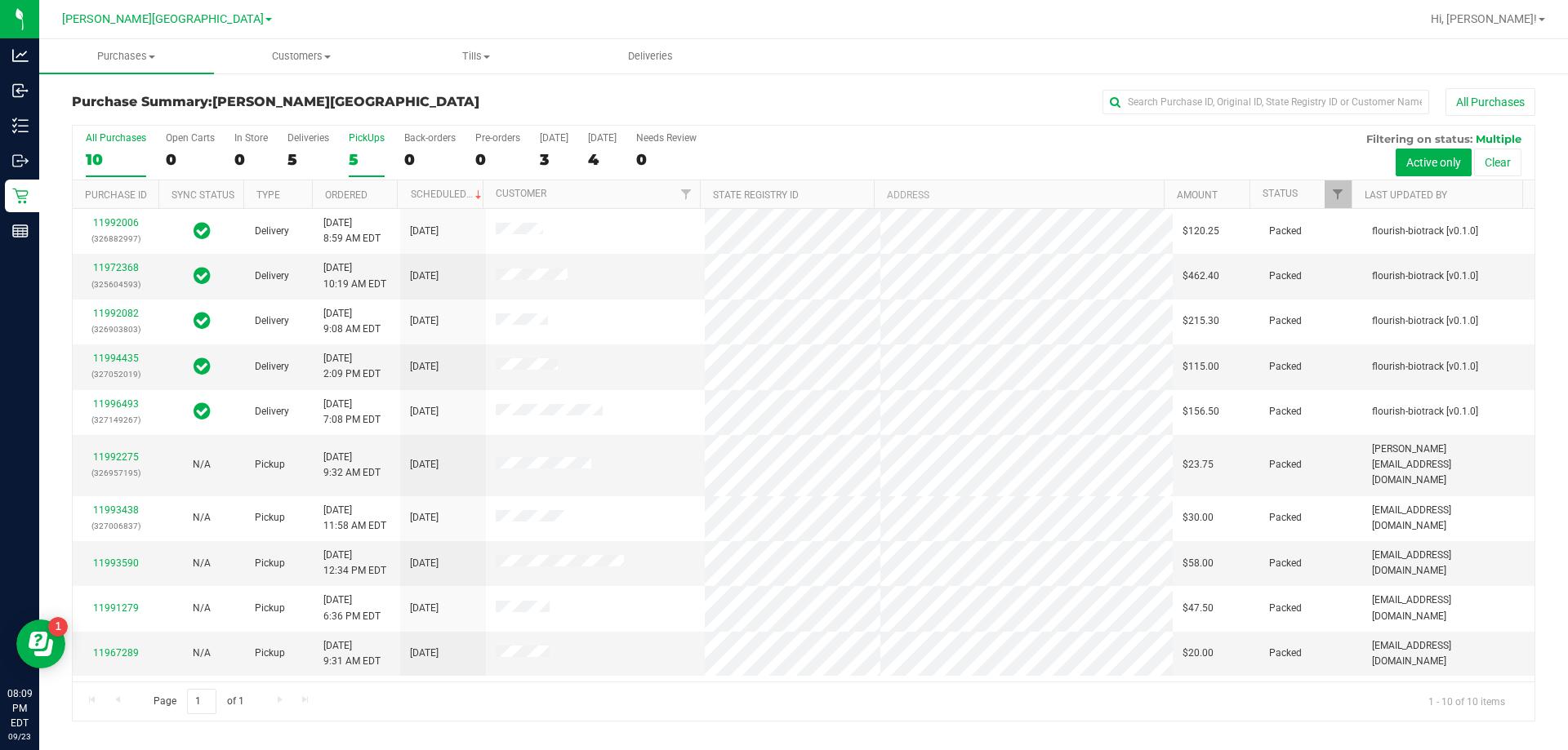
click at [349, 161] on div "5" at bounding box center [366, 159] width 36 height 19
click at [0, 0] on input "PickUps 5" at bounding box center [0, 0] width 0 height 0
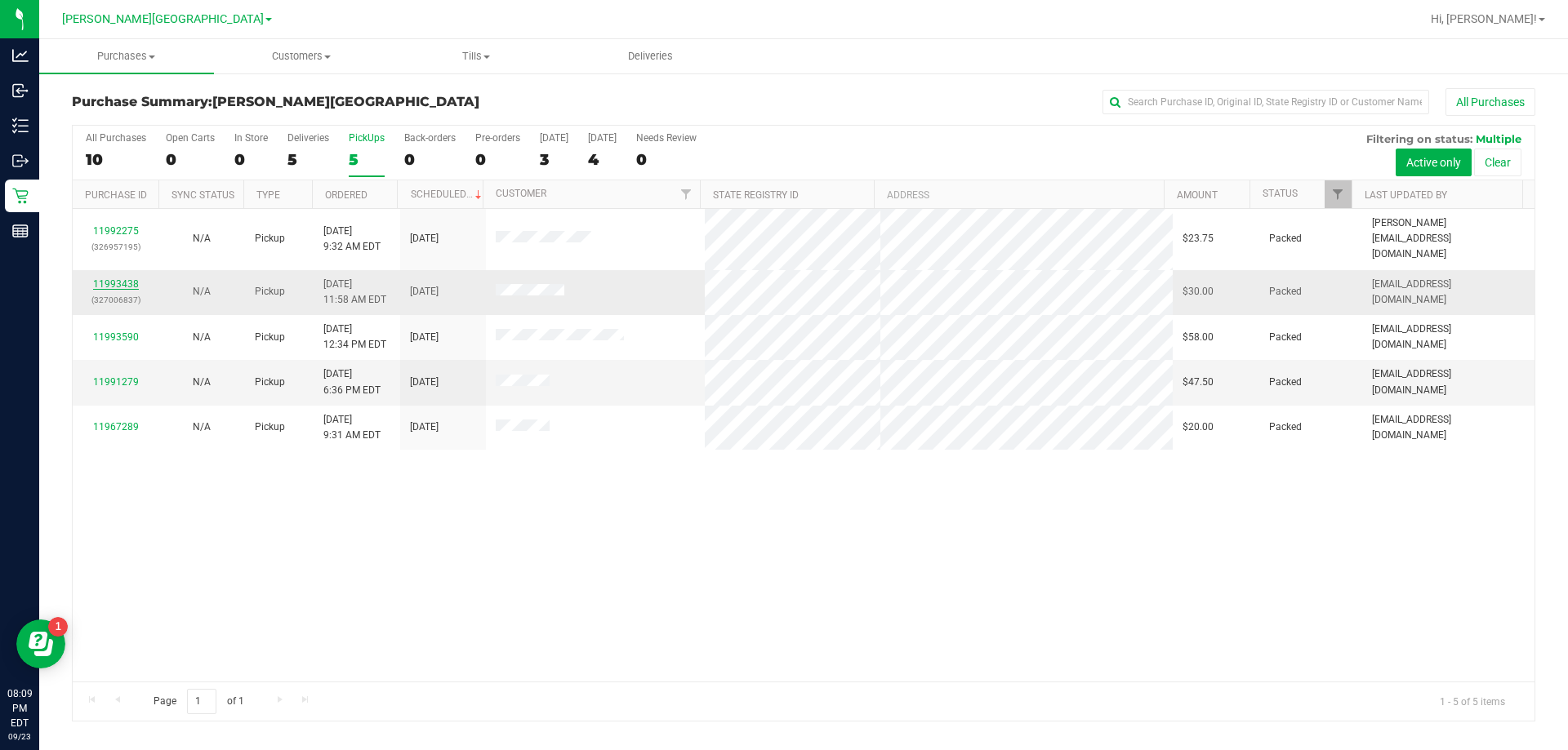
click at [117, 279] on link "11993438" at bounding box center [116, 284] width 46 height 12
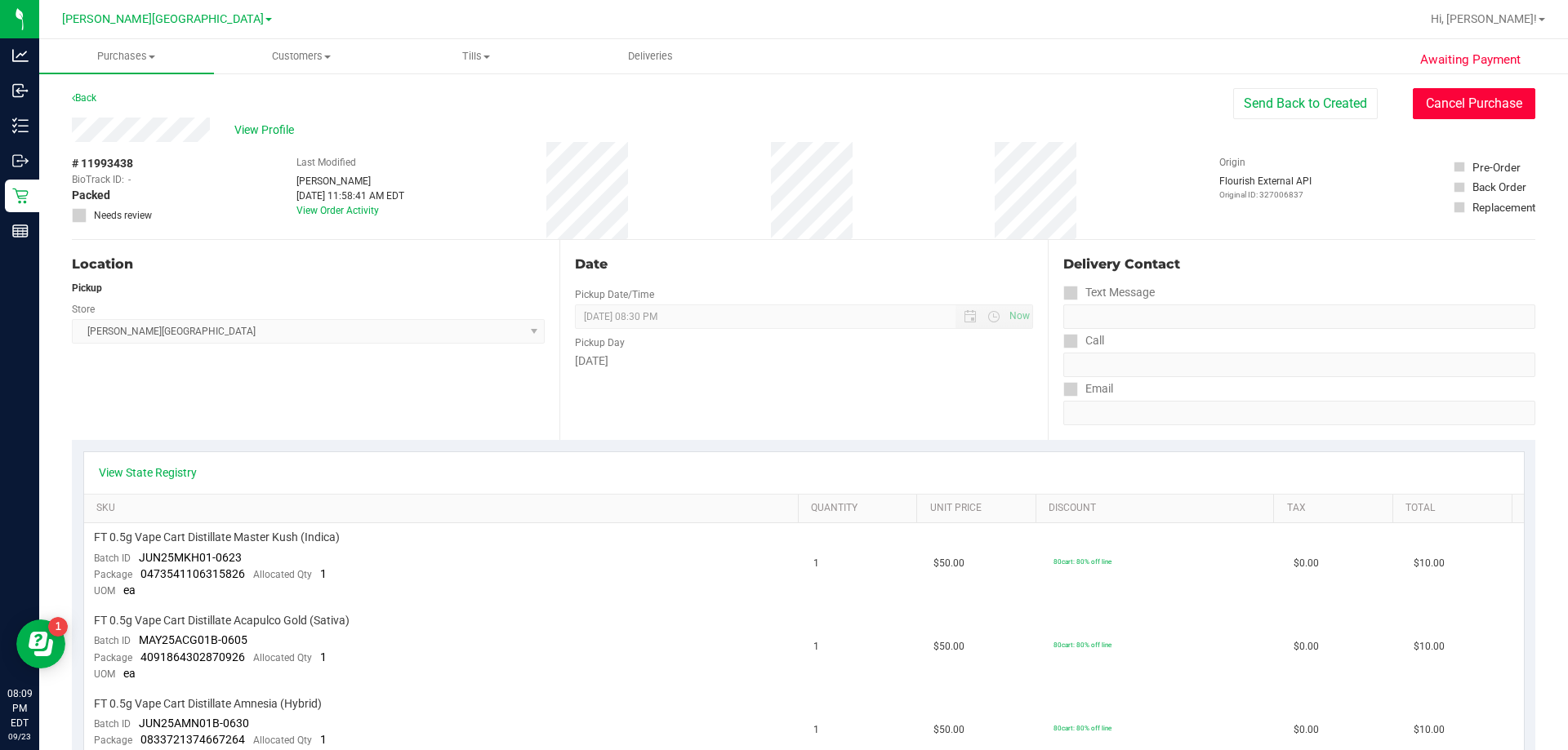
click at [1432, 102] on button "Cancel Purchase" at bounding box center [1474, 104] width 122 height 31
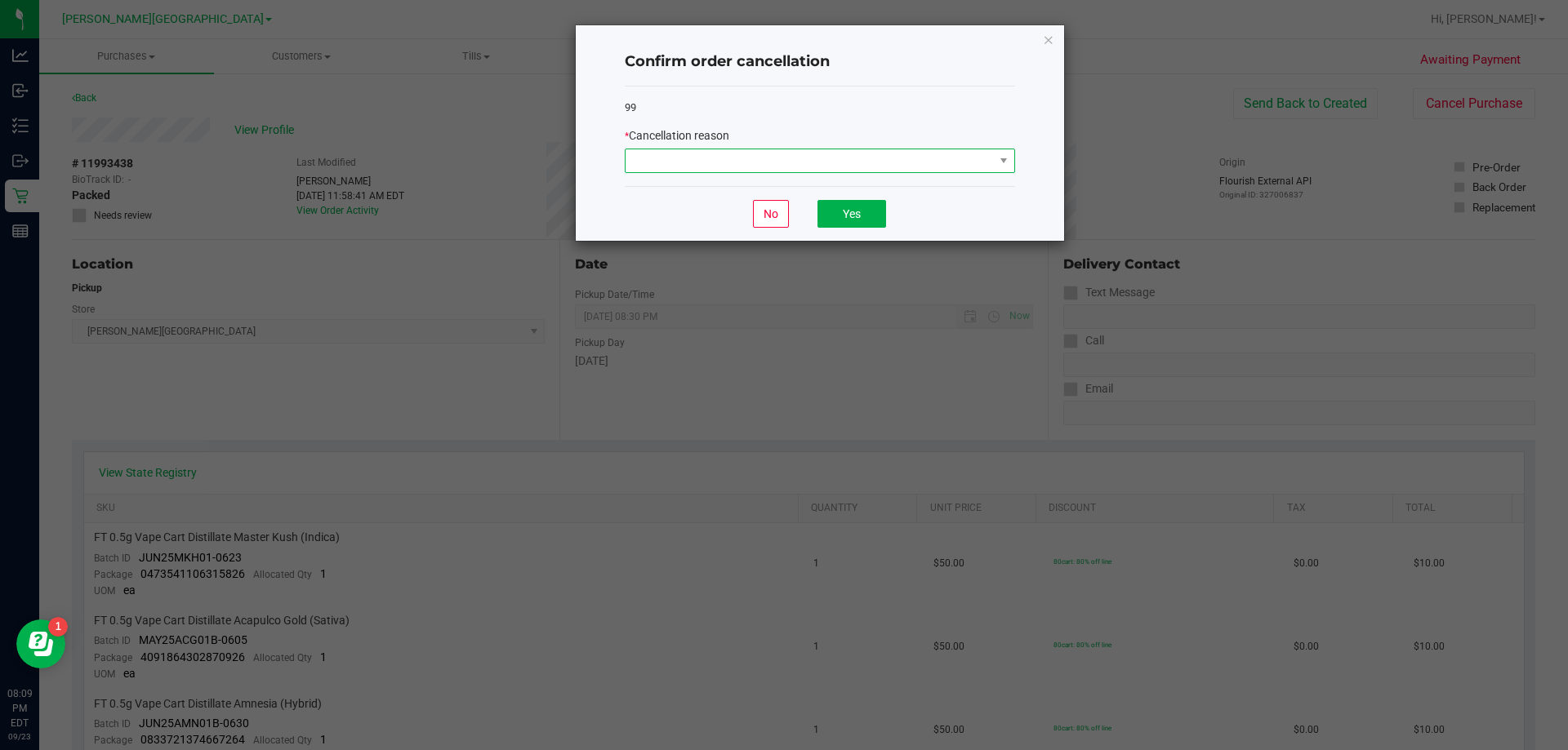
click at [841, 156] on span at bounding box center [809, 161] width 368 height 23
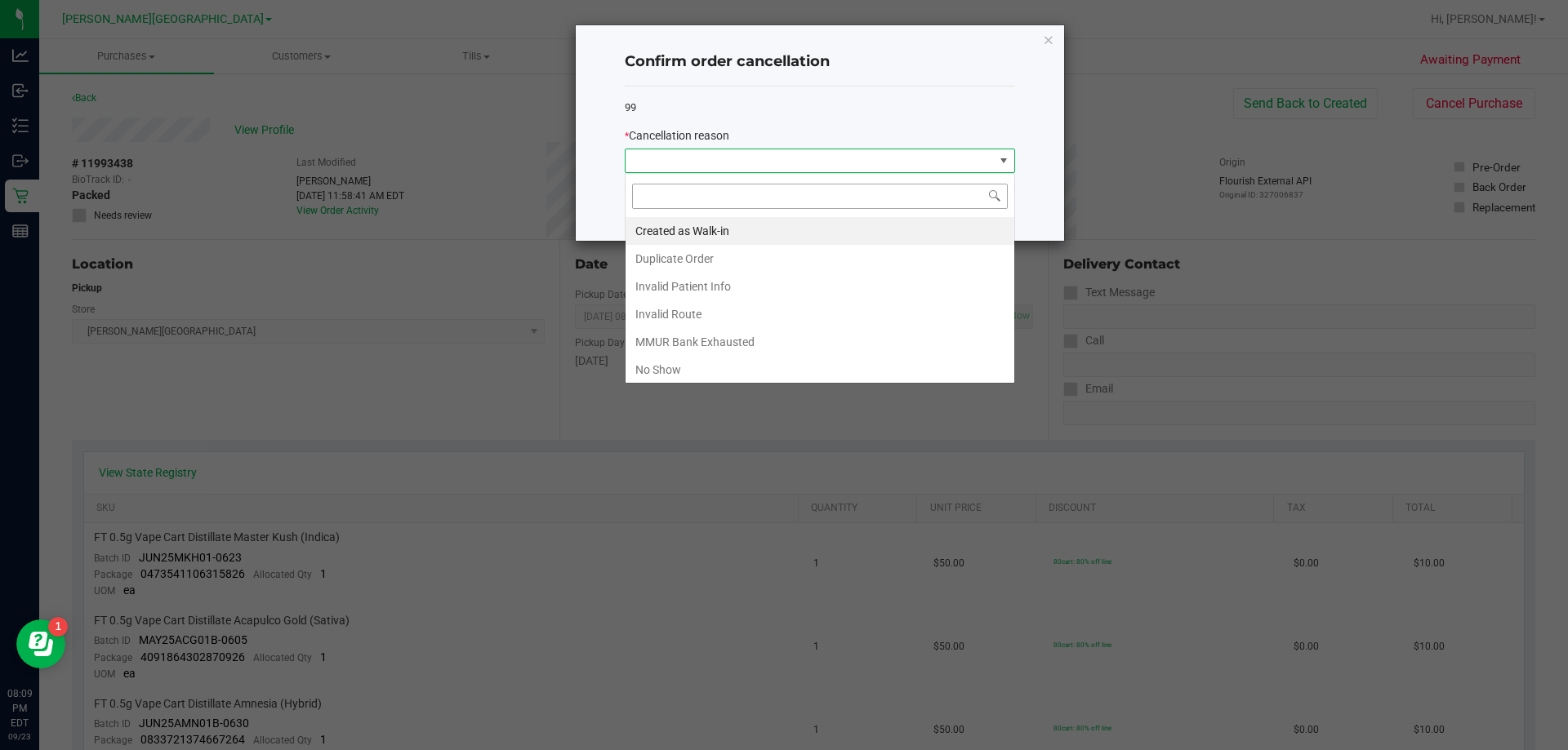
scroll to position [25, 390]
click at [656, 362] on li "No Show" at bounding box center [819, 370] width 388 height 27
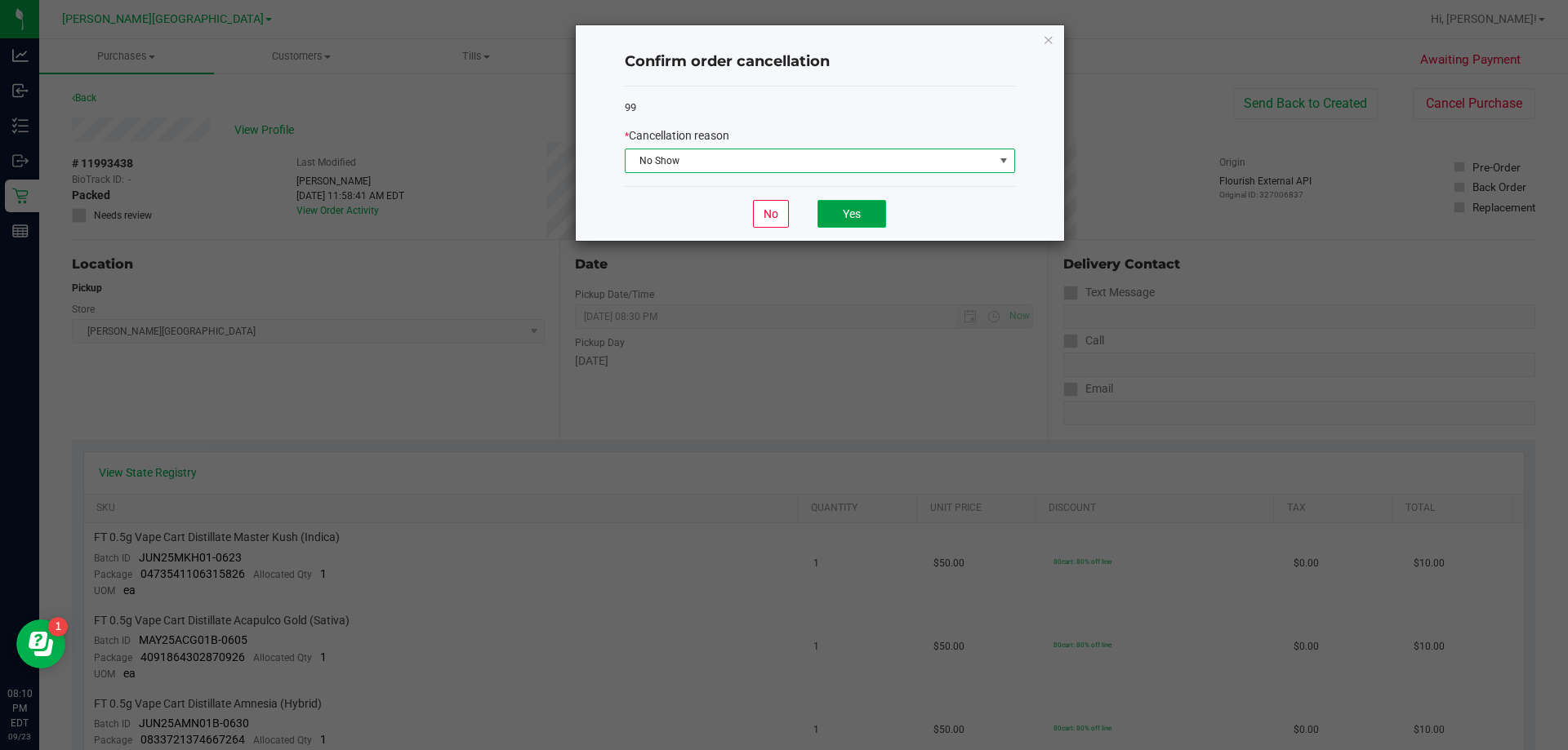
click at [848, 209] on button "Yes" at bounding box center [851, 214] width 69 height 27
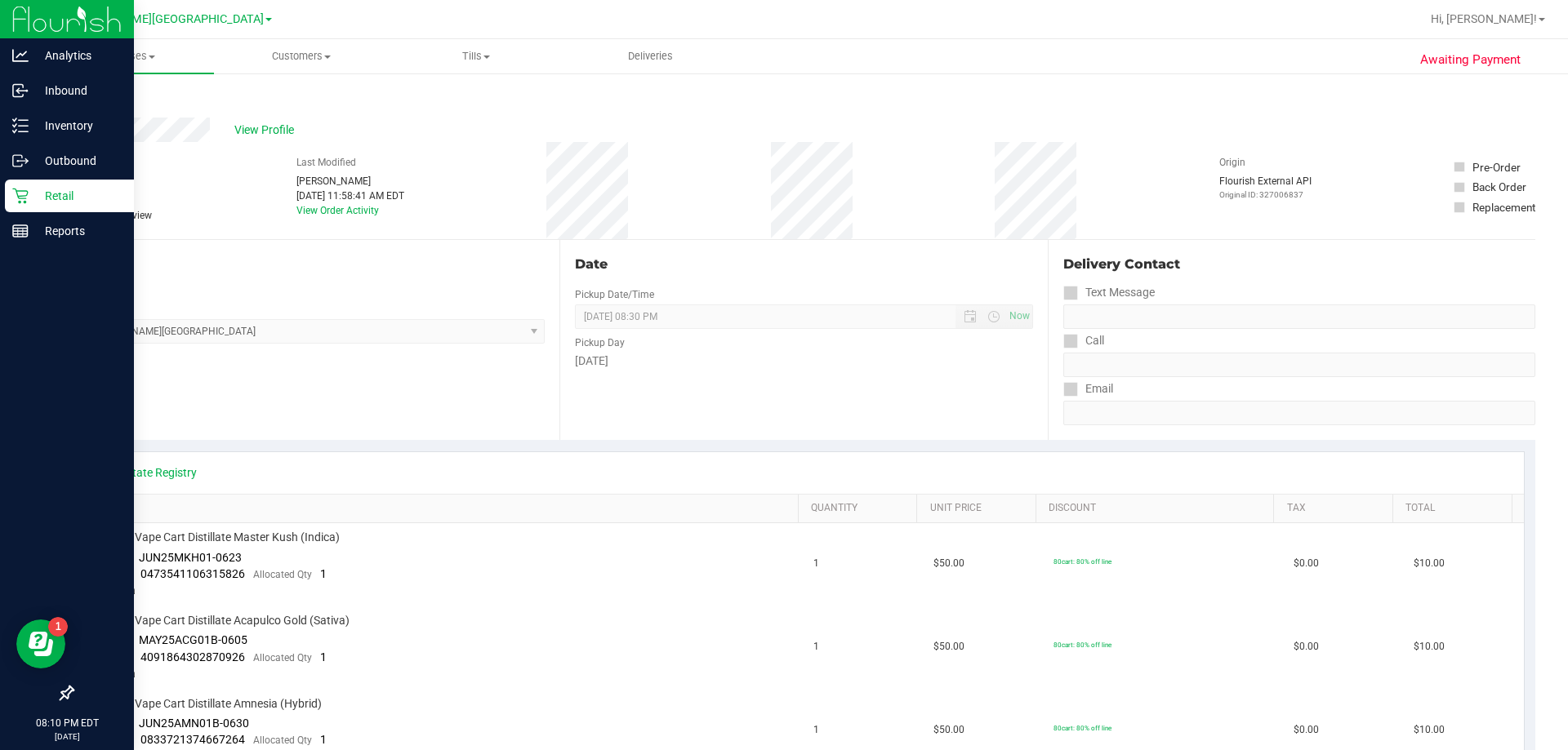
click at [4, 191] on link "Retail" at bounding box center [67, 197] width 134 height 35
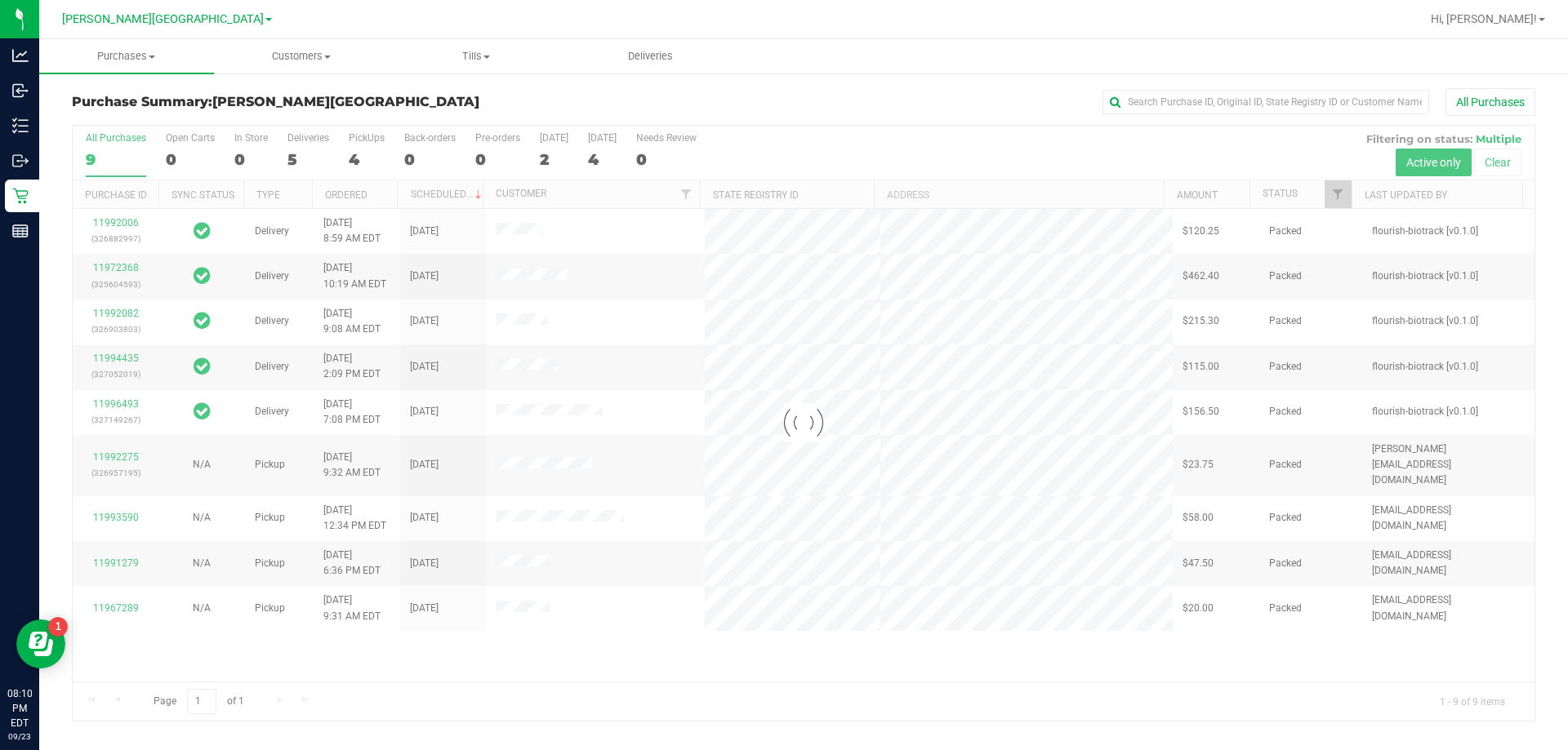
click at [354, 159] on div at bounding box center [803, 423] width 1461 height 595
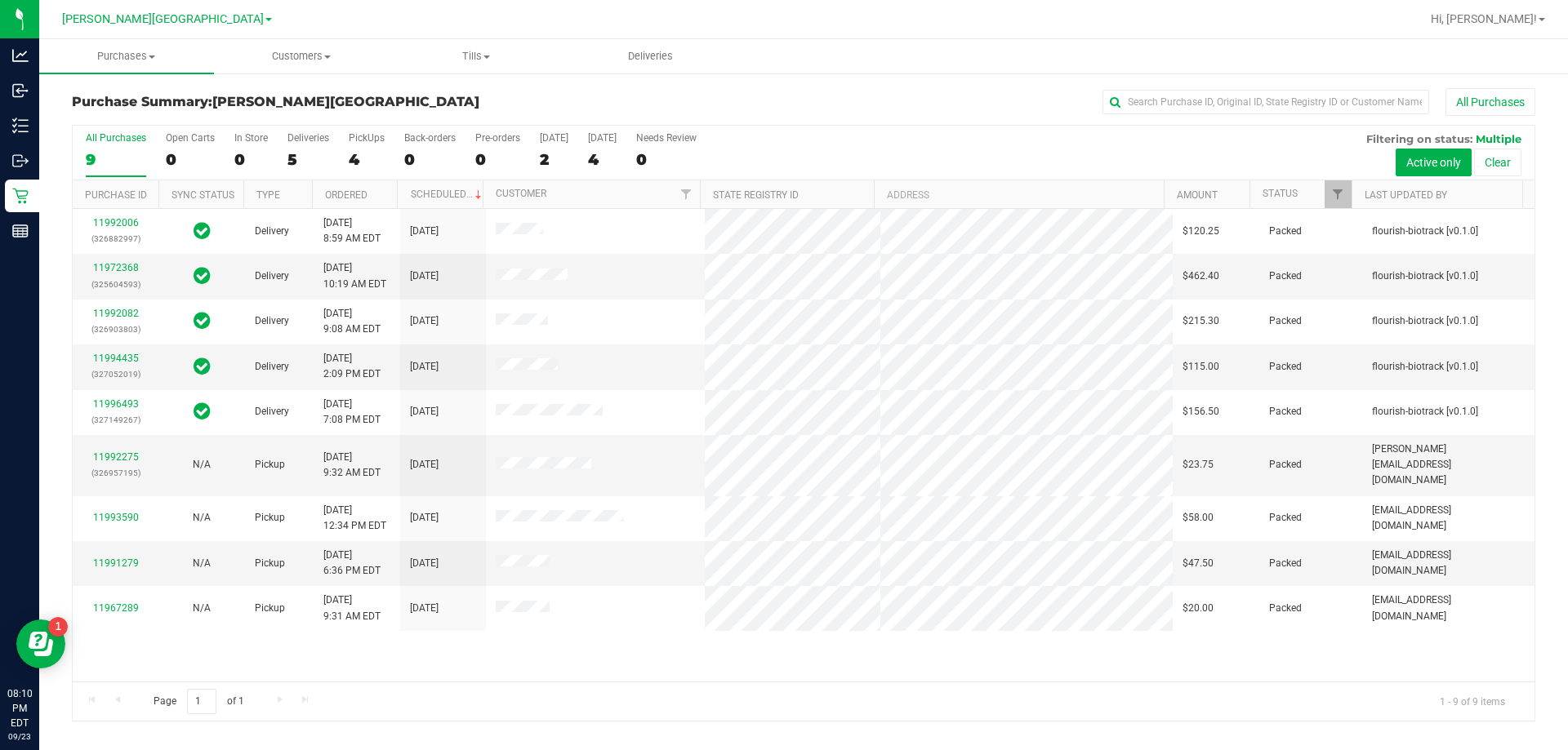
click at [354, 159] on div "4" at bounding box center [366, 159] width 36 height 19
click at [0, 0] on input "PickUps 4" at bounding box center [0, 0] width 0 height 0
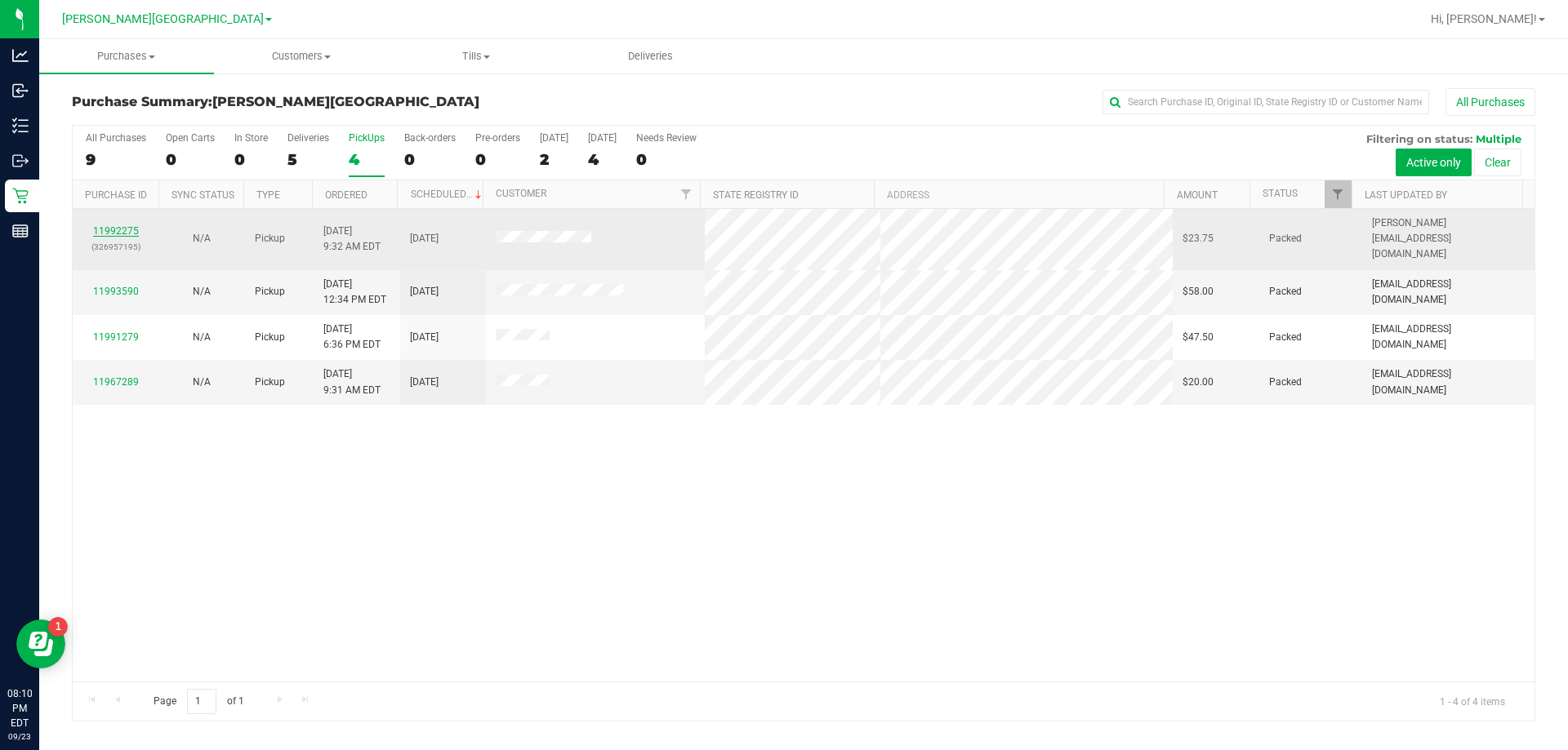
click at [125, 226] on link "11992275" at bounding box center [116, 231] width 46 height 12
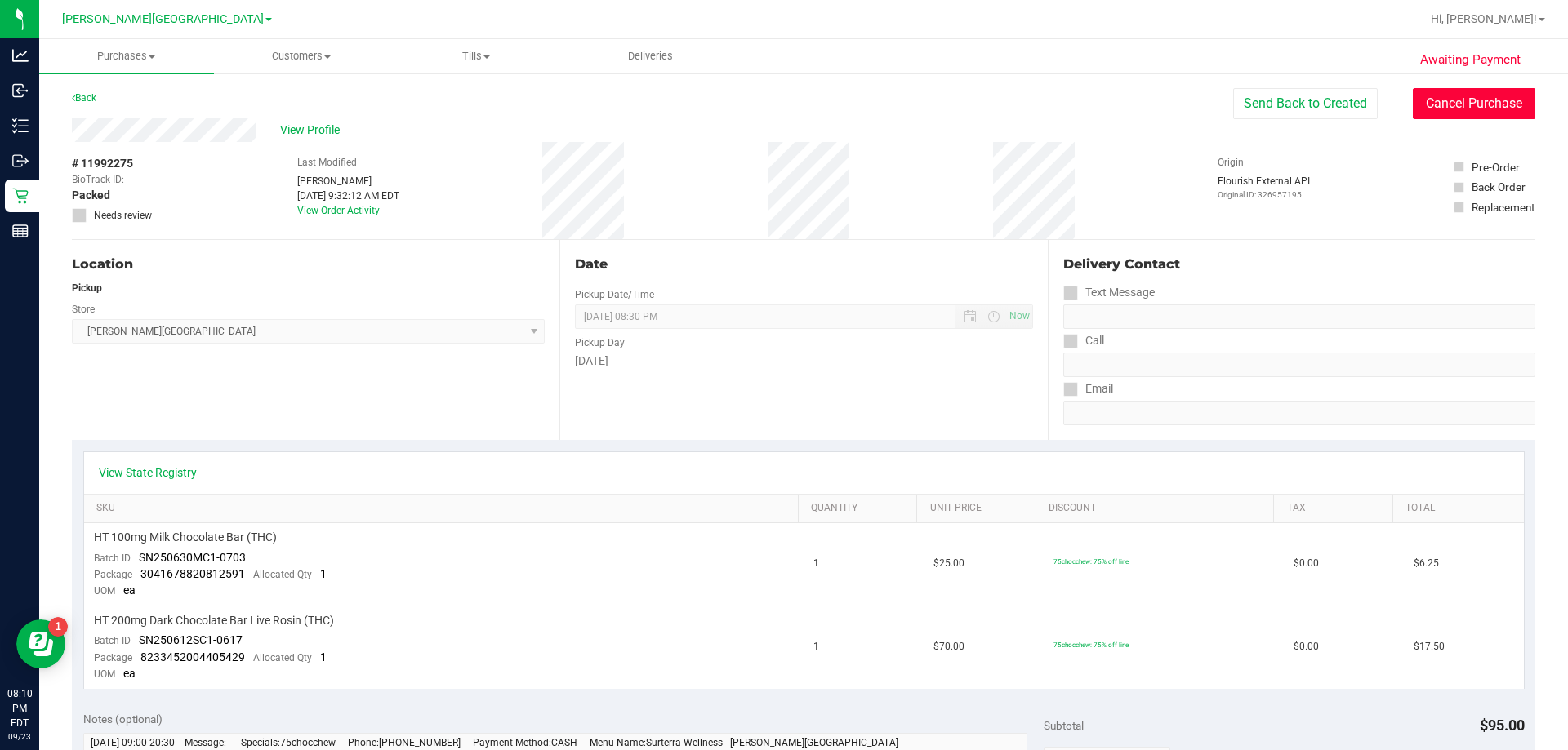
click at [1453, 111] on button "Cancel Purchase" at bounding box center [1474, 104] width 122 height 31
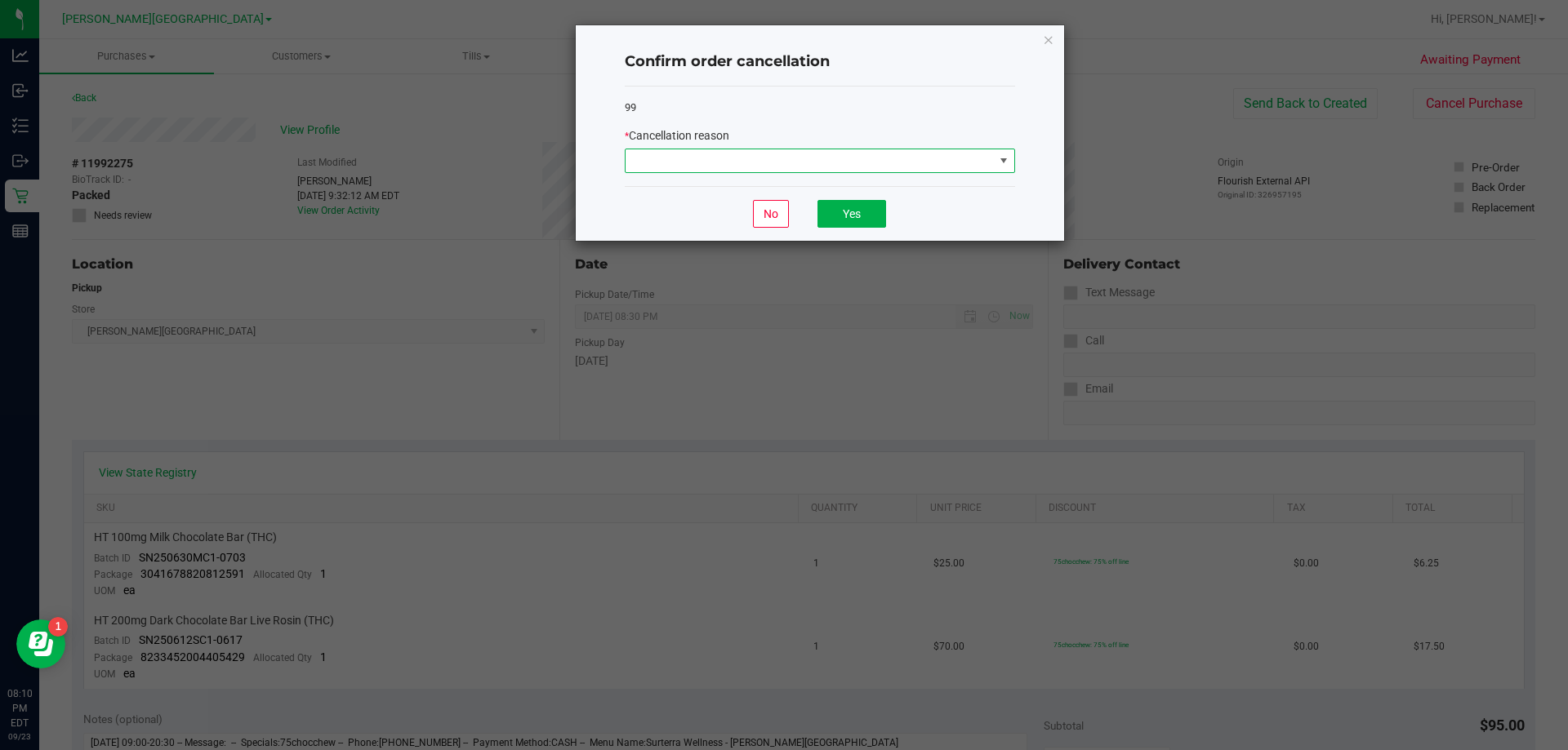
click at [820, 163] on span at bounding box center [809, 161] width 368 height 23
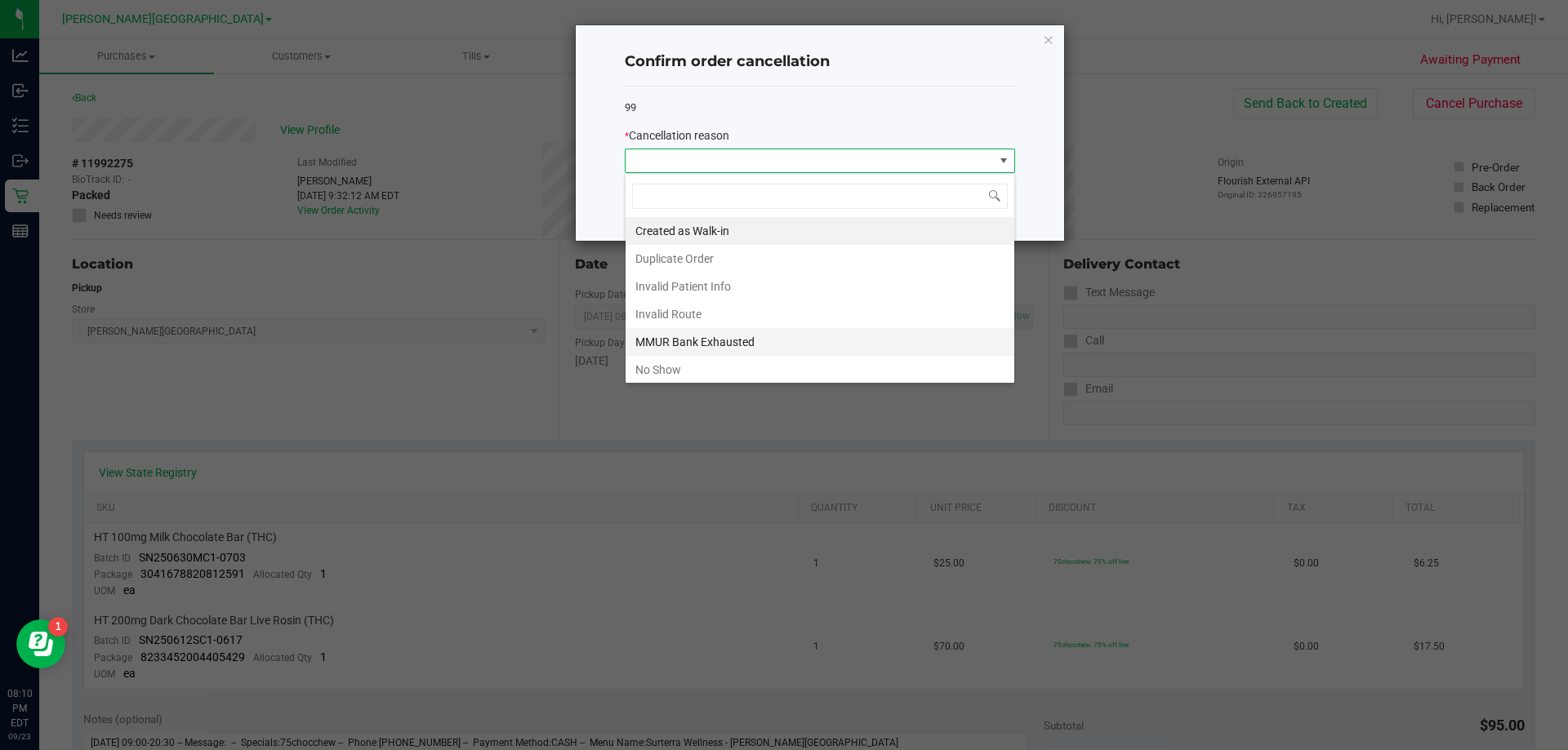
scroll to position [25, 390]
click at [692, 366] on li "No Show" at bounding box center [819, 370] width 388 height 27
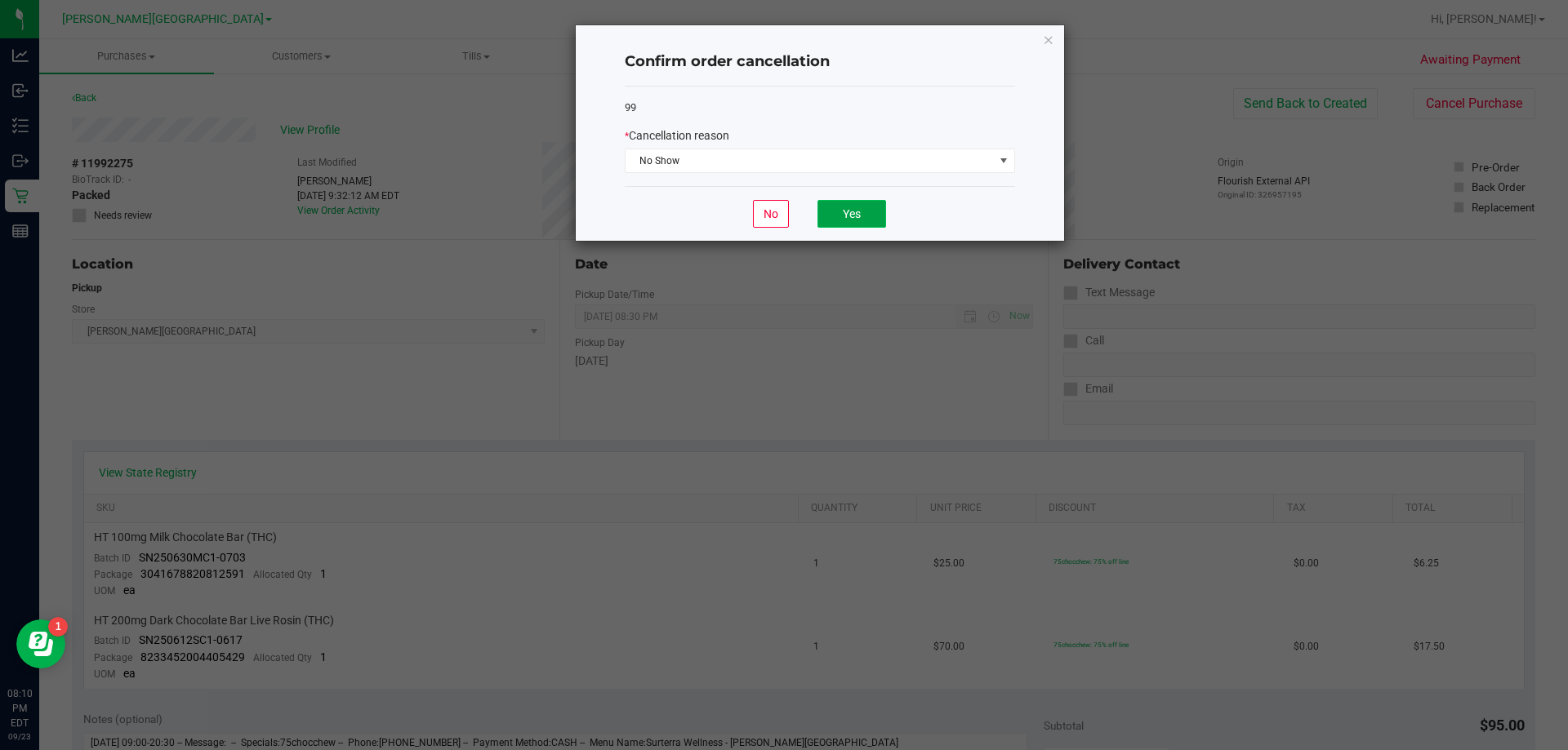
click at [842, 213] on button "Yes" at bounding box center [851, 214] width 69 height 27
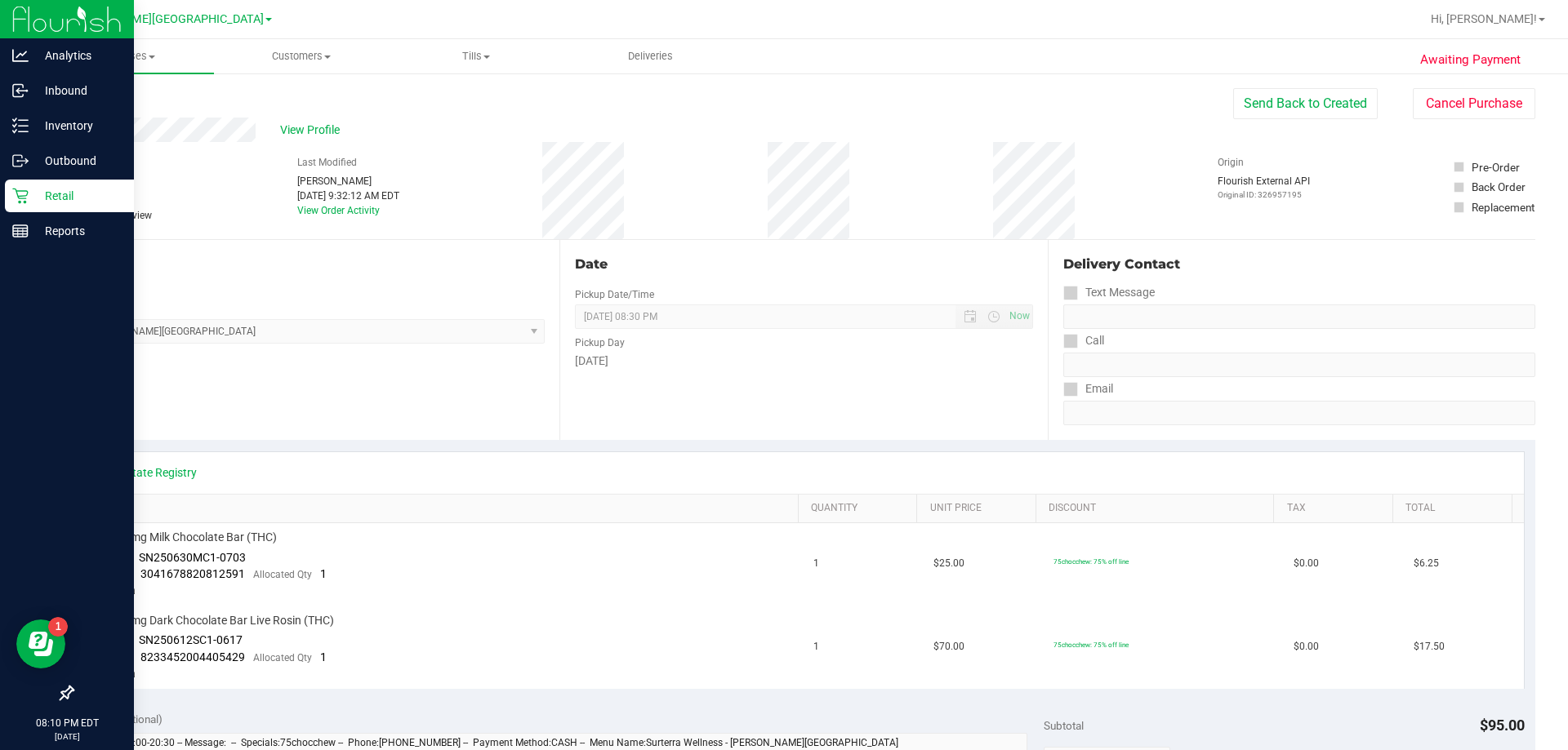
click at [61, 206] on div "Retail" at bounding box center [69, 196] width 129 height 33
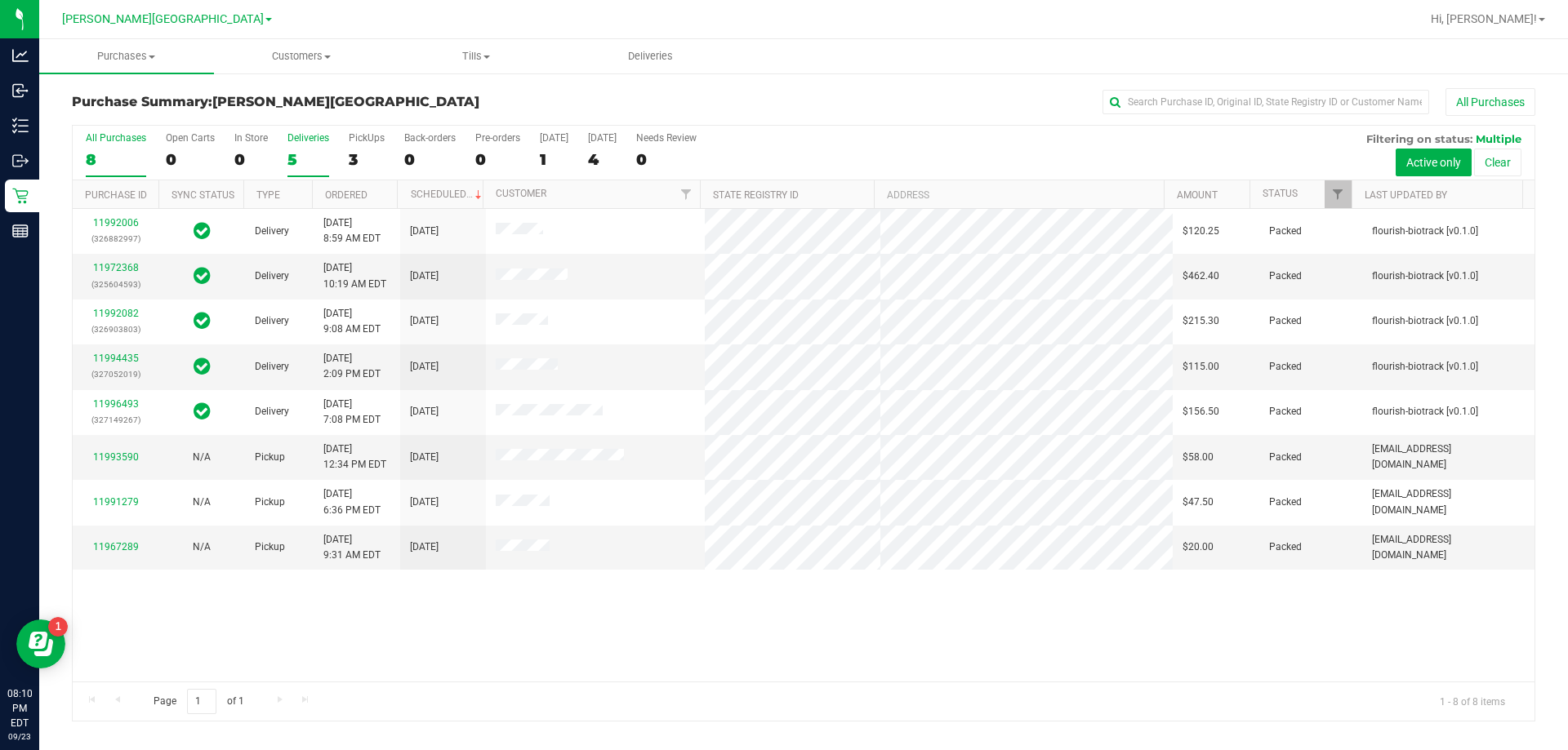
click at [295, 158] on div "5" at bounding box center [309, 159] width 42 height 19
click at [0, 0] on input "Deliveries 5" at bounding box center [0, 0] width 0 height 0
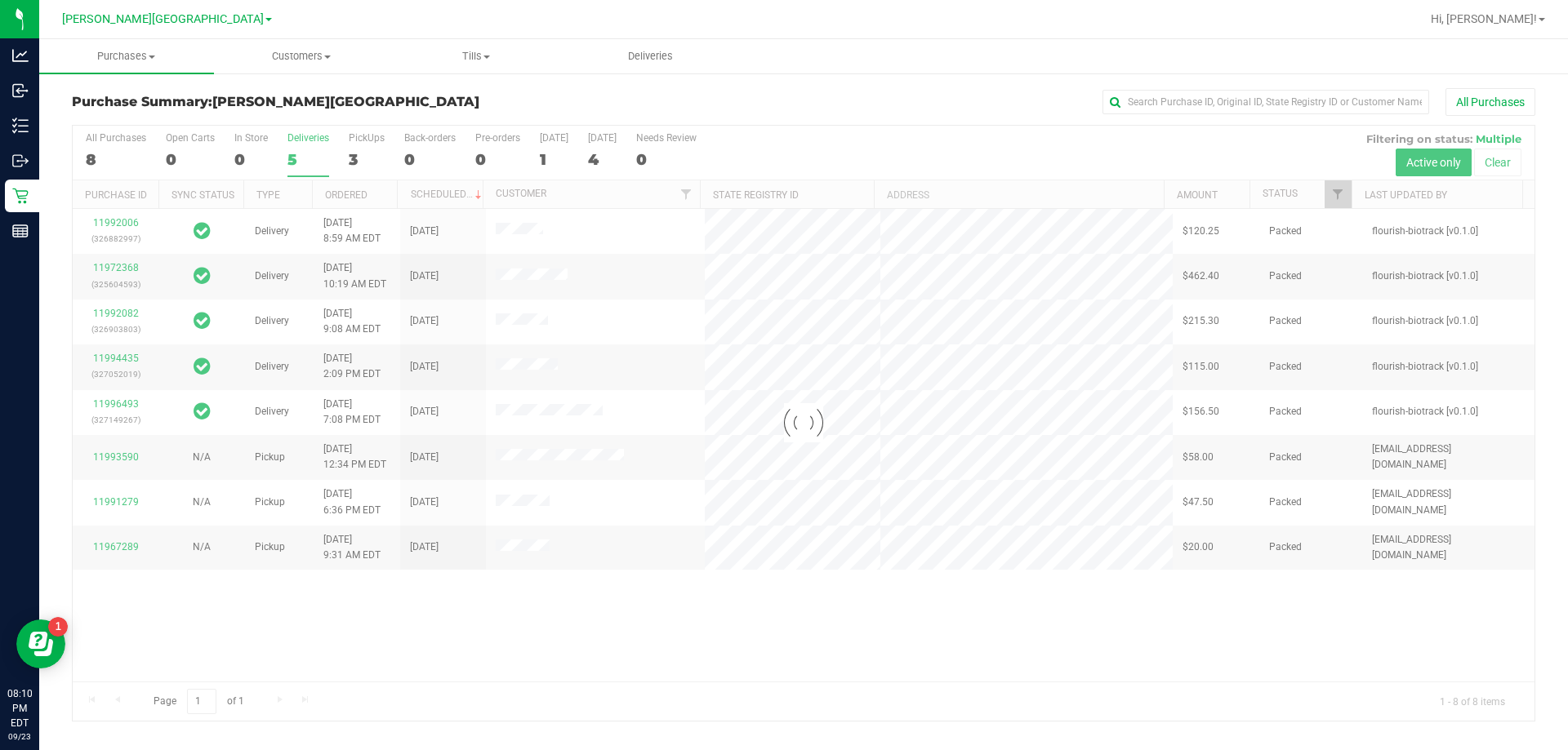
click at [353, 155] on div at bounding box center [803, 423] width 1461 height 595
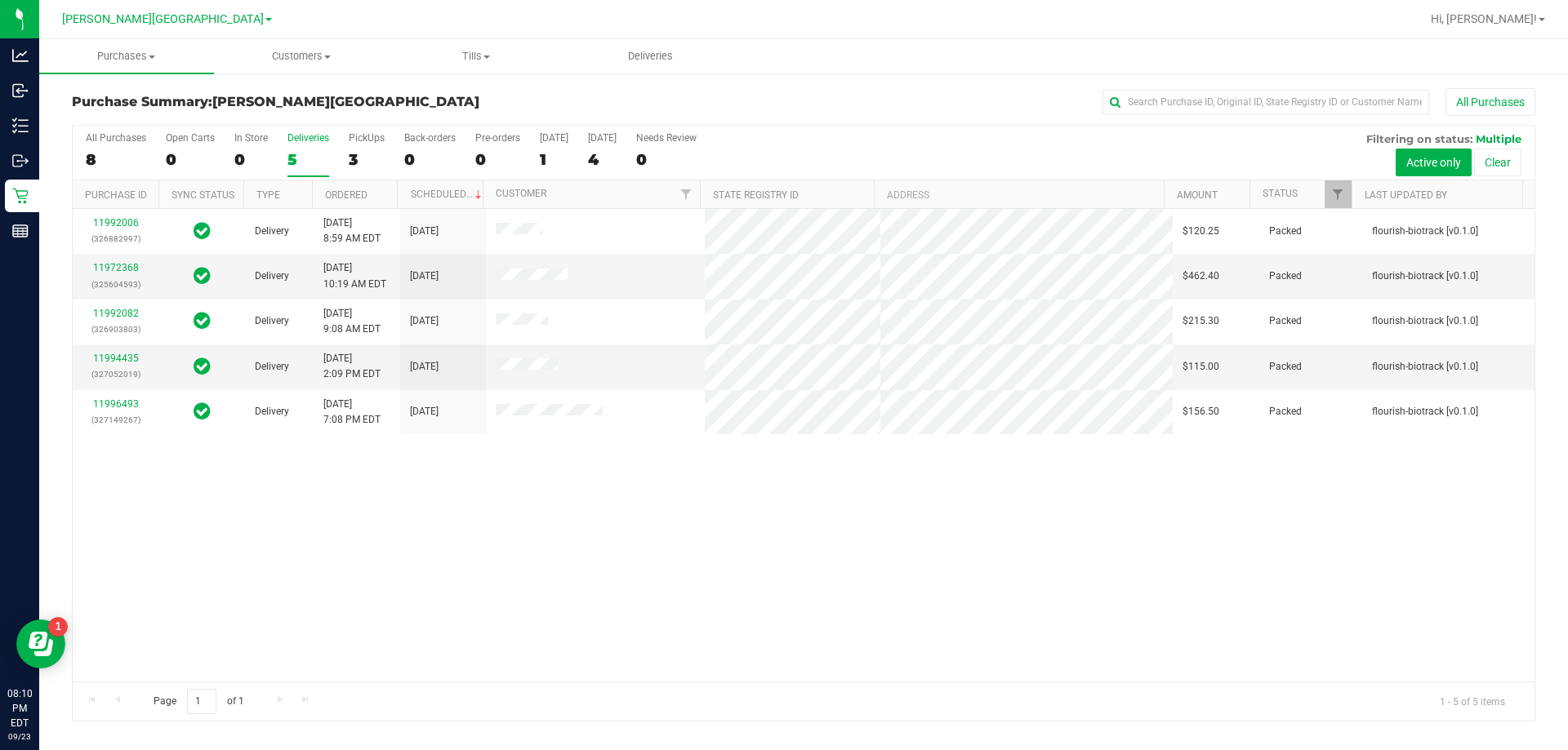
click at [353, 155] on div "3" at bounding box center [366, 159] width 36 height 19
click at [0, 0] on input "PickUps 3" at bounding box center [0, 0] width 0 height 0
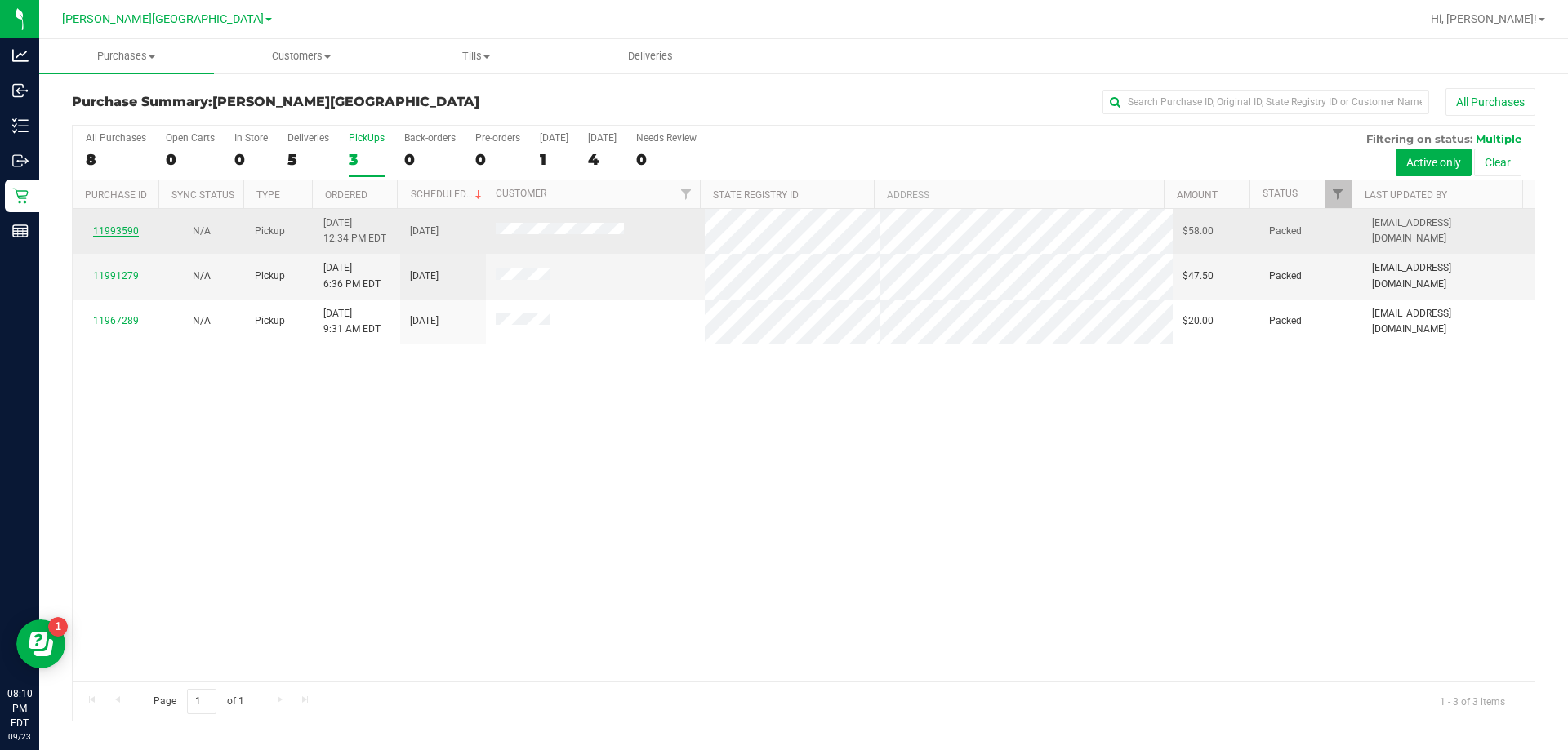
click at [131, 232] on link "11993590" at bounding box center [116, 231] width 46 height 12
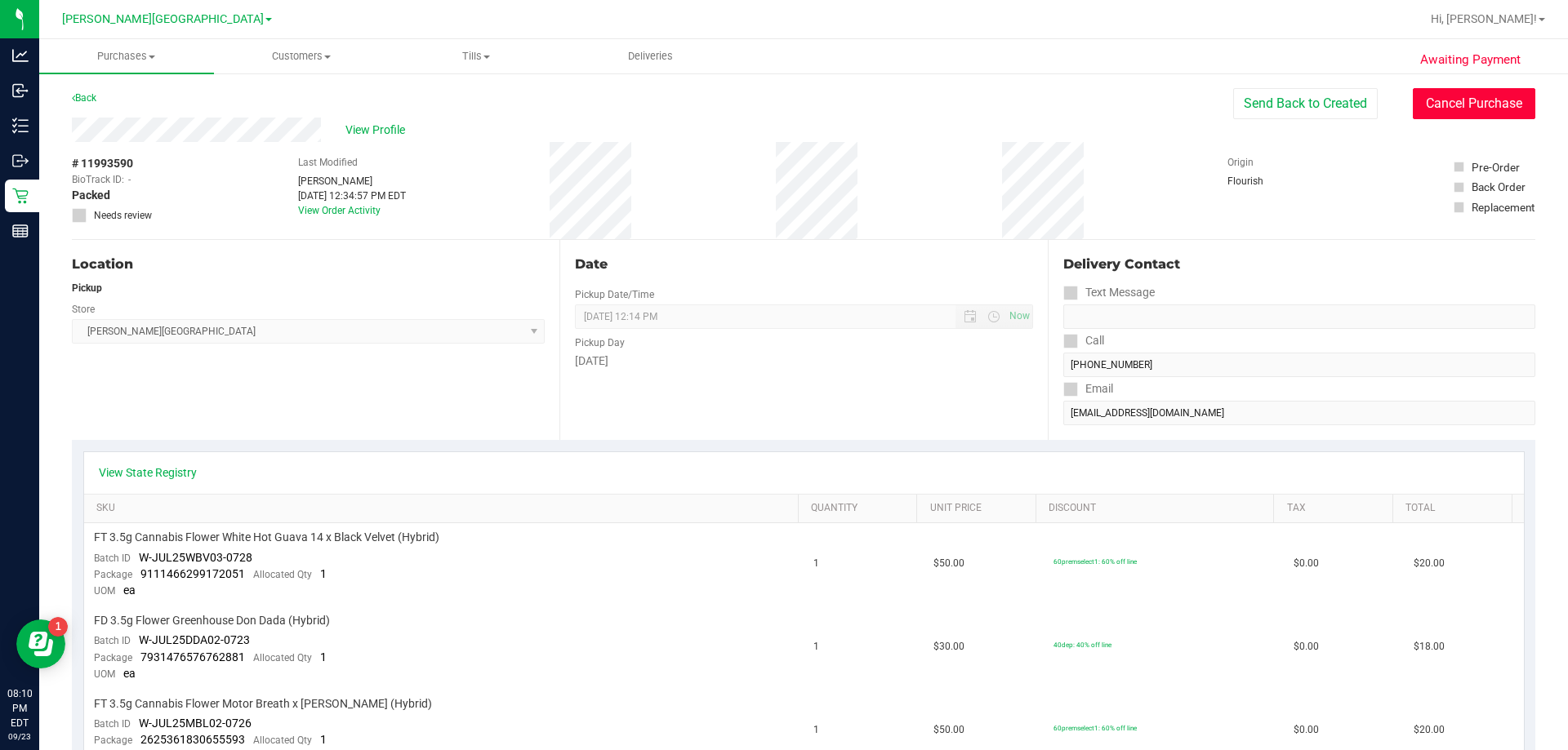
click at [1449, 108] on button "Cancel Purchase" at bounding box center [1474, 104] width 122 height 31
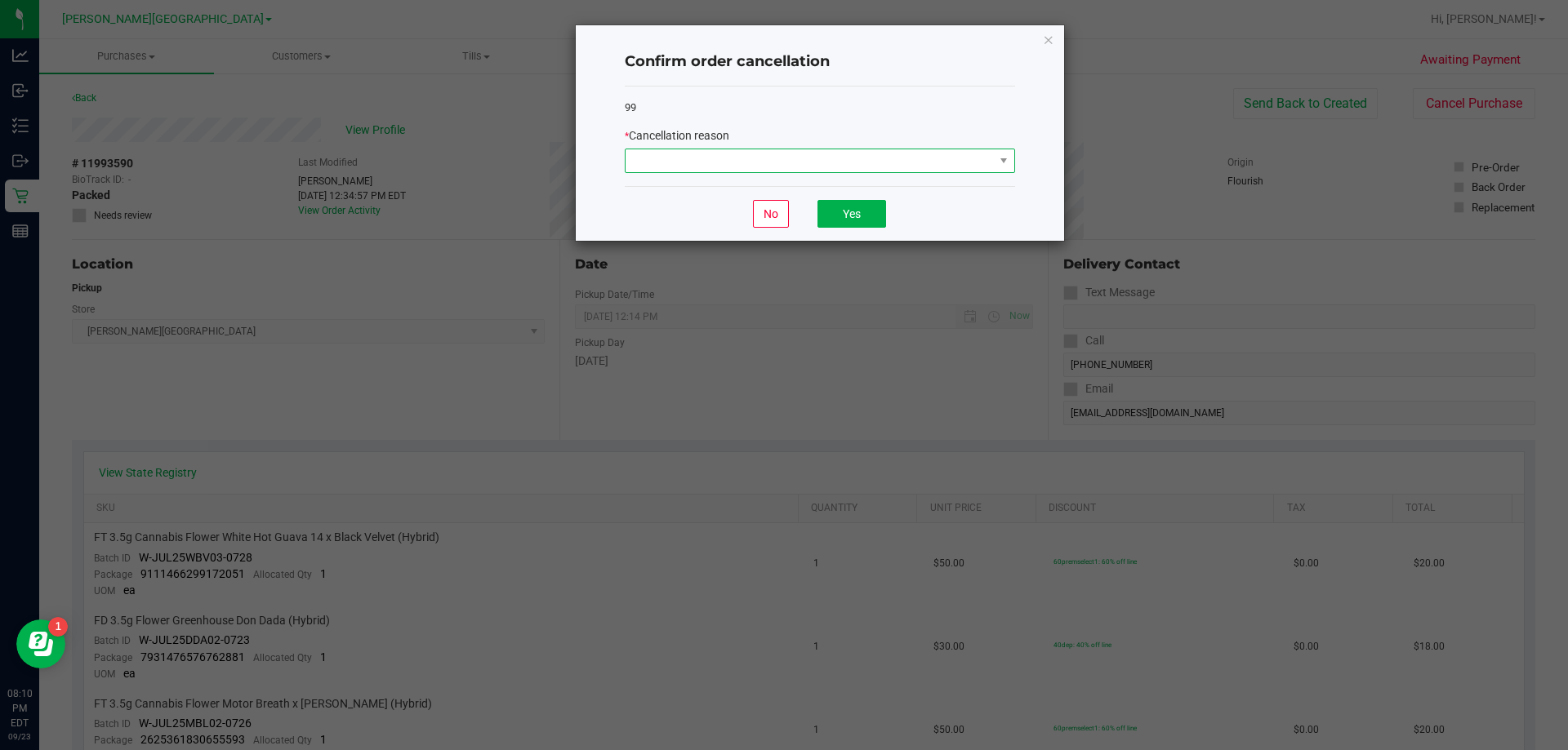
click at [775, 159] on span at bounding box center [809, 161] width 368 height 23
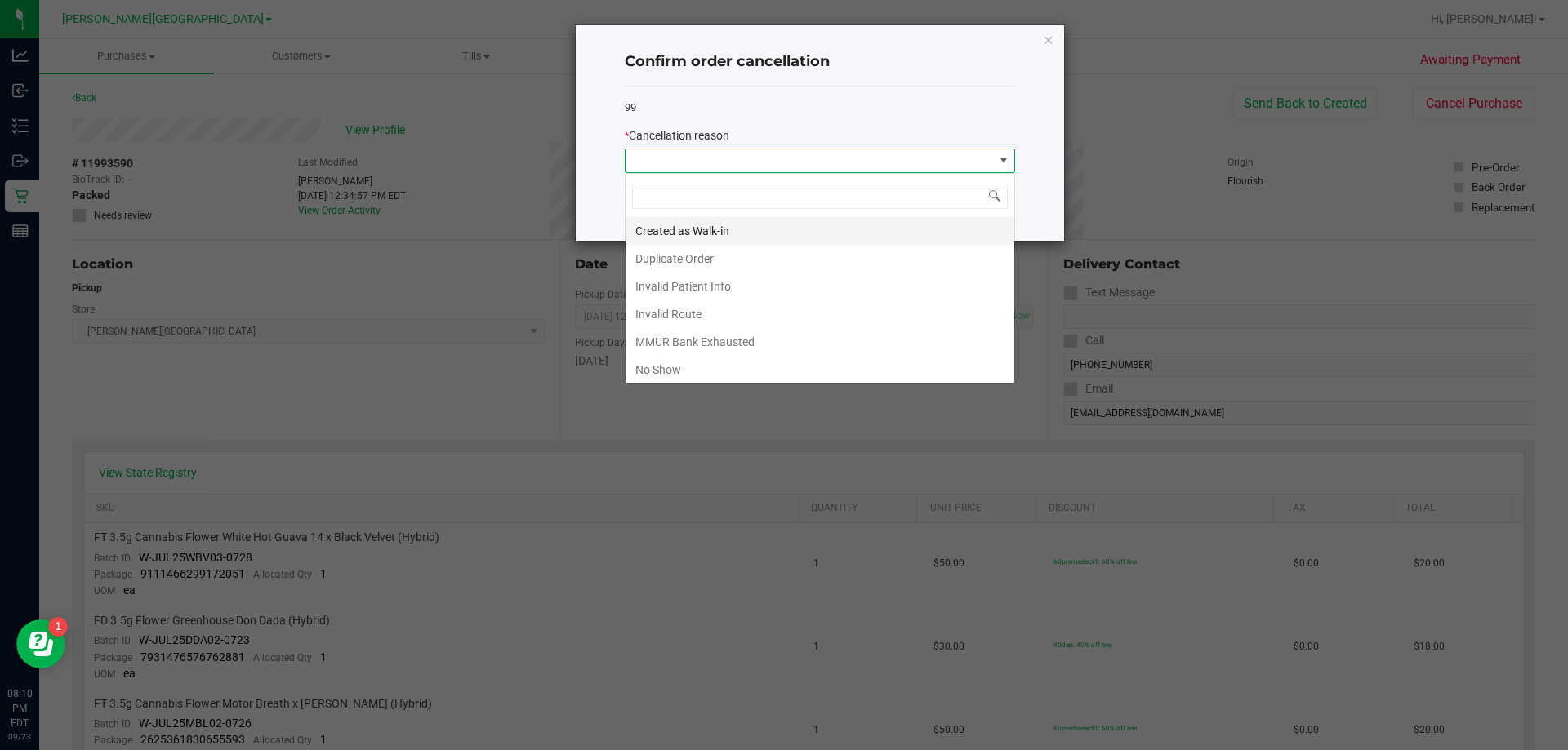
scroll to position [25, 390]
click at [682, 375] on li "No Show" at bounding box center [819, 370] width 388 height 27
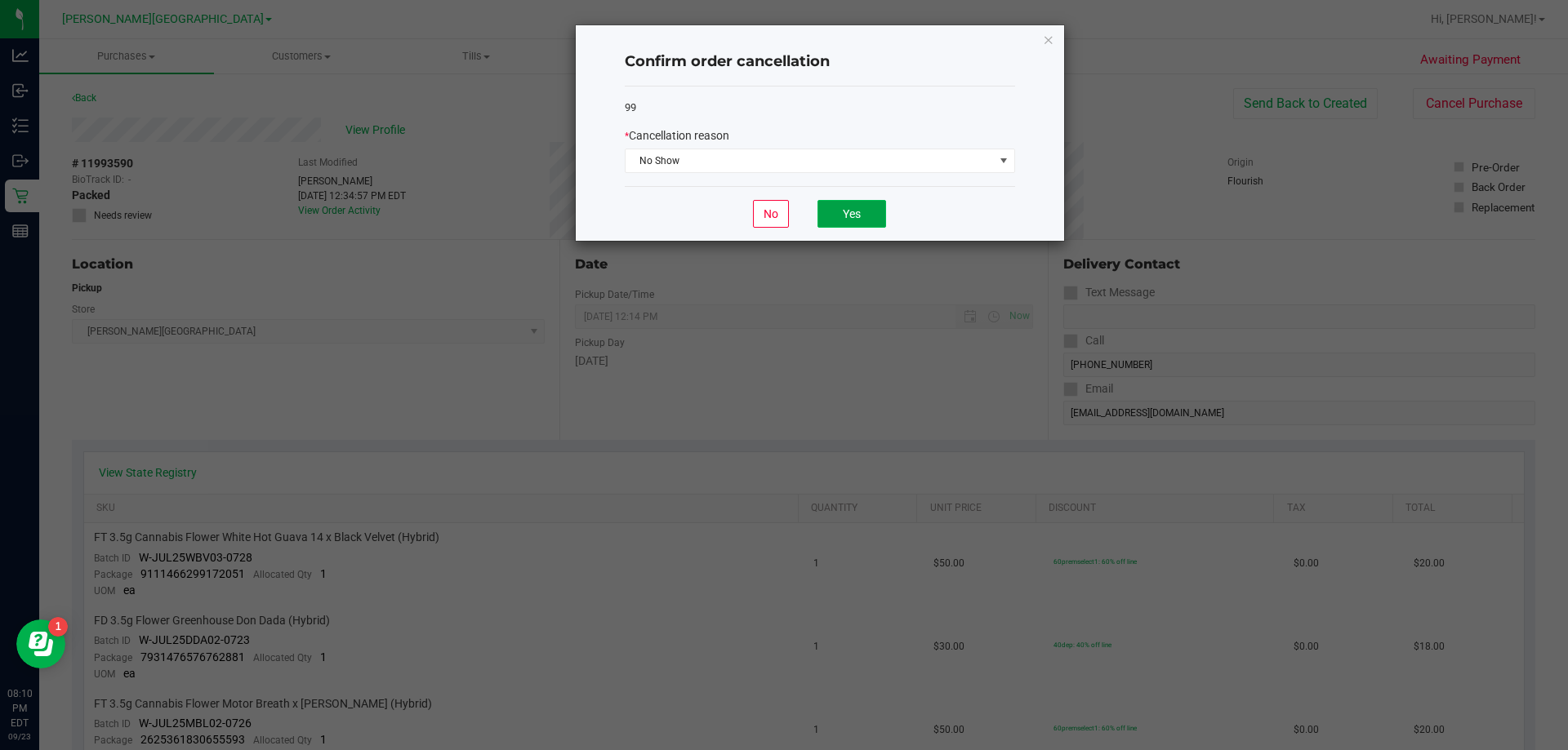
click at [839, 224] on button "Yes" at bounding box center [851, 214] width 69 height 27
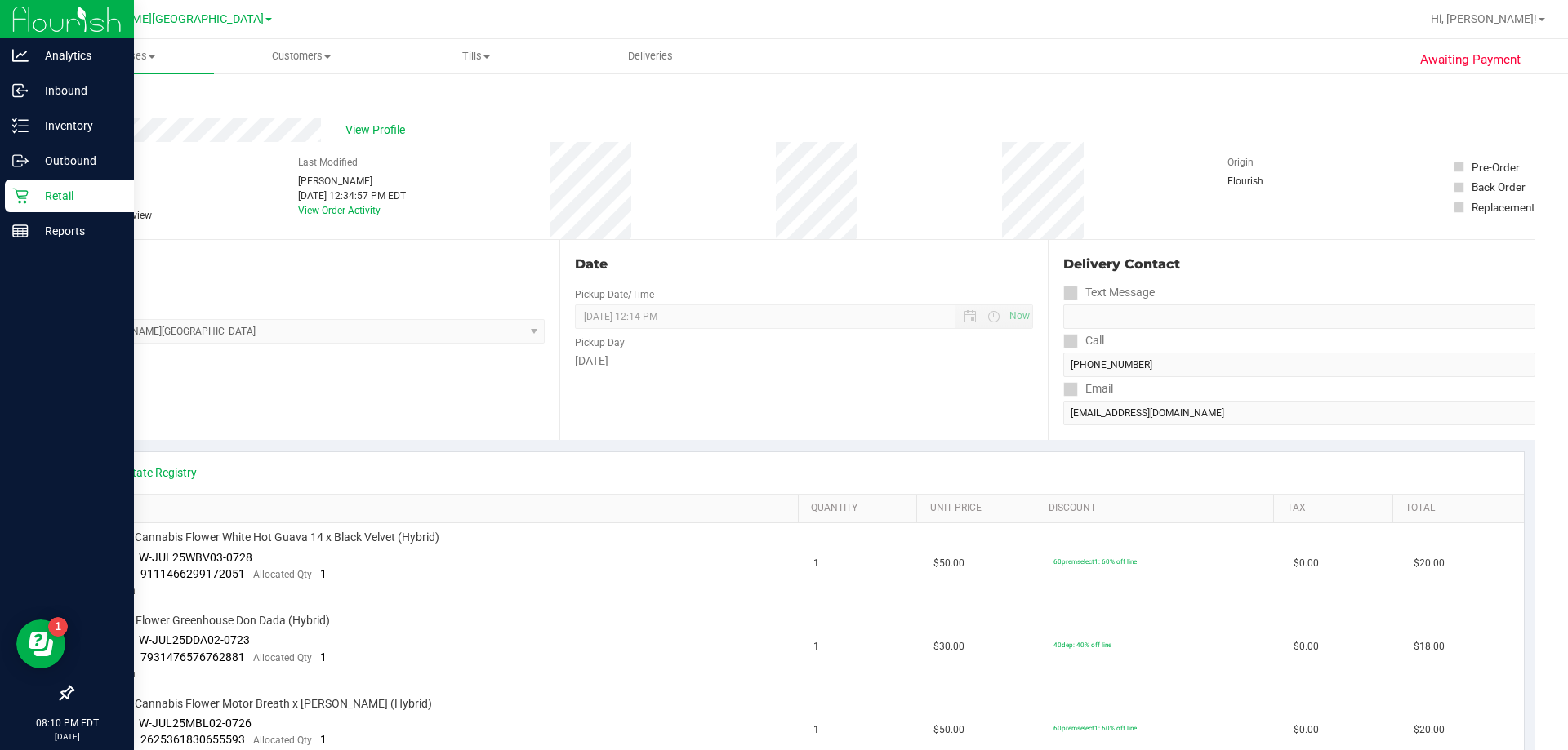
click at [47, 200] on p "Retail" at bounding box center [77, 195] width 98 height 19
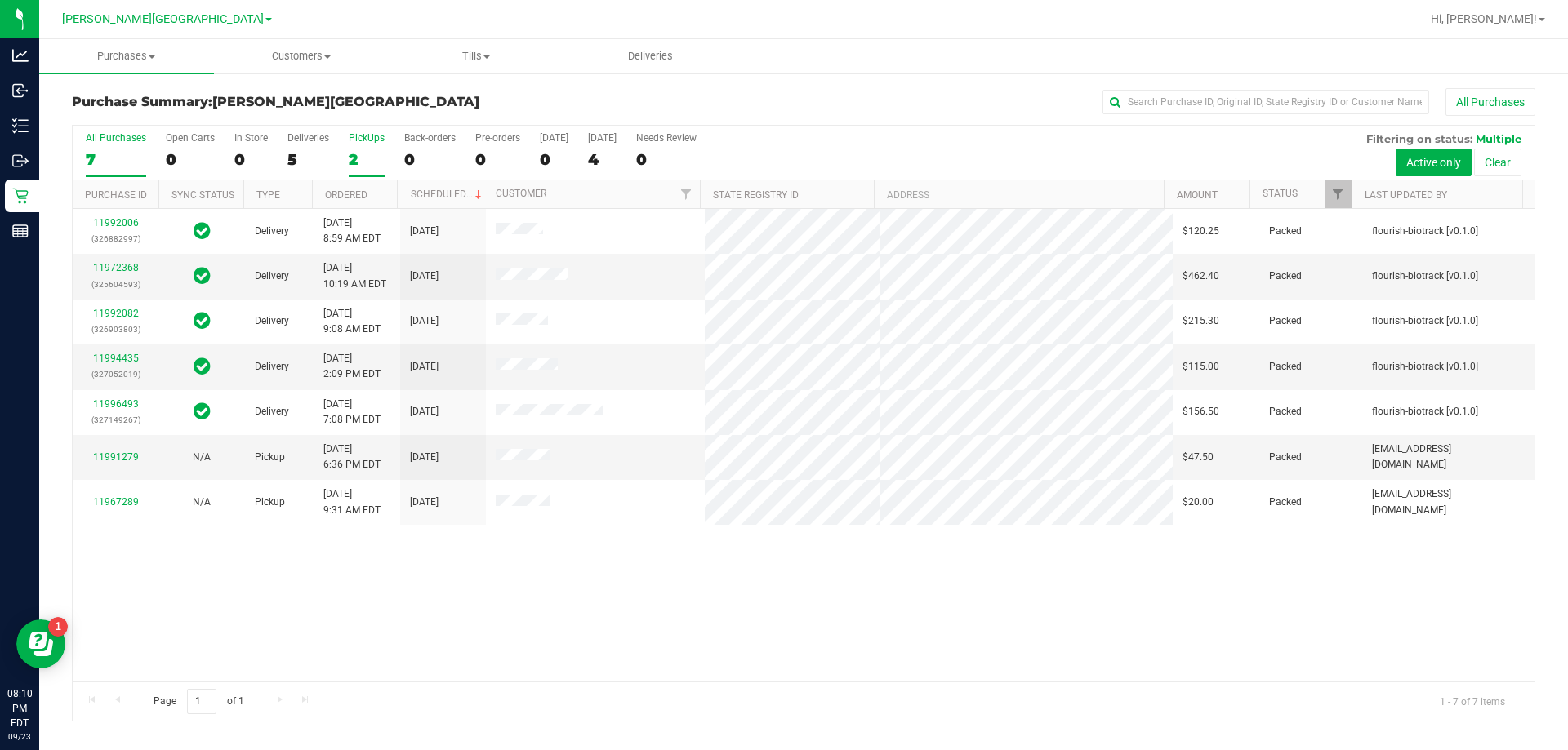
click at [351, 163] on div "2" at bounding box center [366, 159] width 36 height 19
click at [0, 0] on input "PickUps 2" at bounding box center [0, 0] width 0 height 0
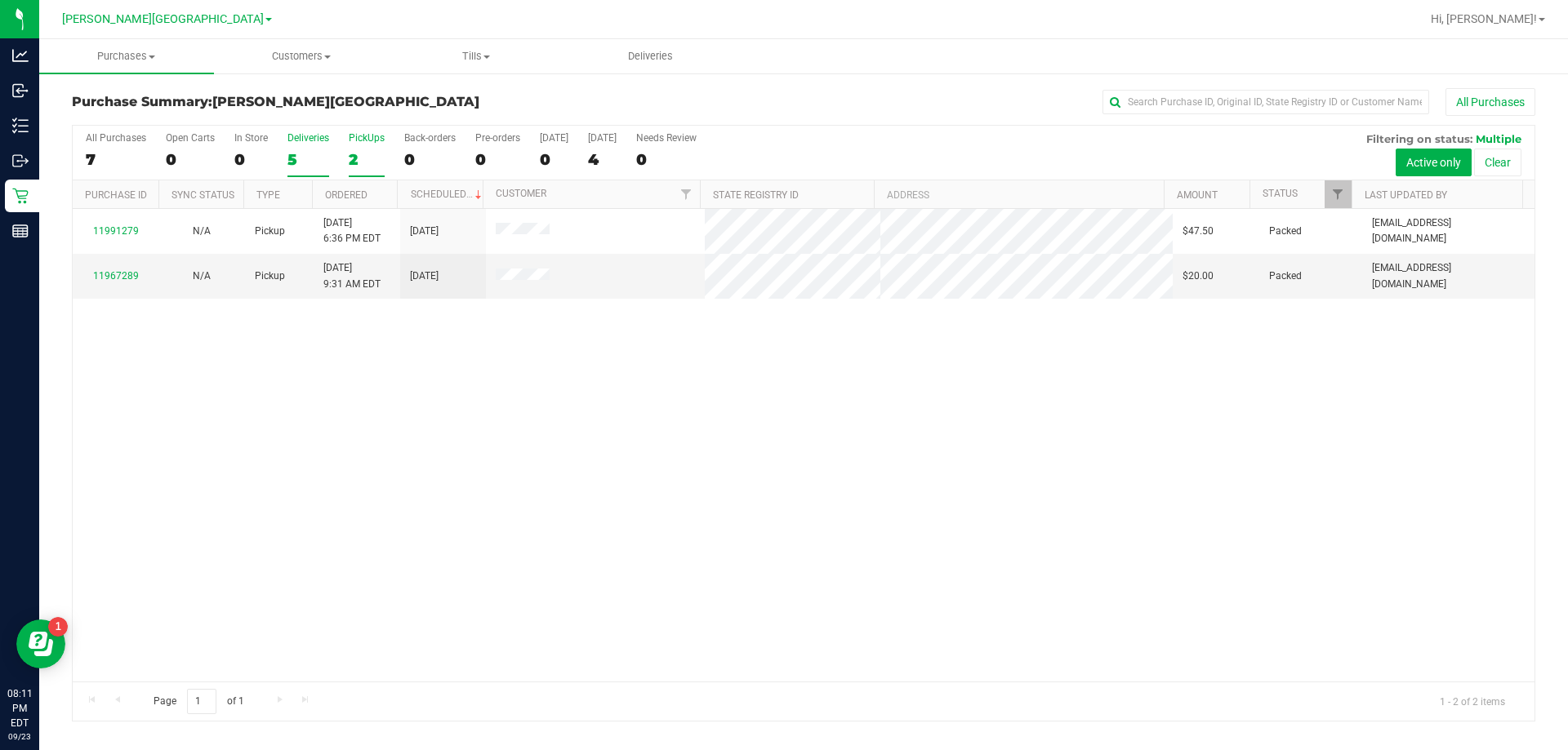
click at [288, 157] on div "5" at bounding box center [309, 159] width 42 height 19
click at [0, 0] on input "Deliveries 5" at bounding box center [0, 0] width 0 height 0
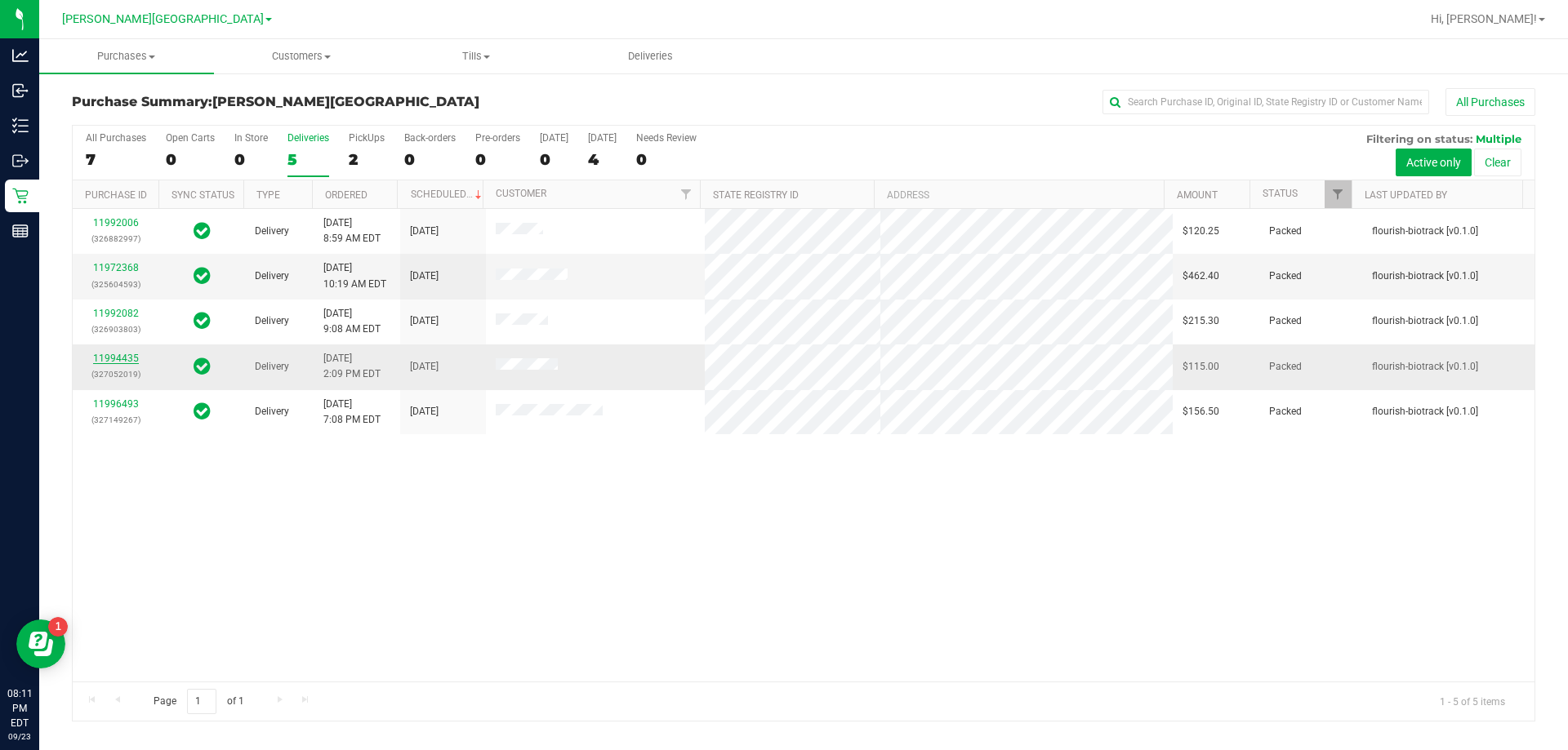
click at [113, 356] on link "11994435" at bounding box center [116, 358] width 46 height 12
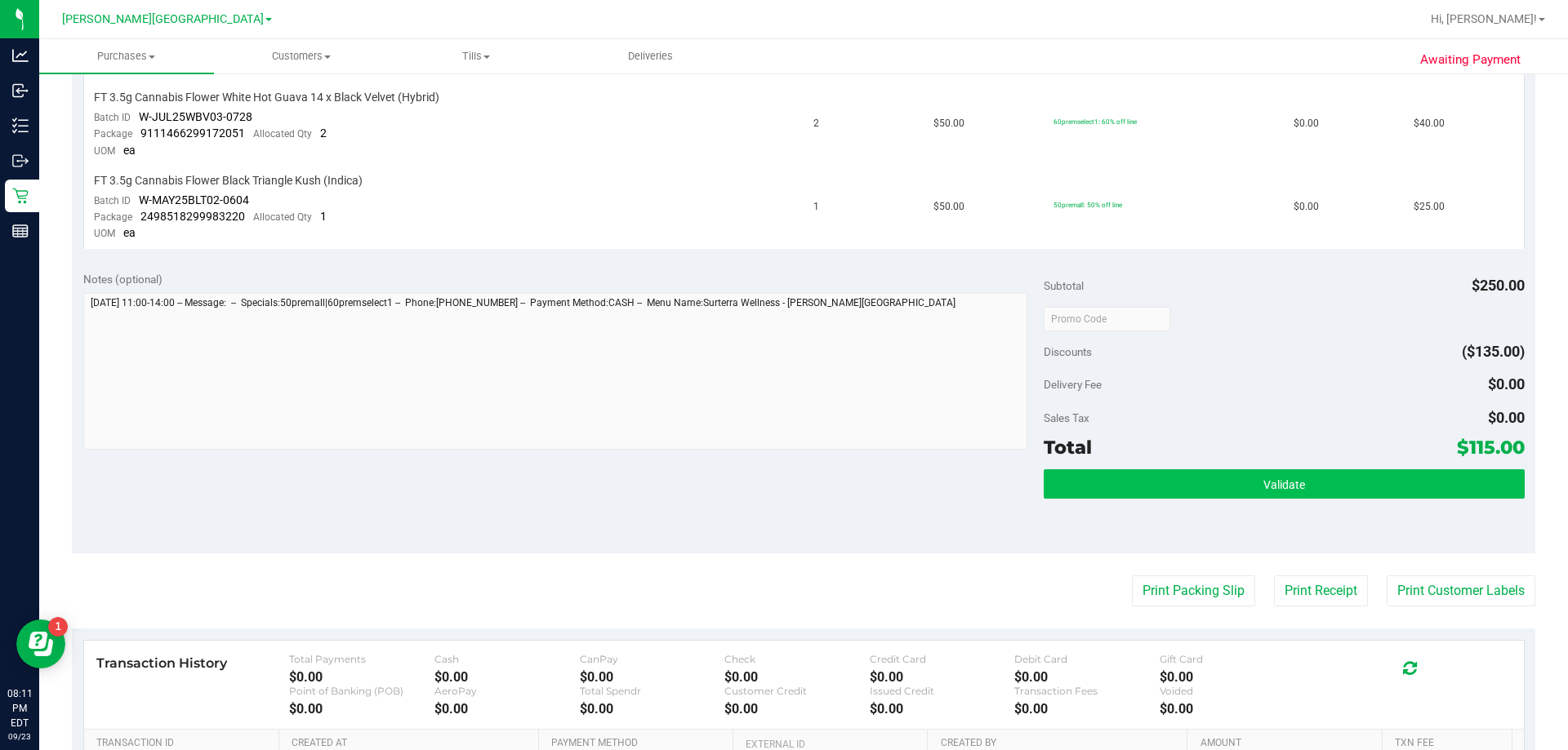
scroll to position [734, 0]
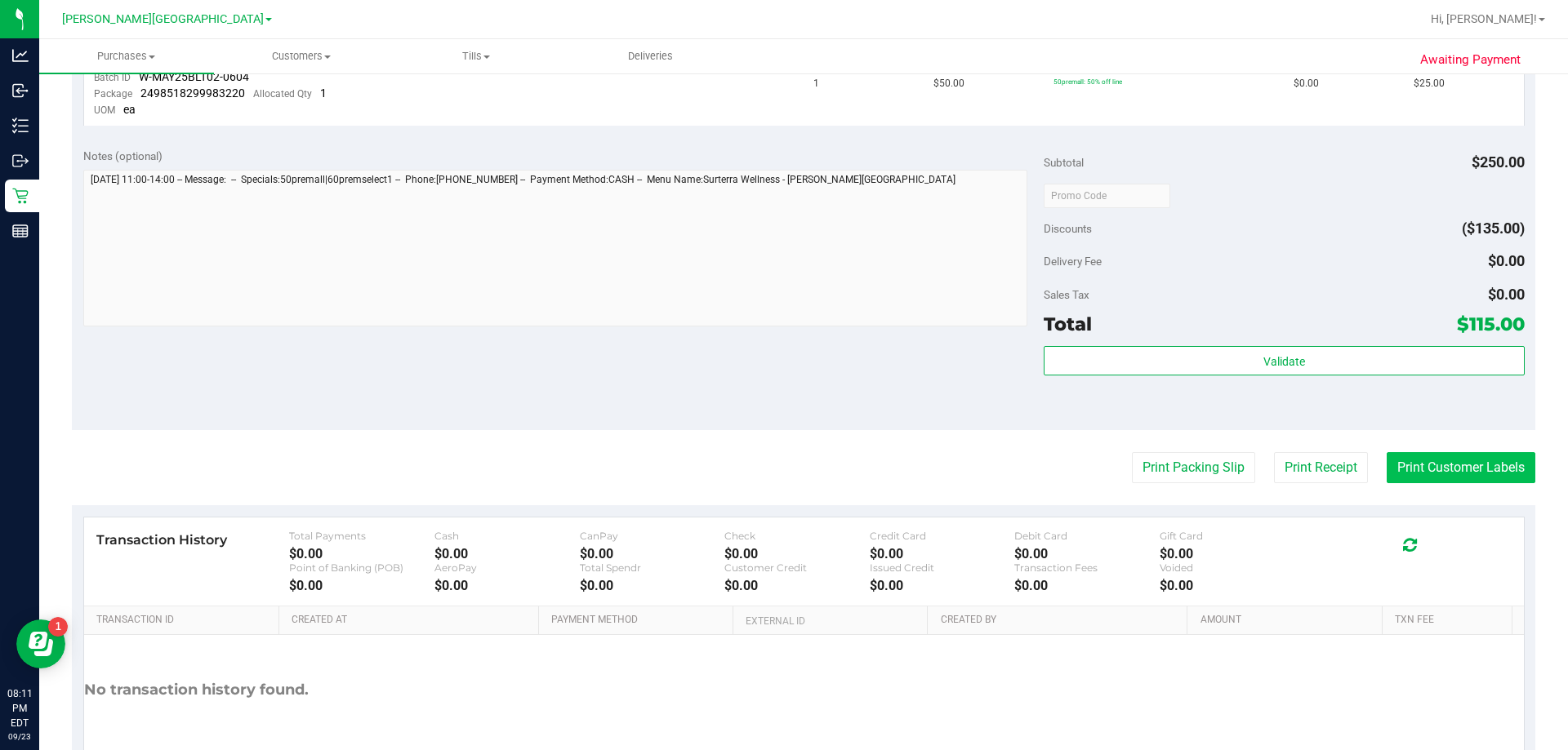
click at [1414, 478] on button "Print Customer Labels" at bounding box center [1460, 468] width 149 height 31
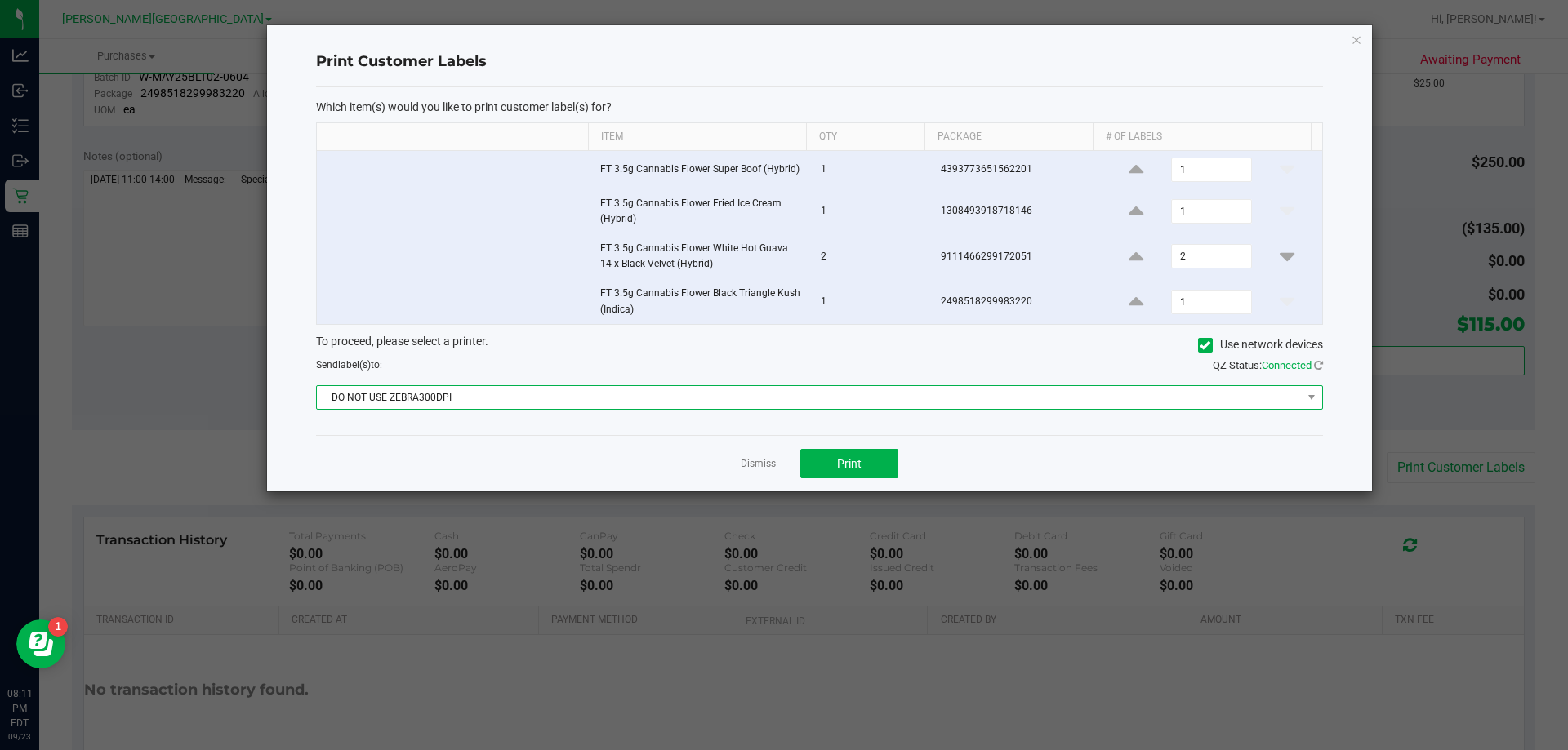
click at [830, 396] on span "DO NOT USE ZEBRA300DPI" at bounding box center [810, 397] width 985 height 23
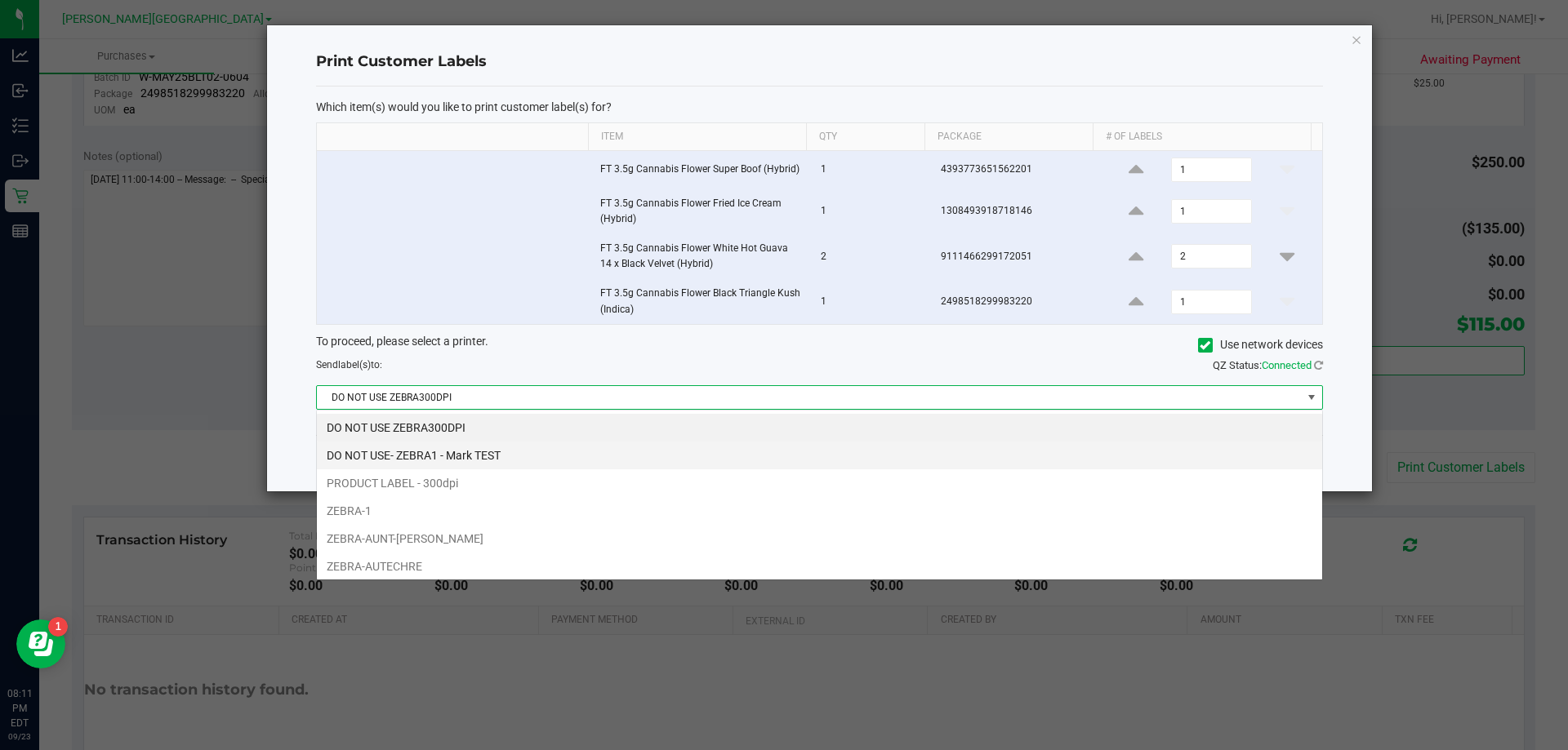
scroll to position [25, 1006]
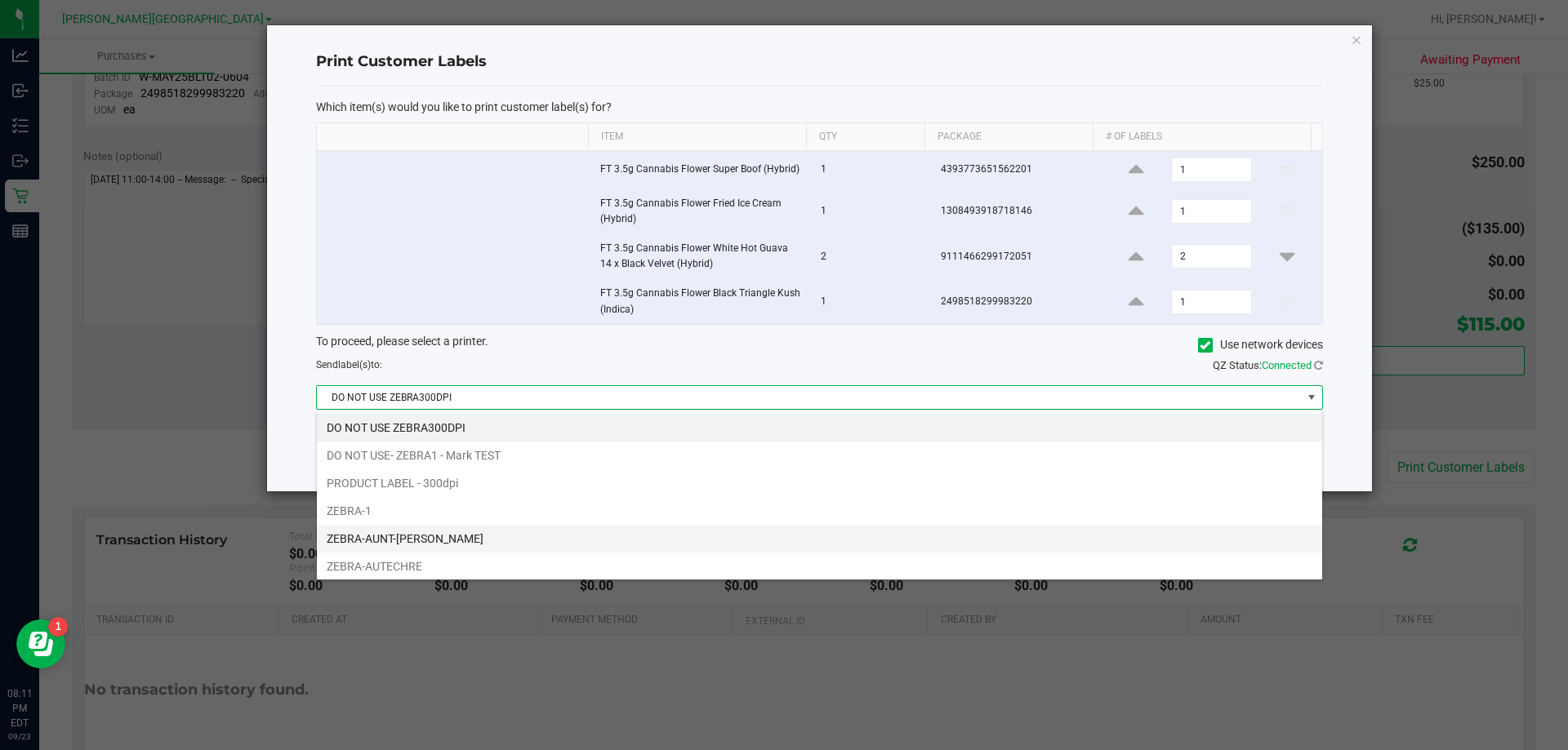
click at [416, 534] on li "ZEBRA-AUNT-[PERSON_NAME]" at bounding box center [820, 539] width 1005 height 27
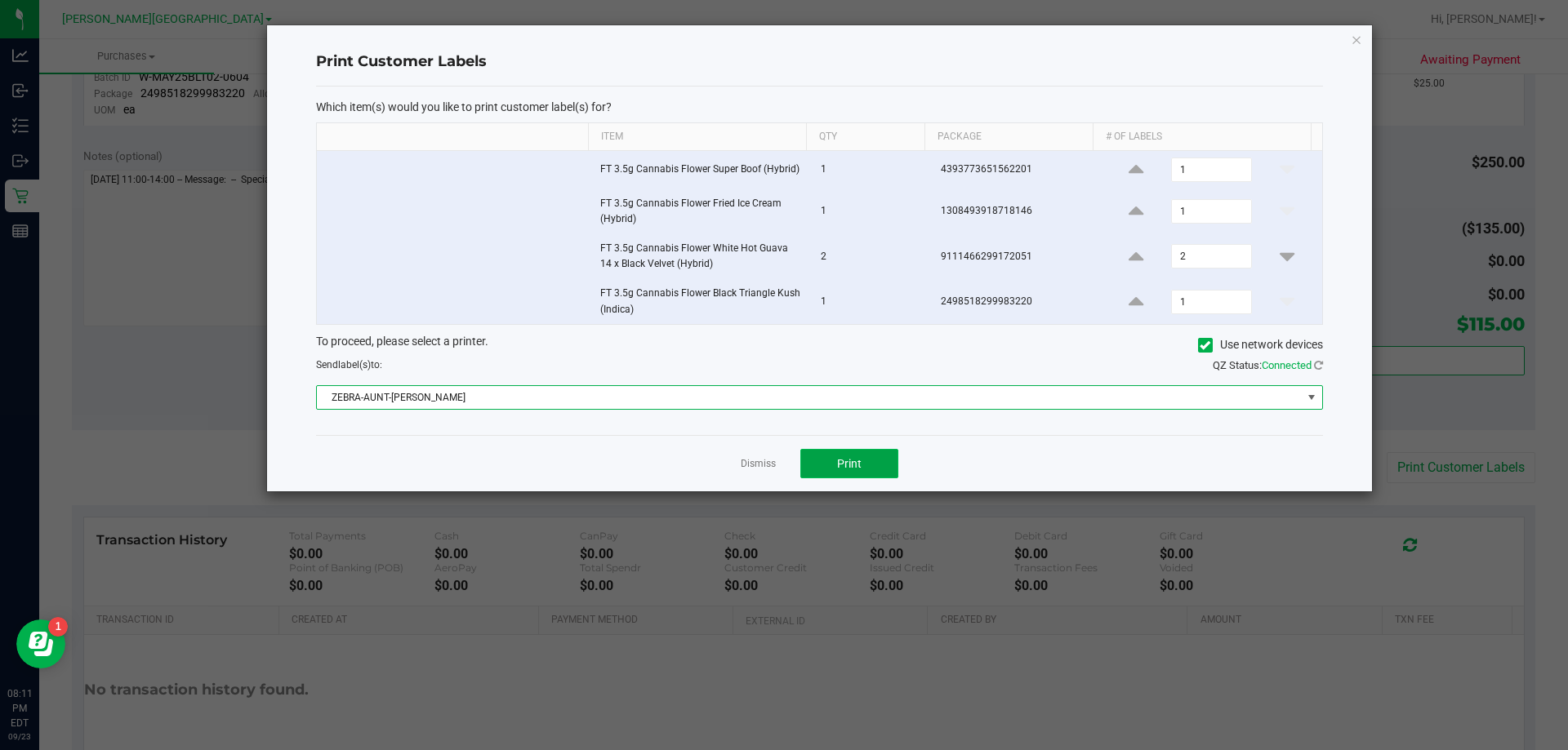
click at [865, 456] on button "Print" at bounding box center [849, 463] width 98 height 29
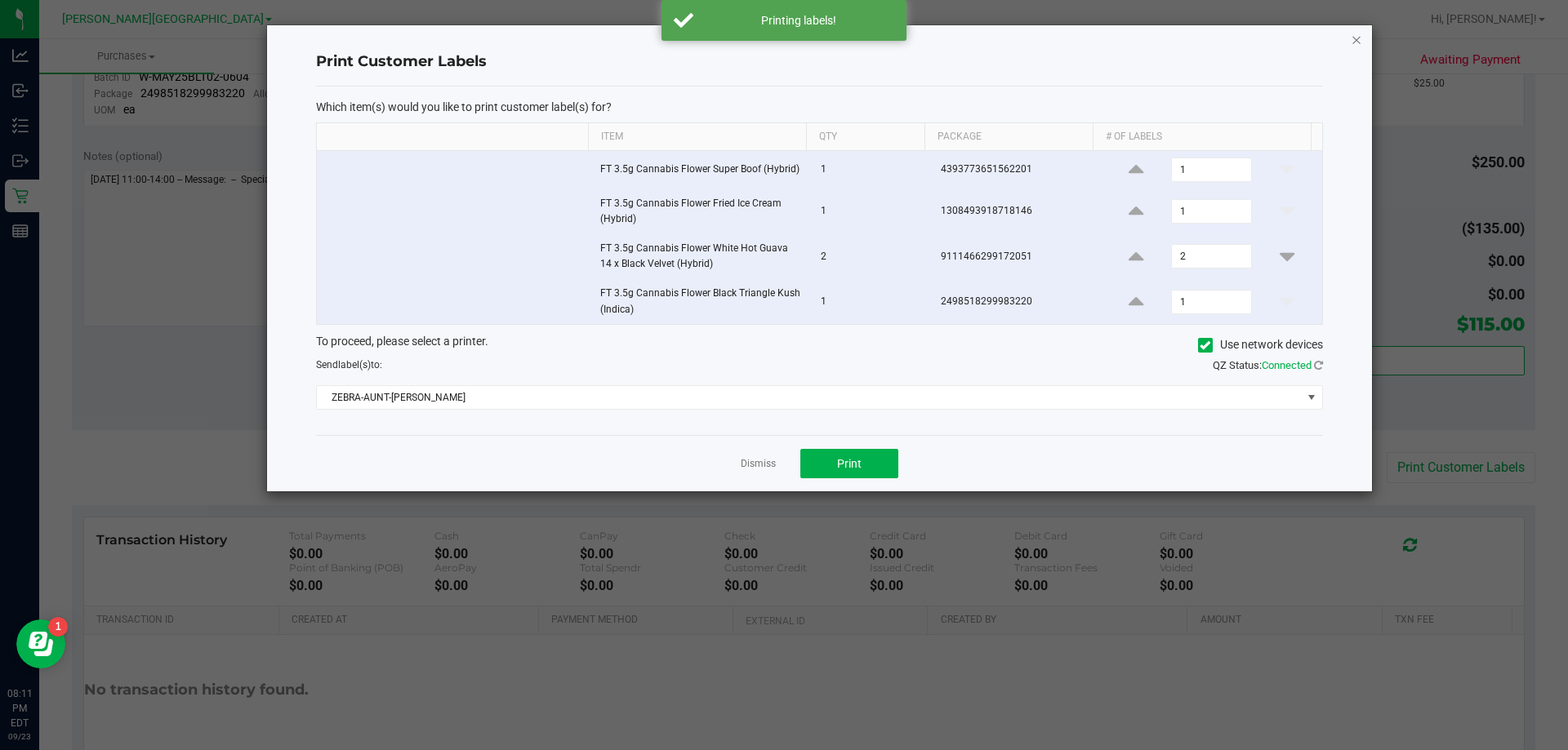
click at [1358, 43] on icon "button" at bounding box center [1356, 38] width 12 height 19
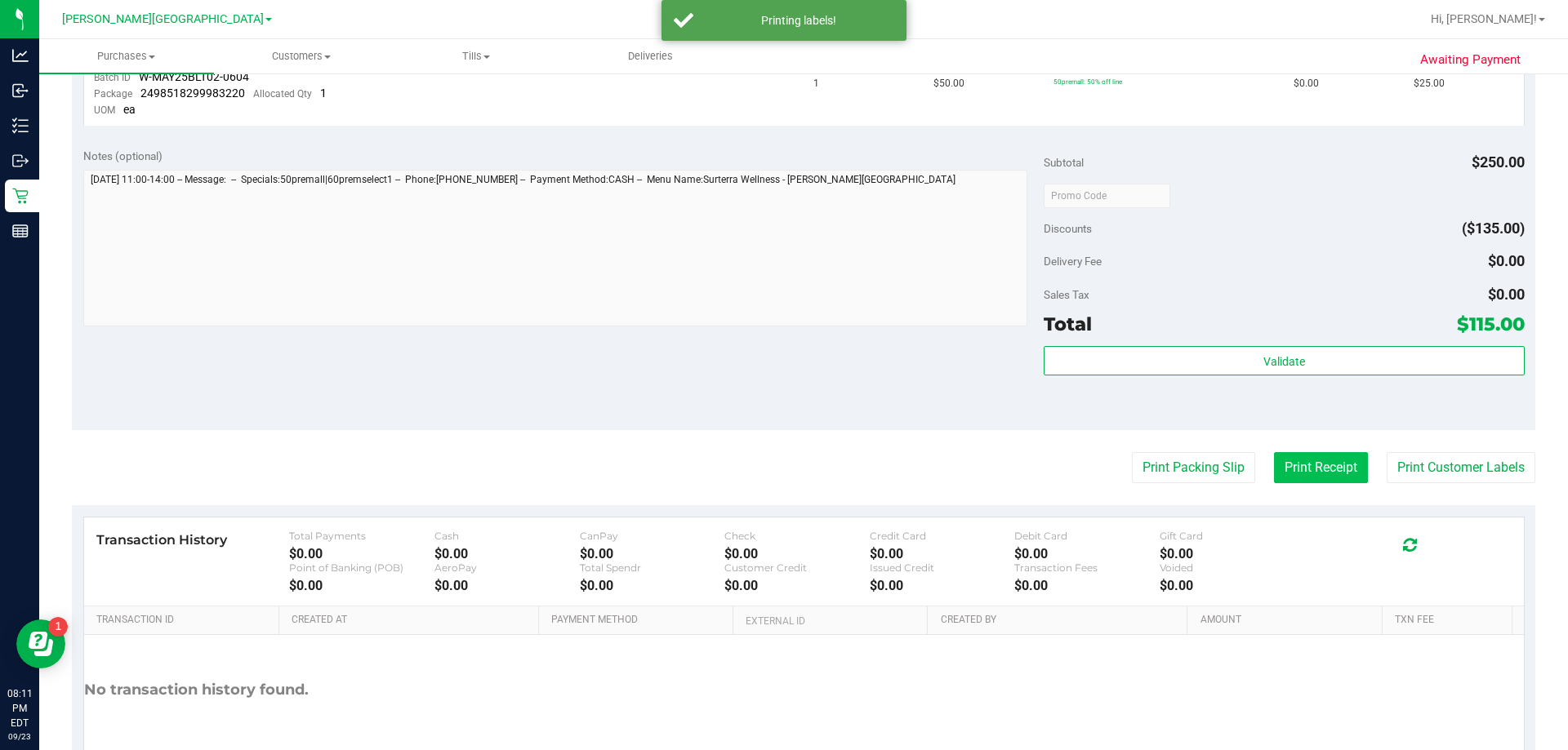
click at [1289, 468] on button "Print Receipt" at bounding box center [1320, 468] width 94 height 31
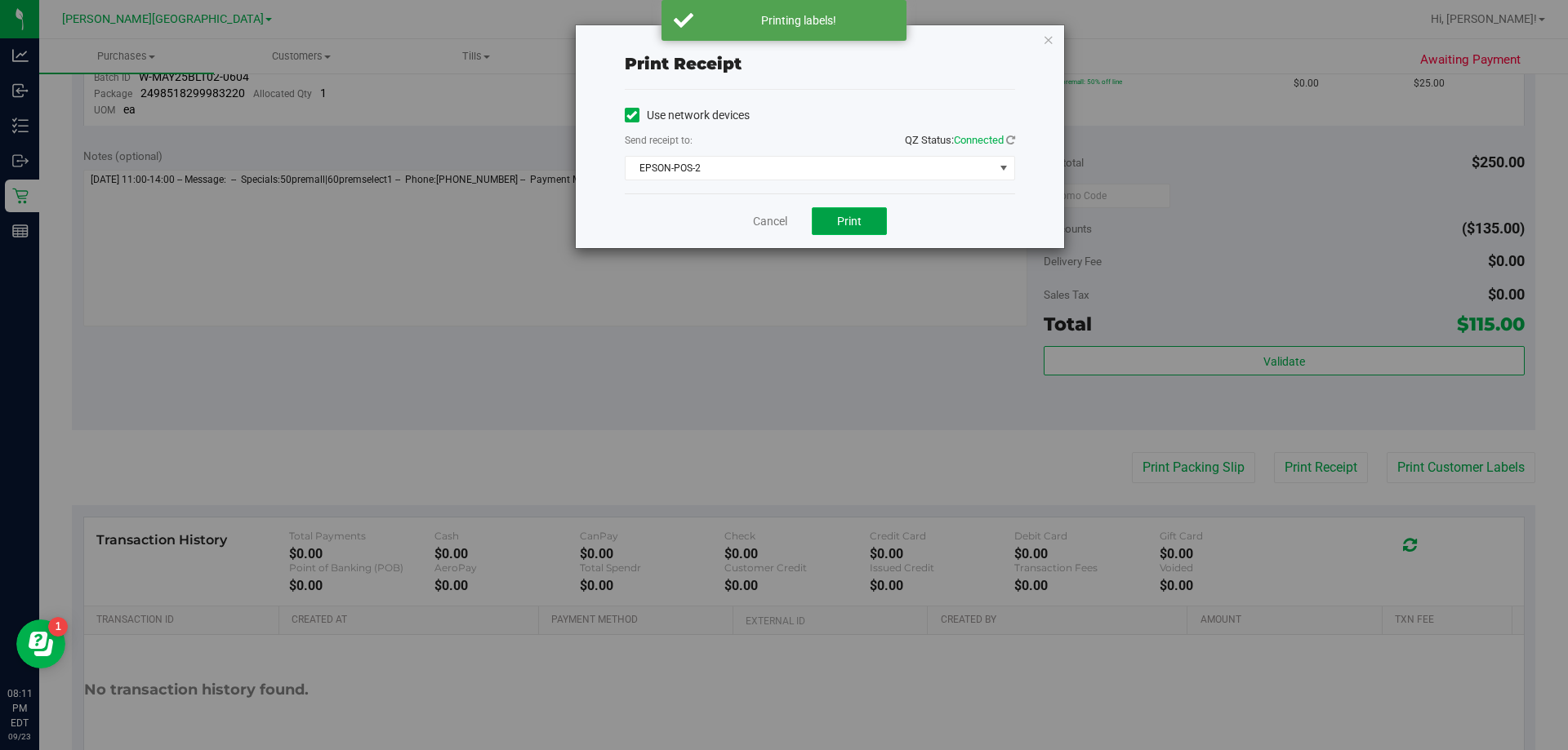
click at [861, 227] on span "Print" at bounding box center [849, 221] width 25 height 13
click at [1046, 39] on icon "button" at bounding box center [1048, 38] width 12 height 19
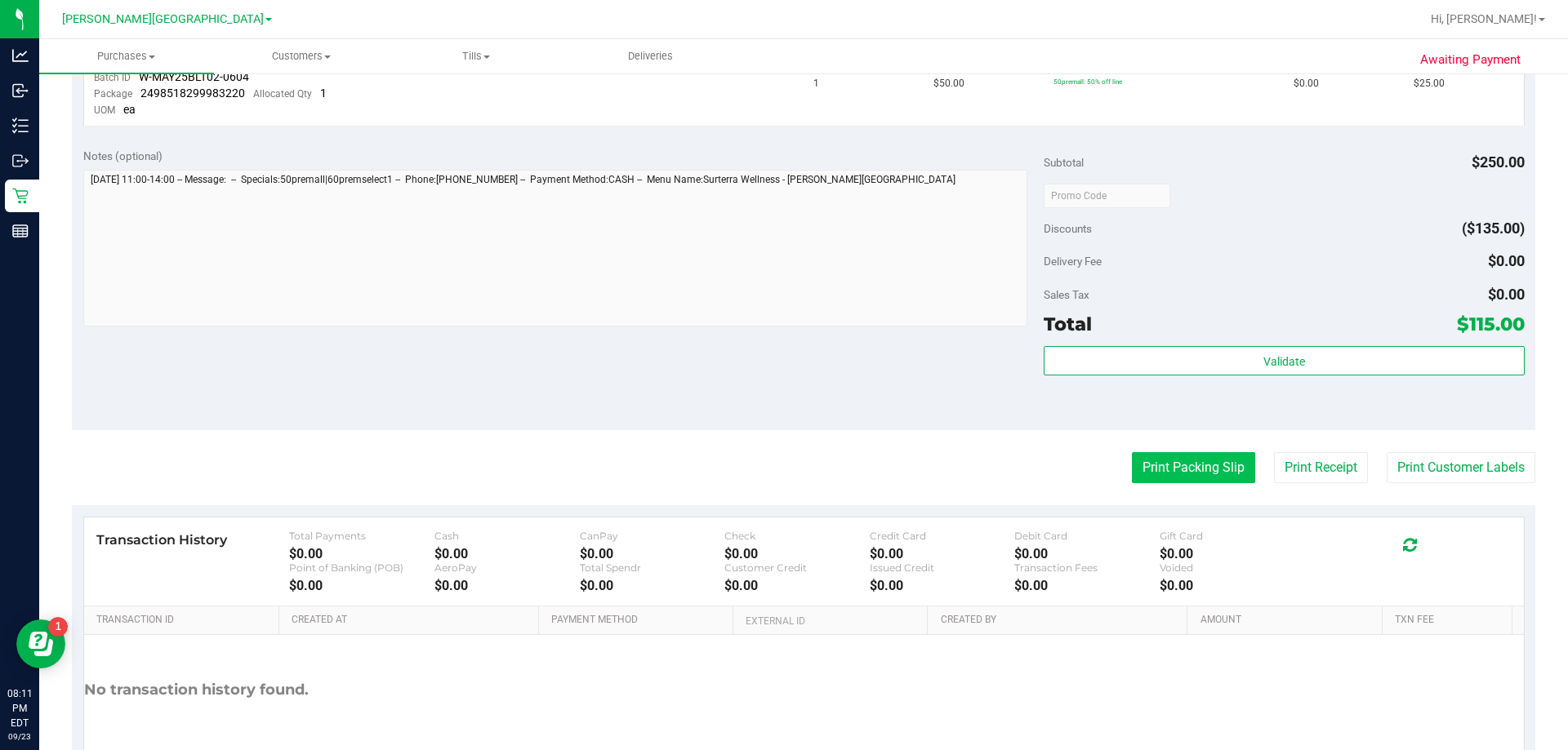
click at [1171, 463] on button "Print Packing Slip" at bounding box center [1192, 468] width 123 height 31
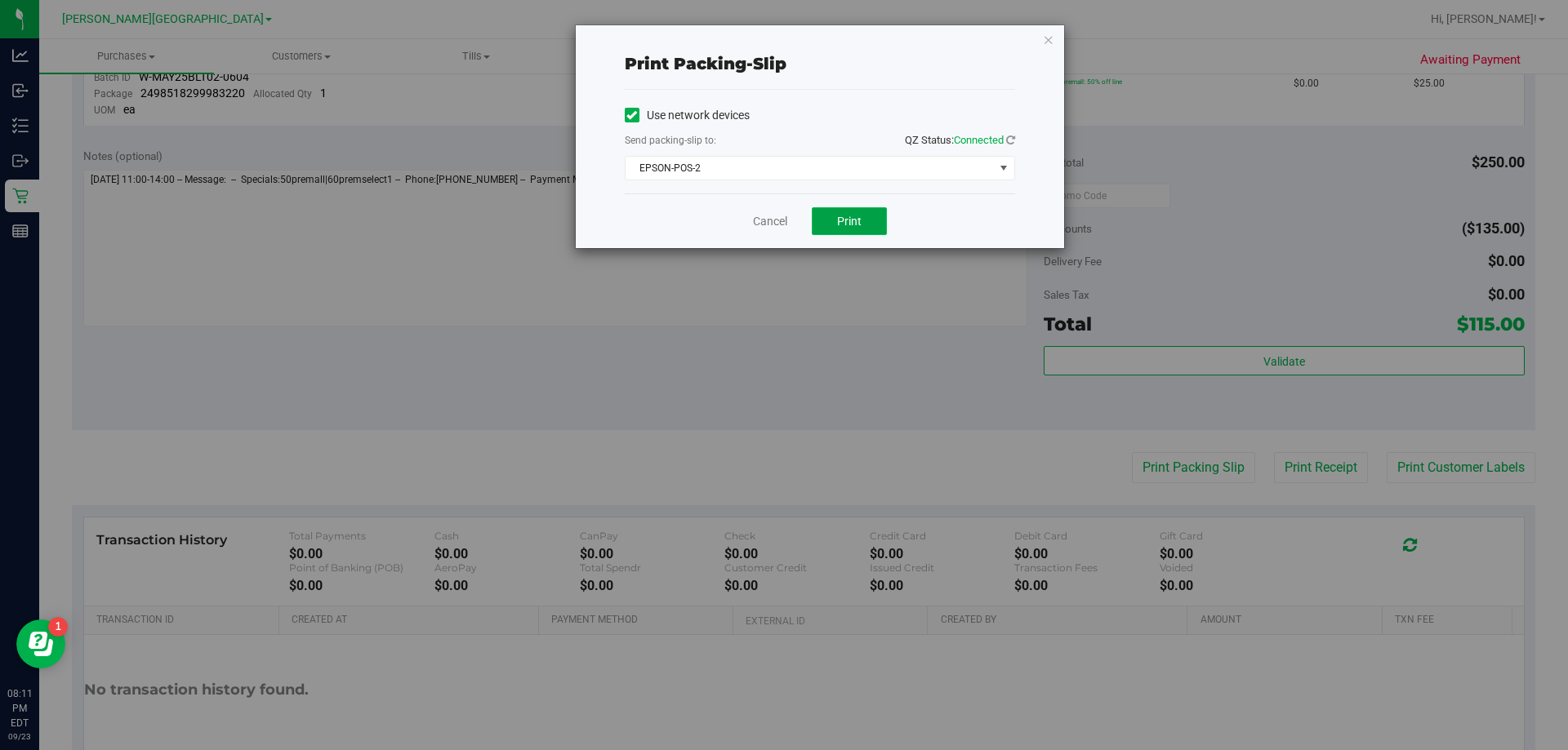
click at [842, 227] on span "Print" at bounding box center [849, 221] width 25 height 13
click at [1047, 41] on icon "button" at bounding box center [1048, 38] width 12 height 19
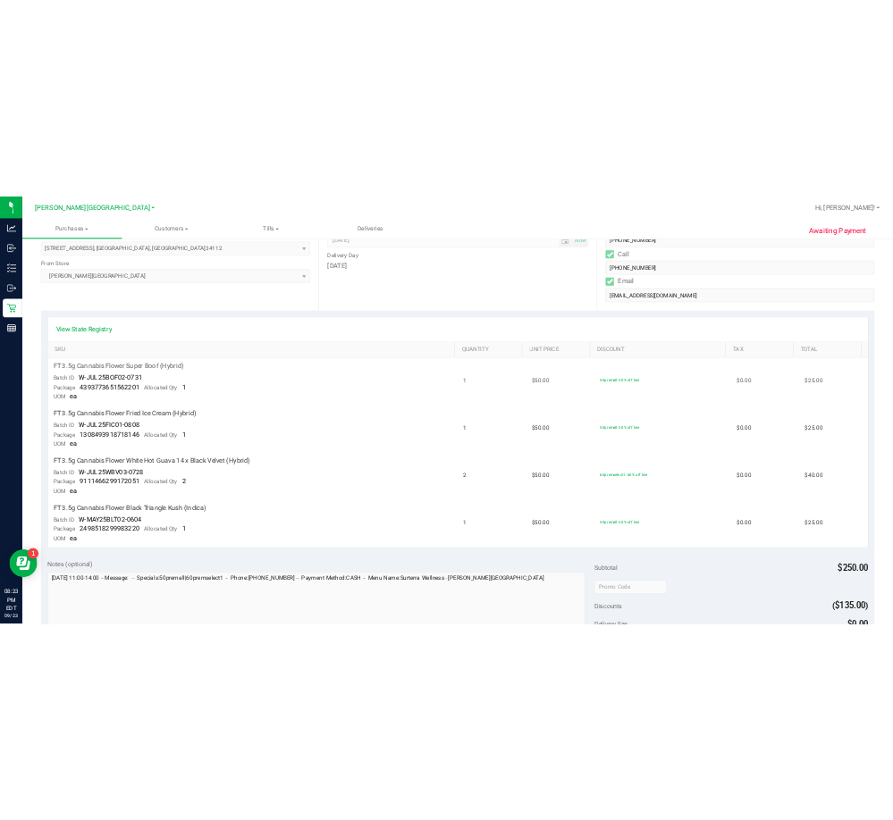
scroll to position [0, 0]
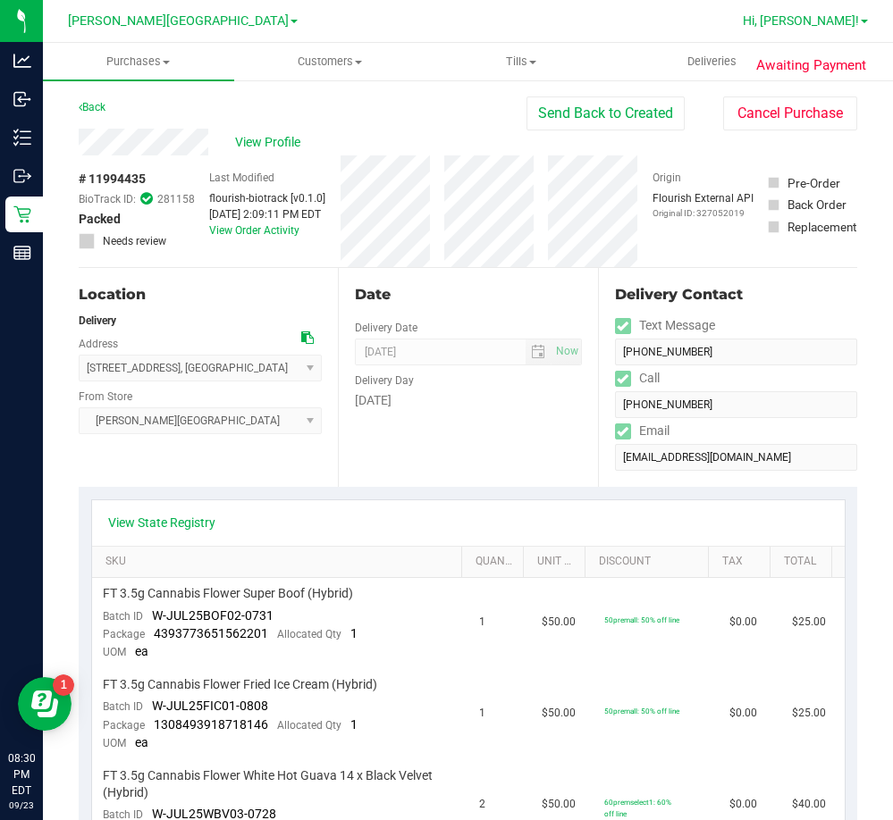
click at [832, 24] on span "Hi, [PERSON_NAME]!" at bounding box center [801, 20] width 116 height 14
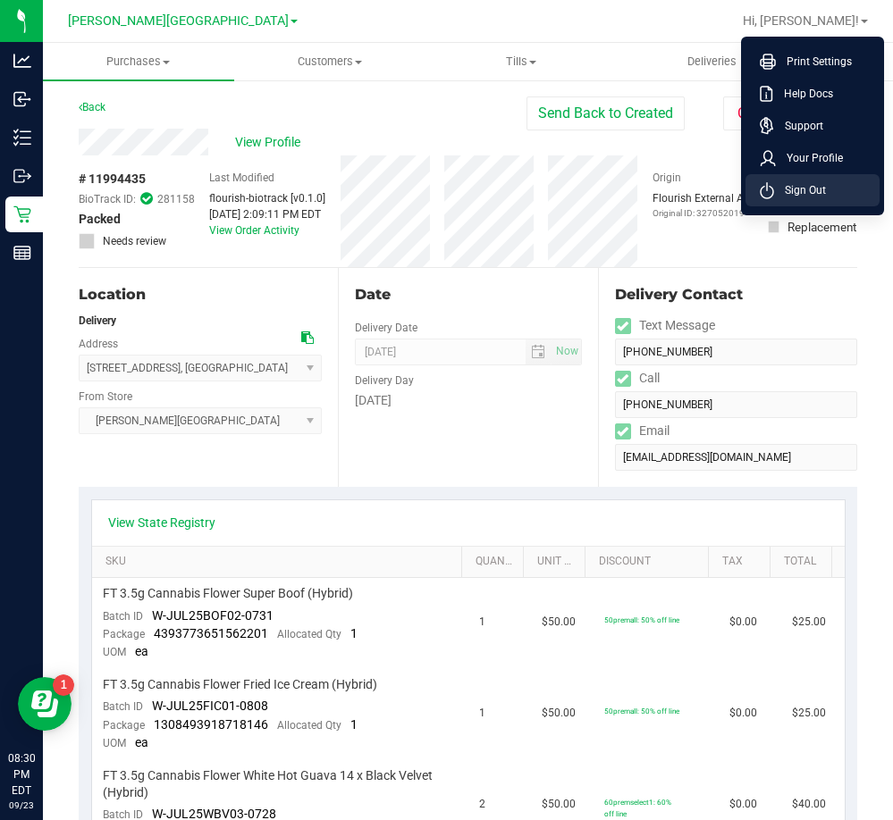
click at [810, 190] on span "Sign Out" at bounding box center [800, 190] width 52 height 18
